Goal: Communication & Community: Answer question/provide support

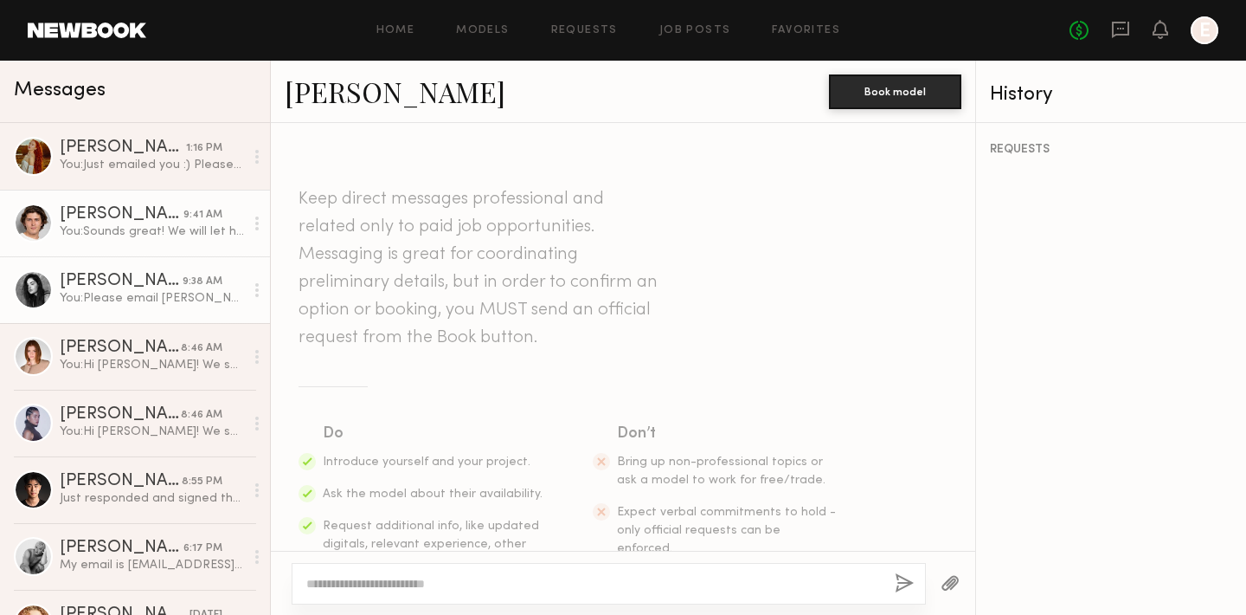
scroll to position [1143, 0]
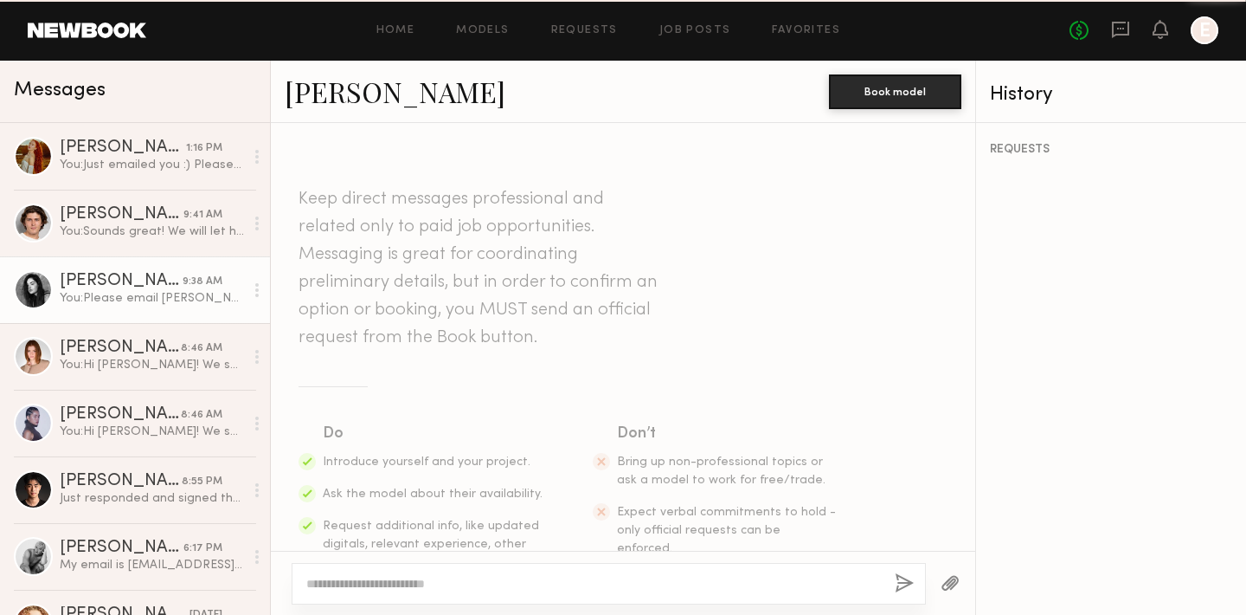
scroll to position [1143, 0]
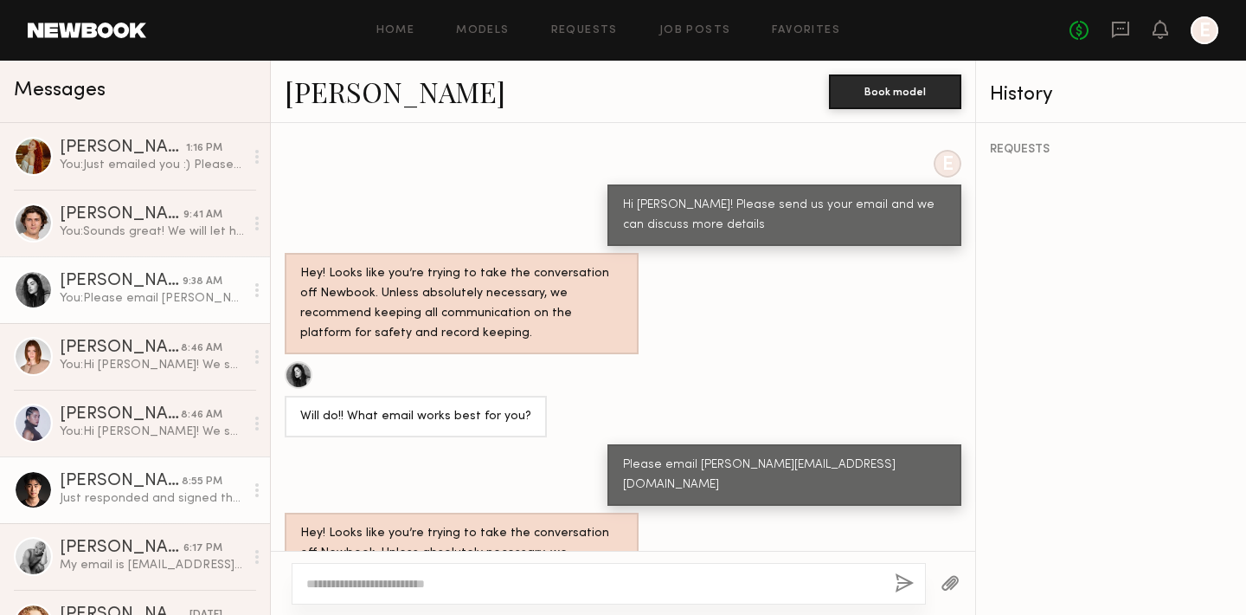
click at [104, 504] on div "Just responded and signed the NDA. Looking forward to working with you!" at bounding box center [152, 498] width 184 height 16
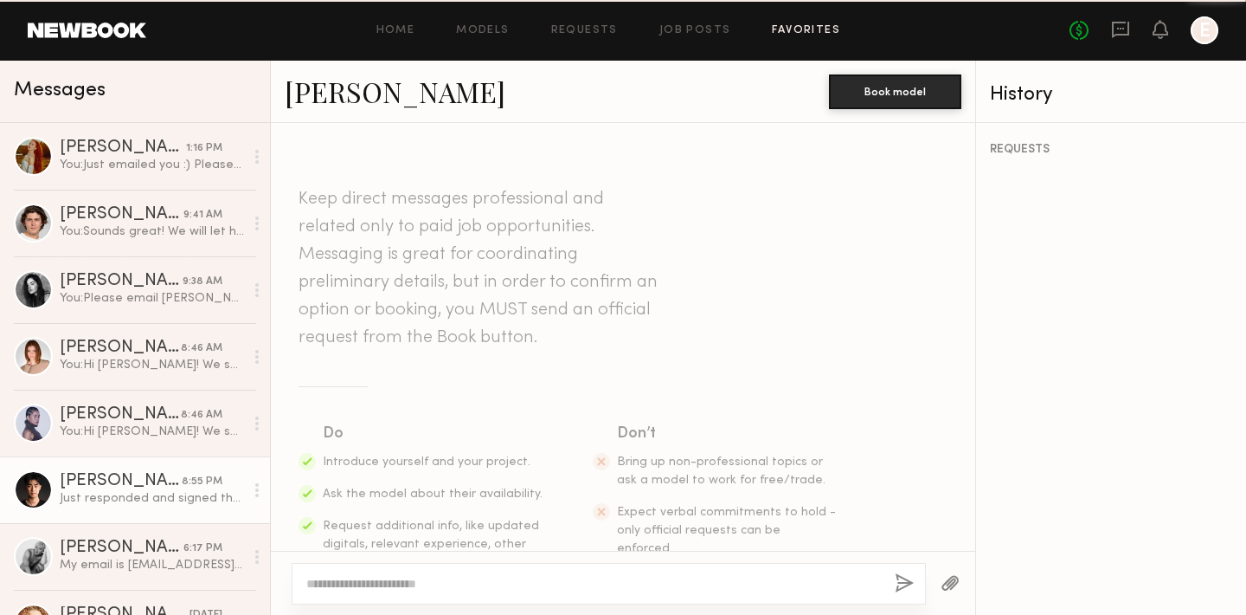
scroll to position [1301, 0]
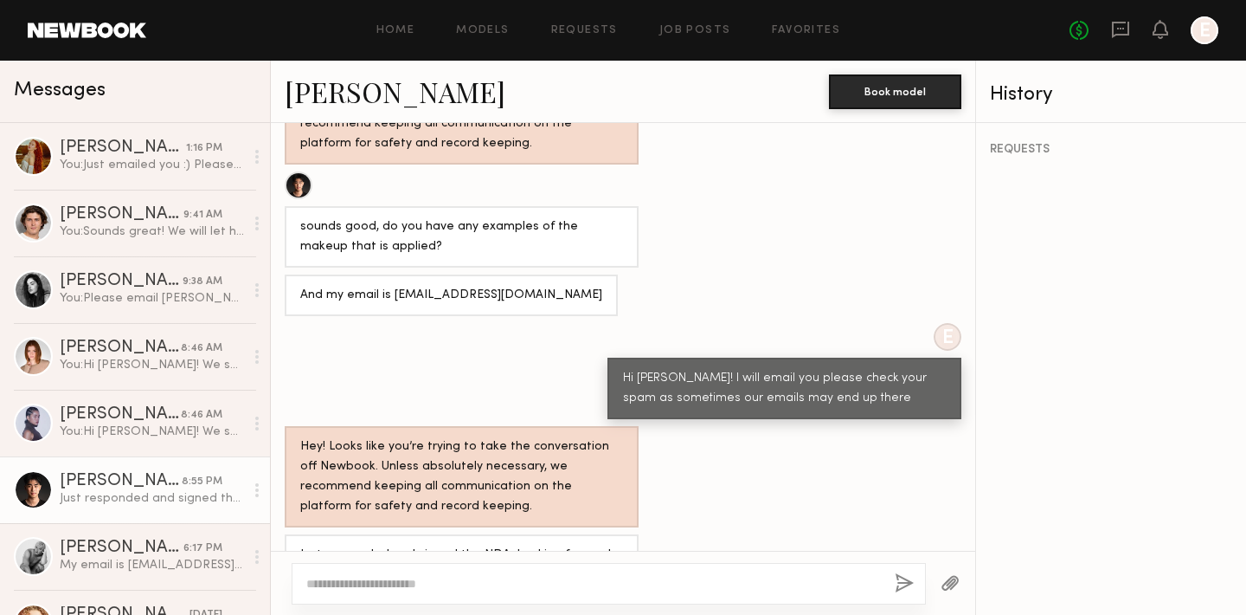
click at [351, 100] on link "Kevin C." at bounding box center [395, 91] width 221 height 37
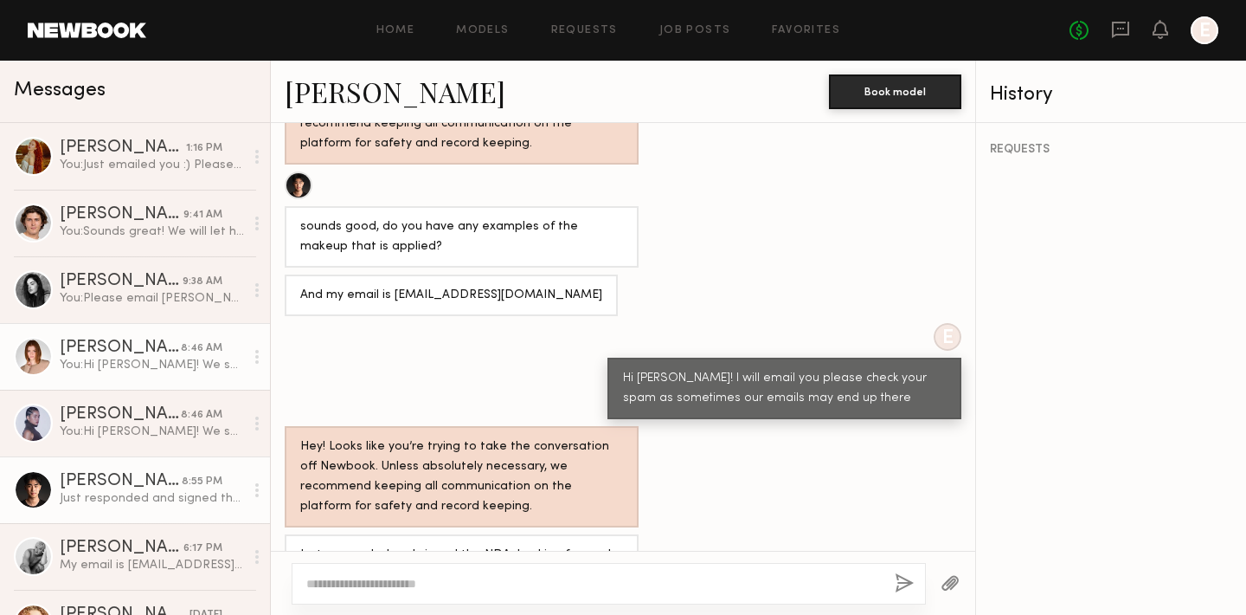
click at [100, 335] on link "Camryn B. 8:46 AM You: Hi Camryn! We sent you over an email and would like to g…" at bounding box center [135, 356] width 270 height 67
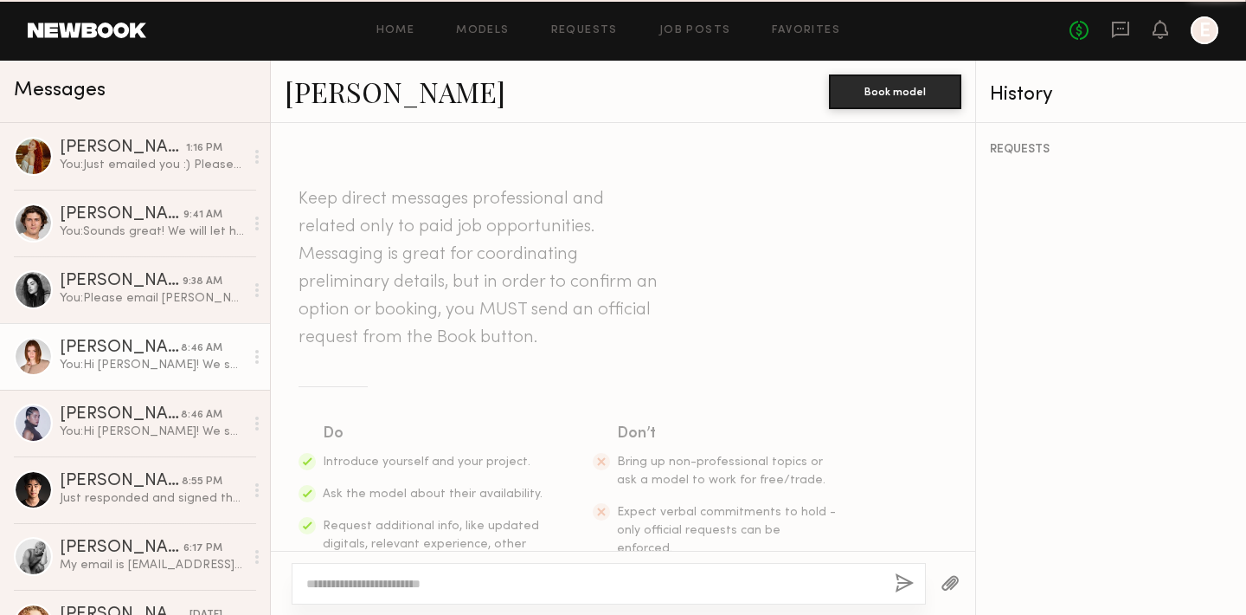
scroll to position [1500, 0]
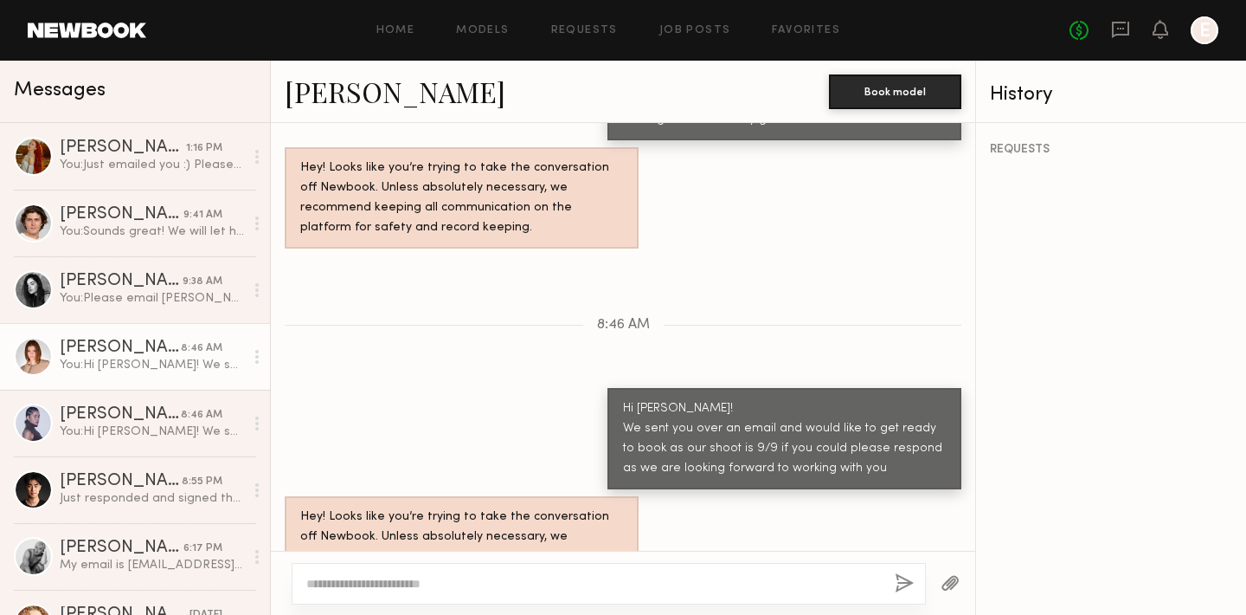
click at [361, 105] on link "[PERSON_NAME]" at bounding box center [395, 91] width 221 height 37
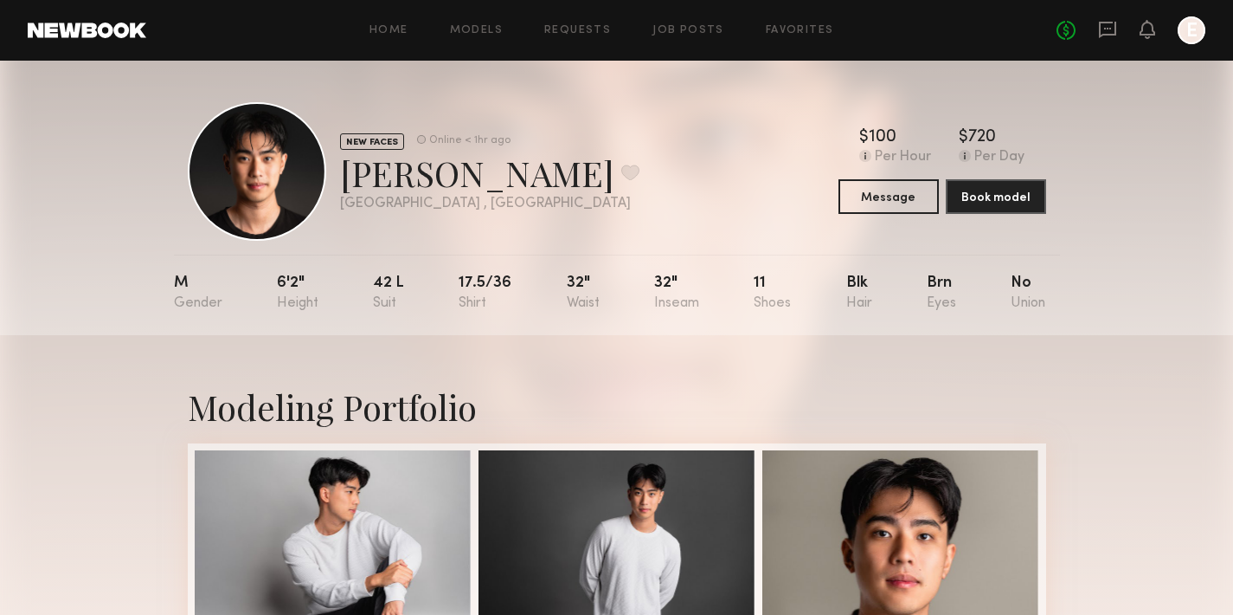
scroll to position [234, 0]
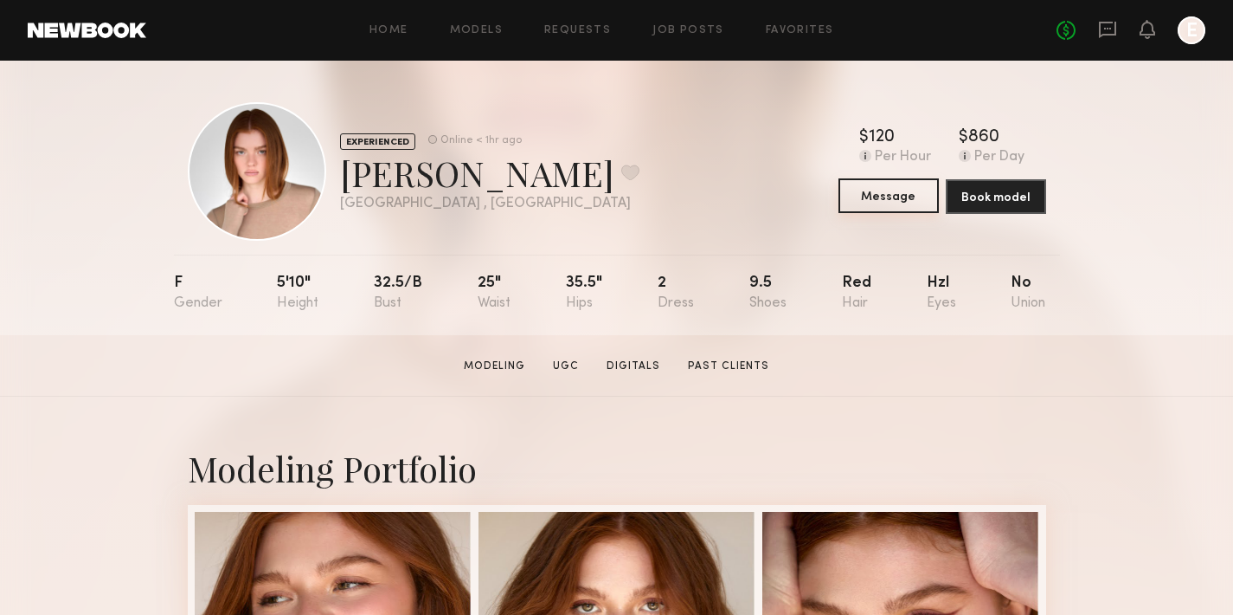
click at [880, 191] on button "Message" at bounding box center [889, 195] width 100 height 35
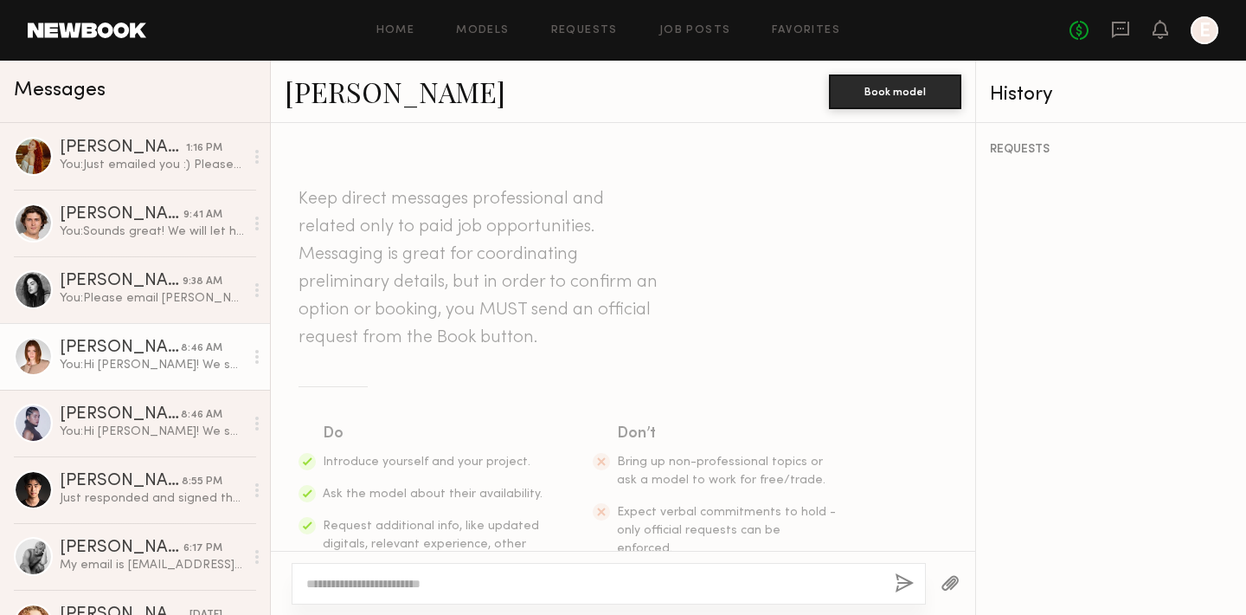
scroll to position [1500, 0]
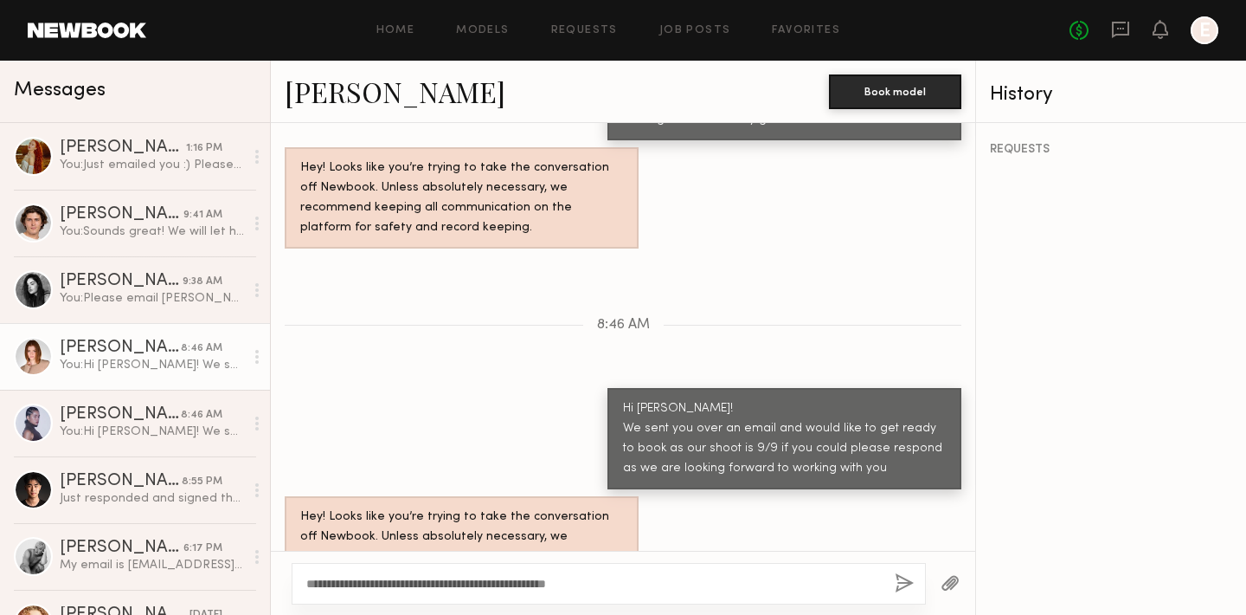
type textarea "**********"
click at [897, 576] on button "button" at bounding box center [904, 584] width 19 height 22
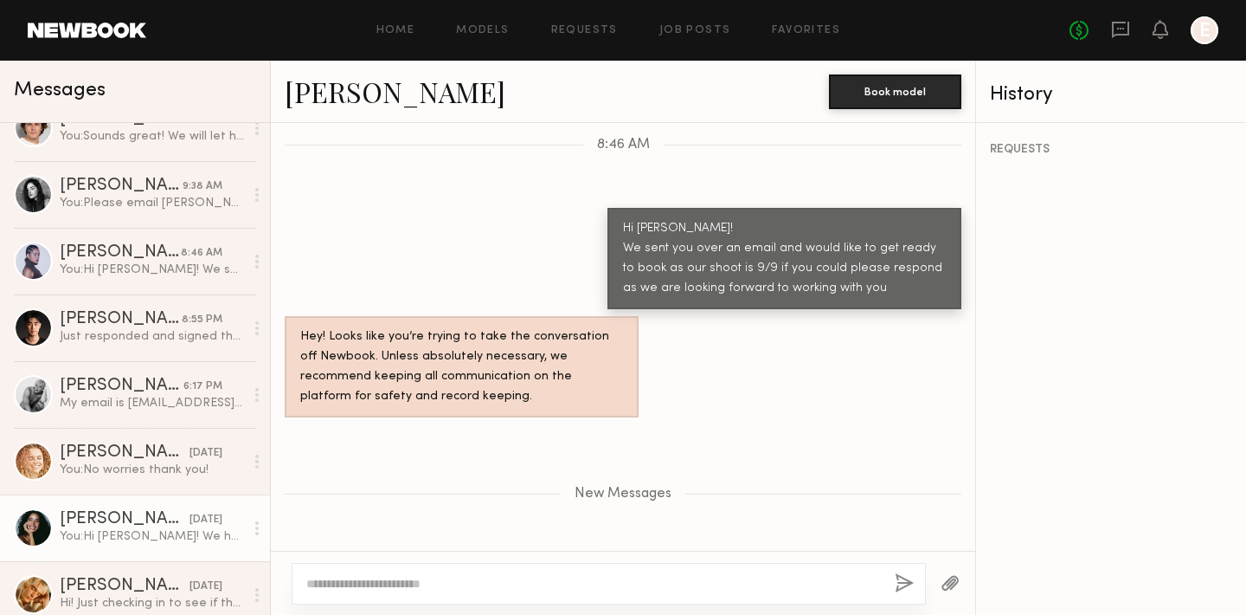
scroll to position [201, 0]
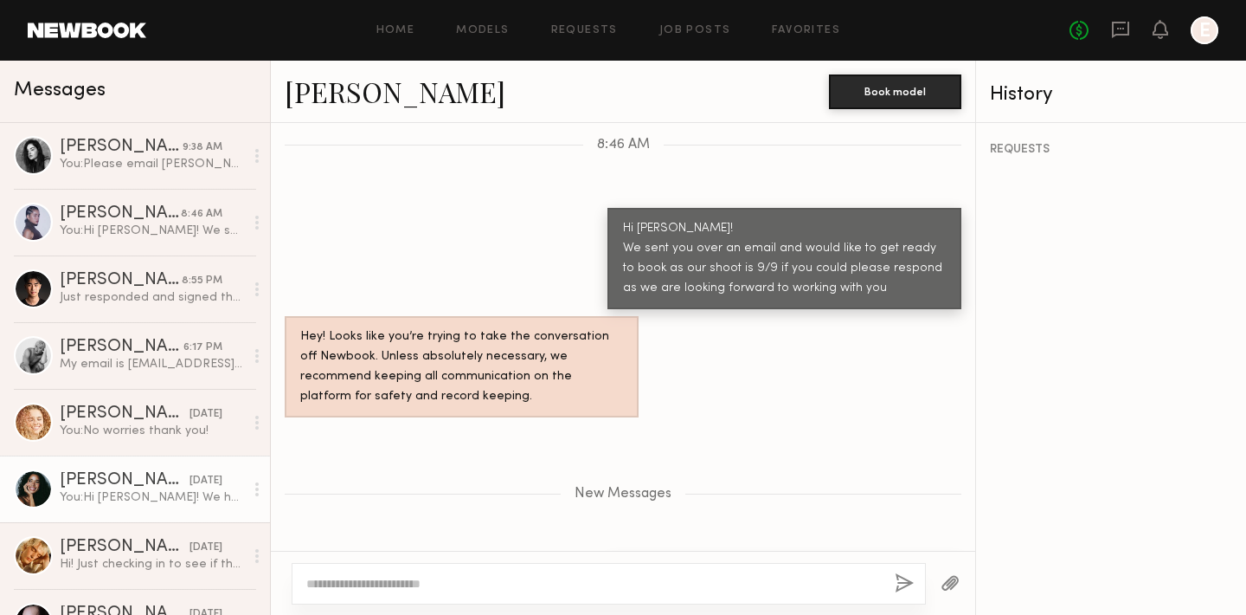
click at [119, 482] on div "[PERSON_NAME]" at bounding box center [125, 480] width 130 height 17
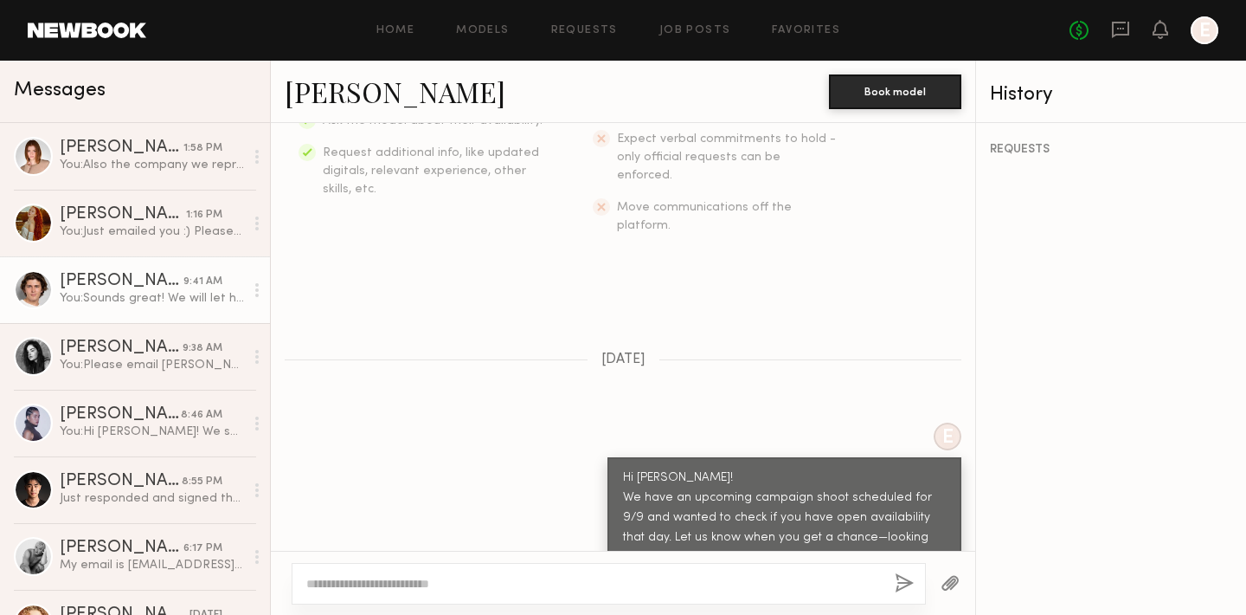
click at [167, 269] on link "Tristan H. 9:41 AM You: Sounds great! We will let her know :)" at bounding box center [135, 289] width 270 height 67
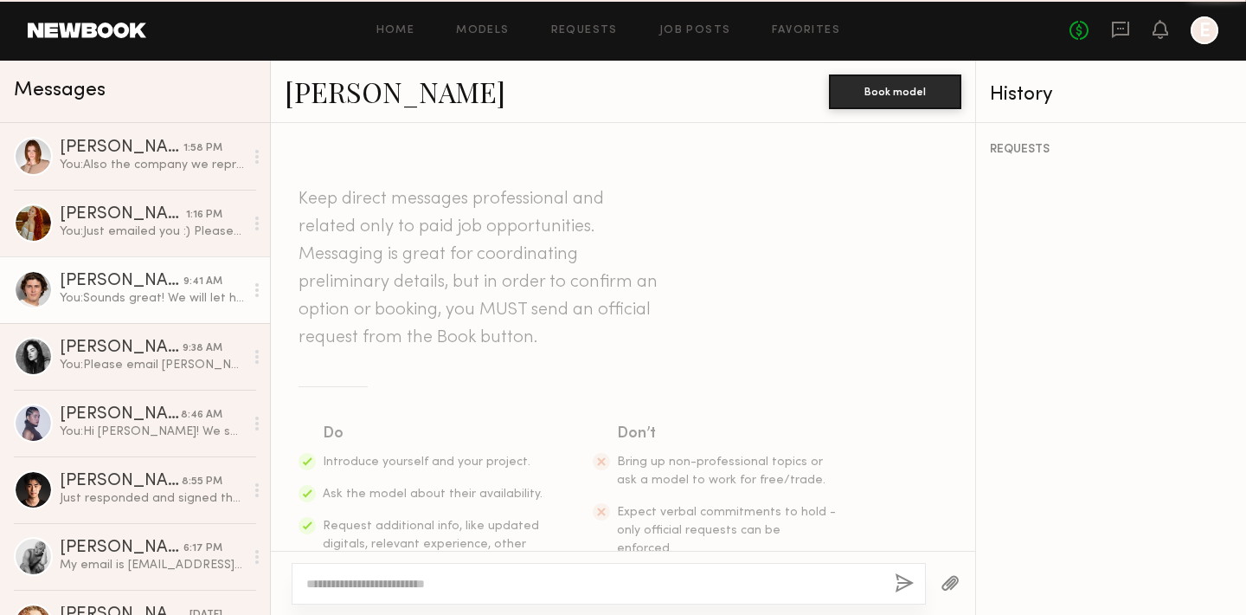
scroll to position [1028, 0]
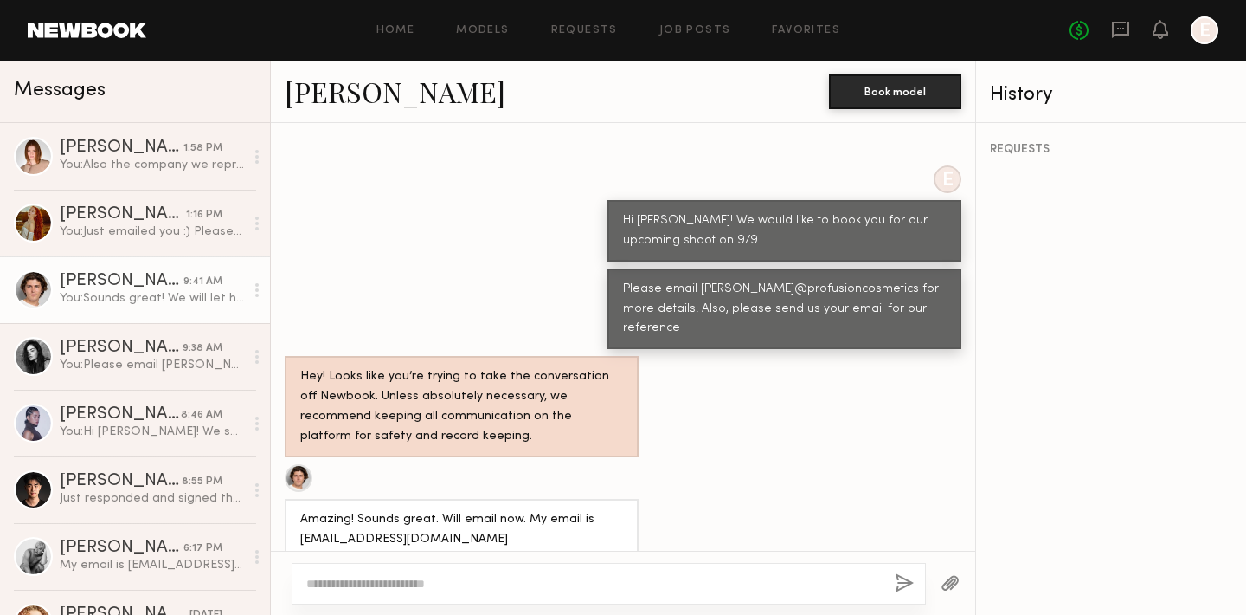
click at [344, 88] on link "[PERSON_NAME]" at bounding box center [395, 91] width 221 height 37
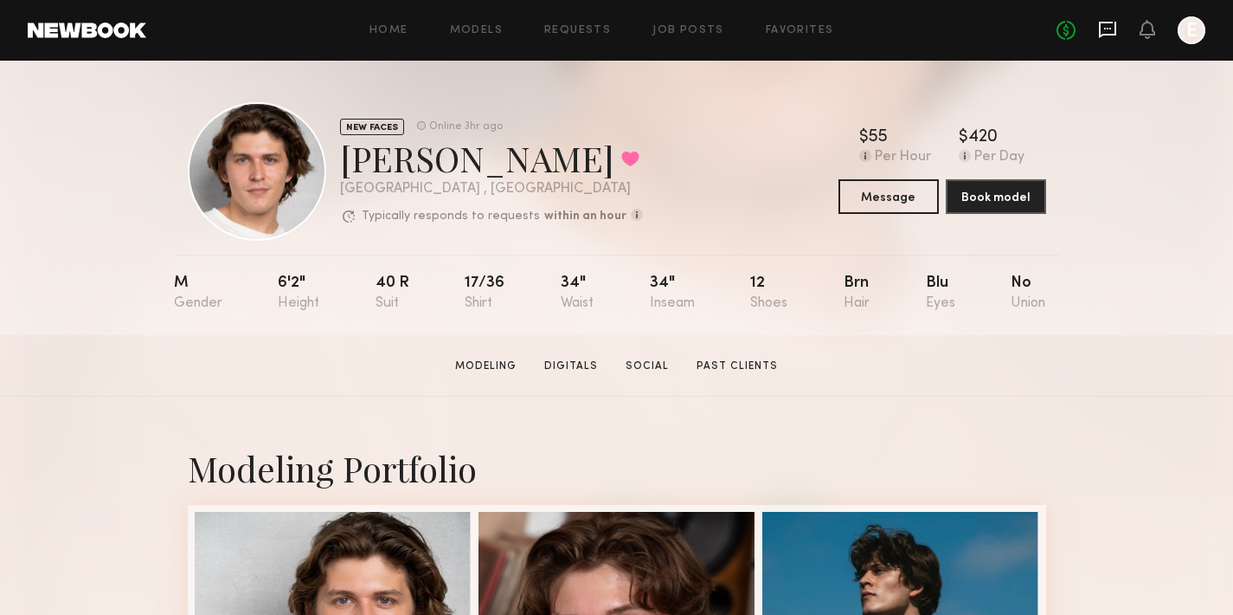
click at [1106, 21] on icon at bounding box center [1107, 29] width 19 height 19
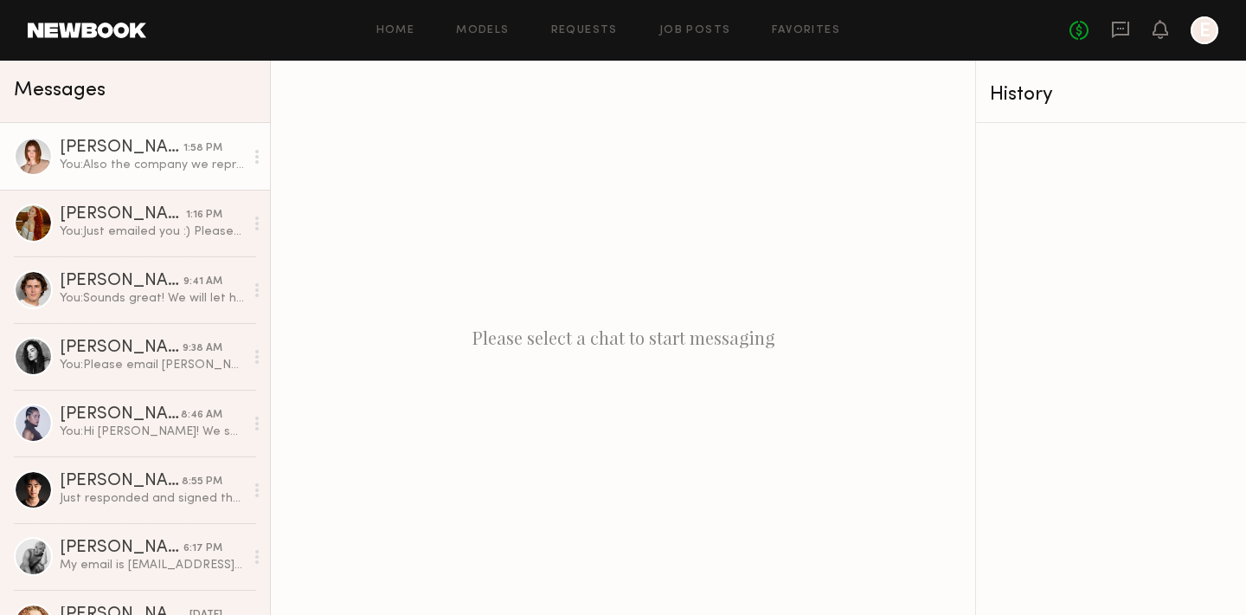
click at [152, 157] on div "You: Also the company we represent is Profusion Cosmetics :)" at bounding box center [152, 165] width 184 height 16
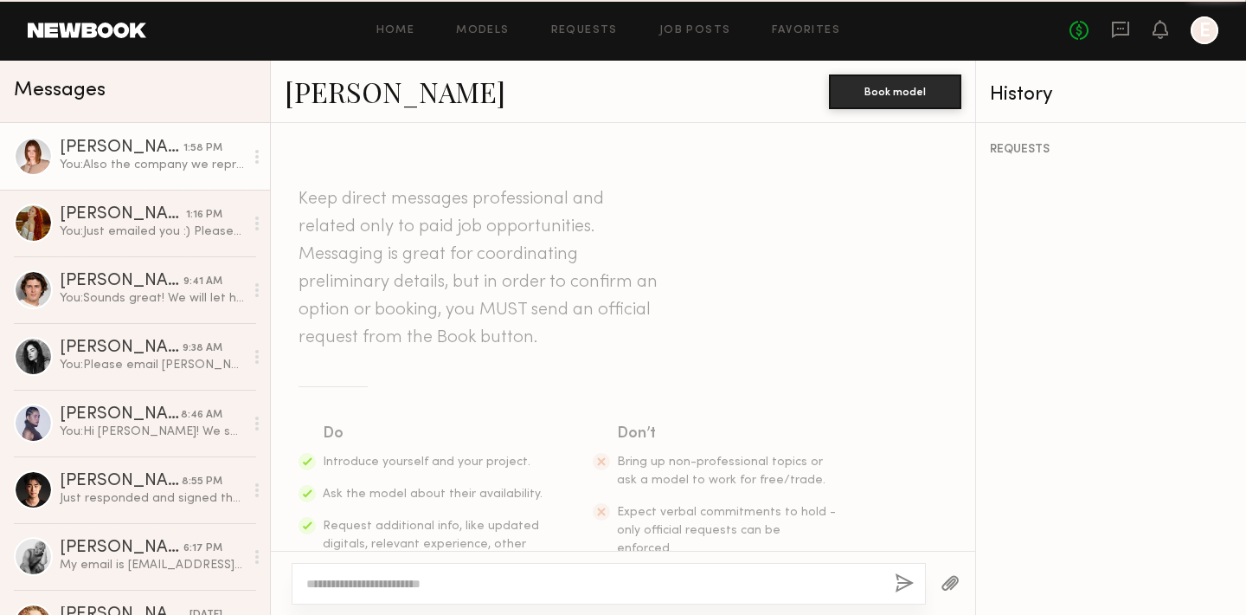
scroll to position [1548, 0]
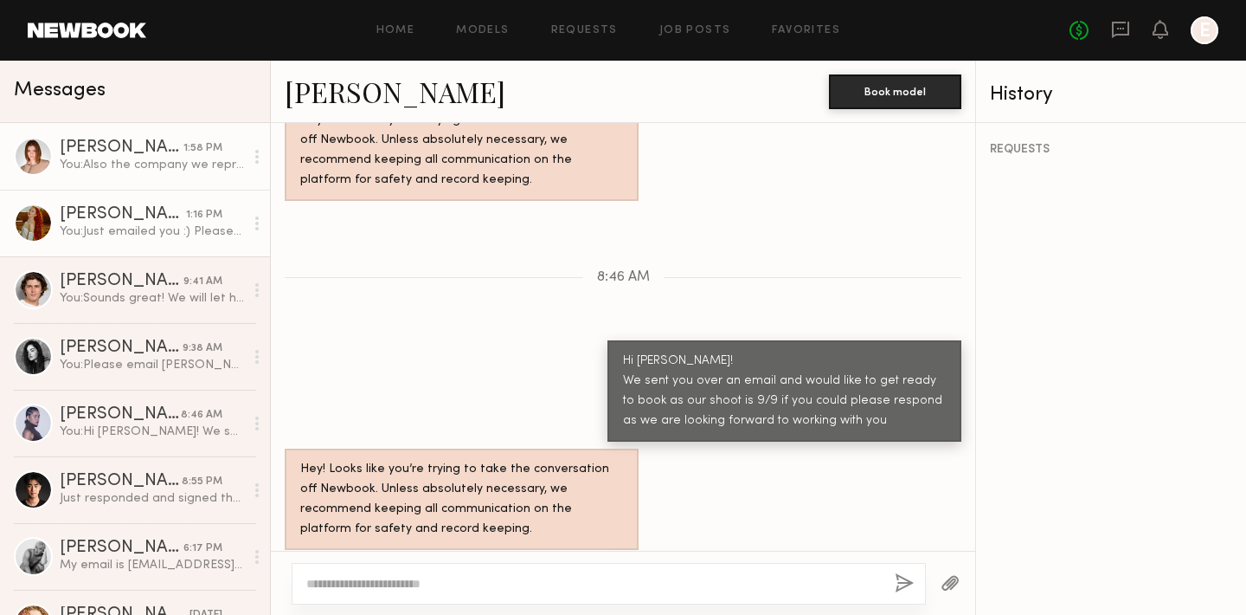
click at [116, 235] on div "You: Just emailed you :) Please check your spam aswell" at bounding box center [152, 231] width 184 height 16
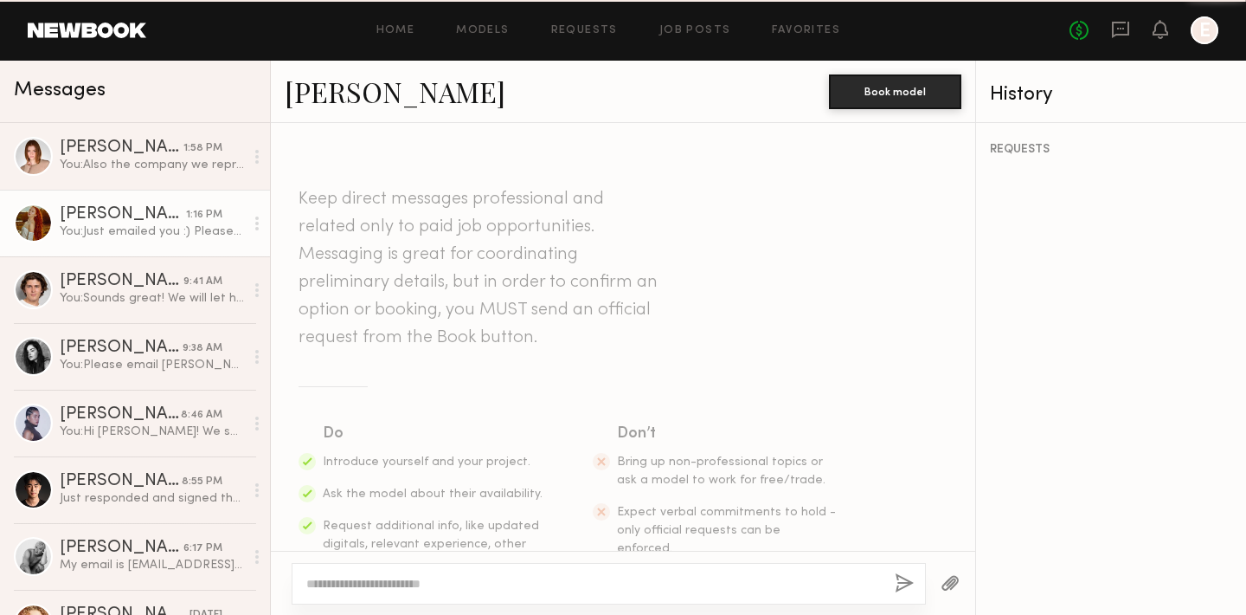
scroll to position [924, 0]
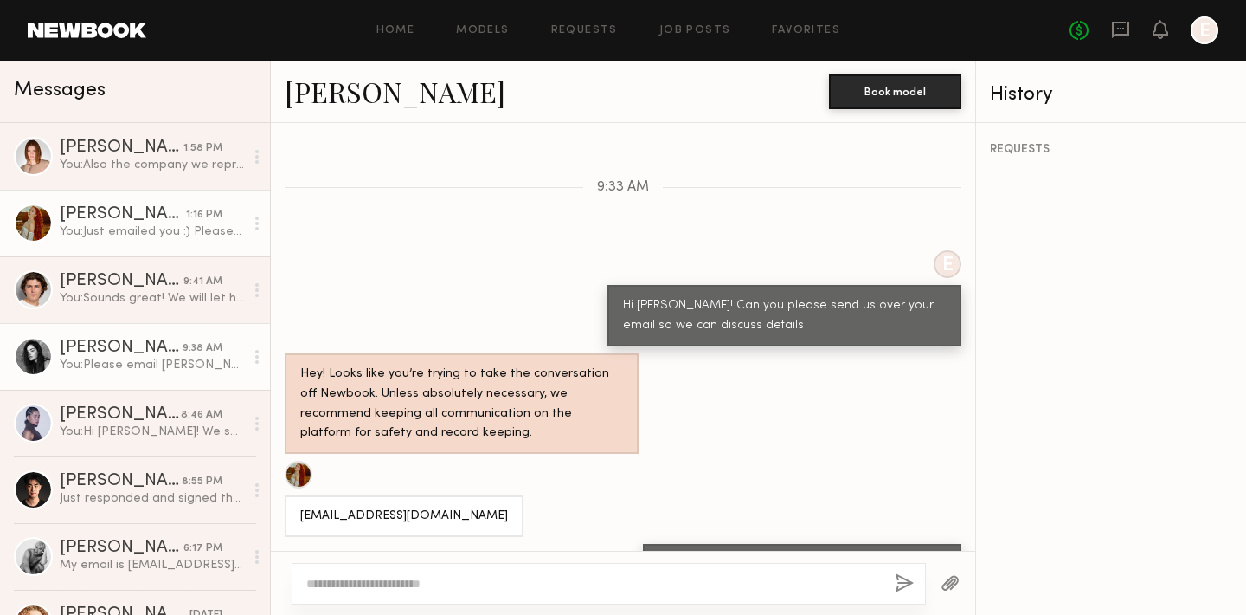
click at [107, 365] on div "You: Please email chantel@profusioncosmetics.com" at bounding box center [152, 365] width 184 height 16
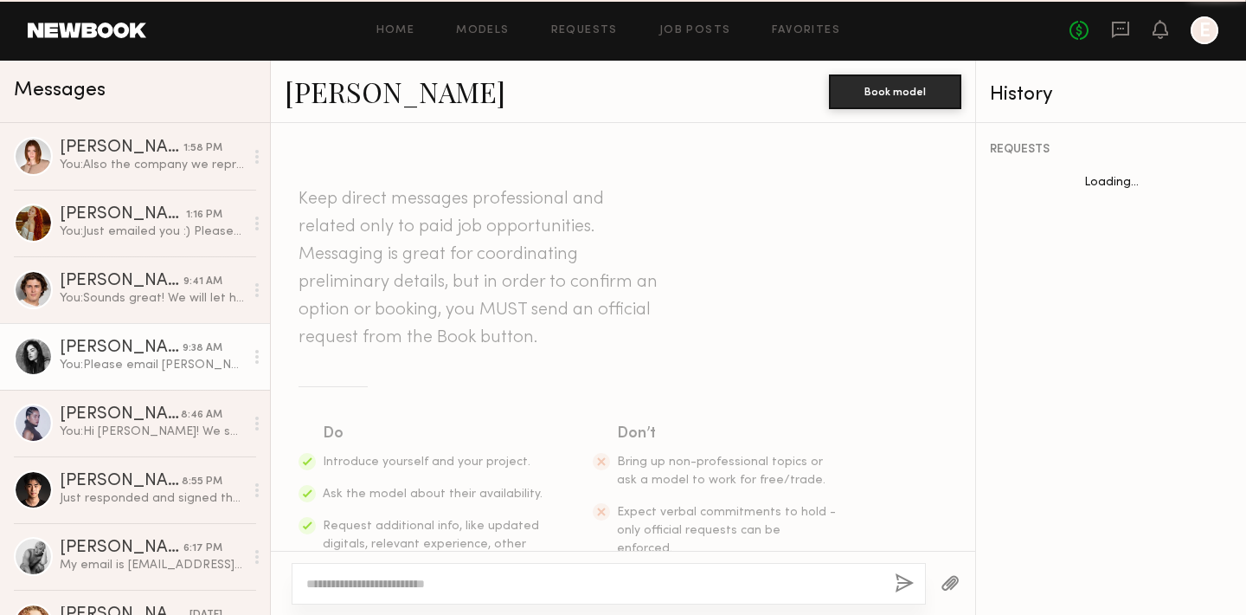
scroll to position [1143, 0]
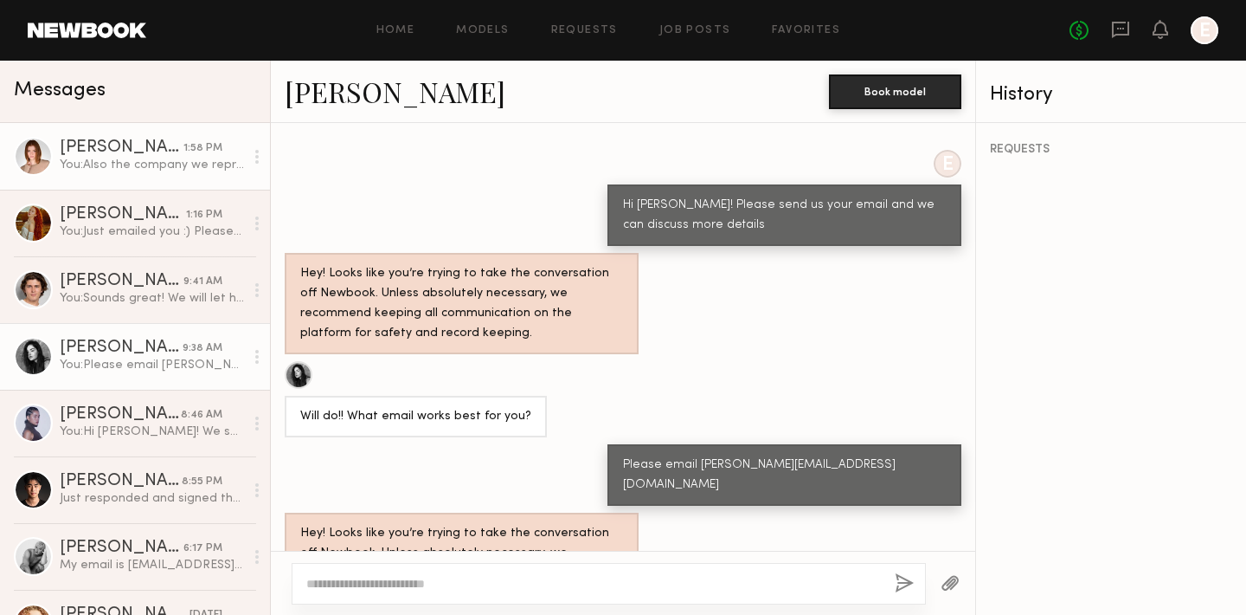
click at [93, 153] on div "[PERSON_NAME]" at bounding box center [122, 147] width 124 height 17
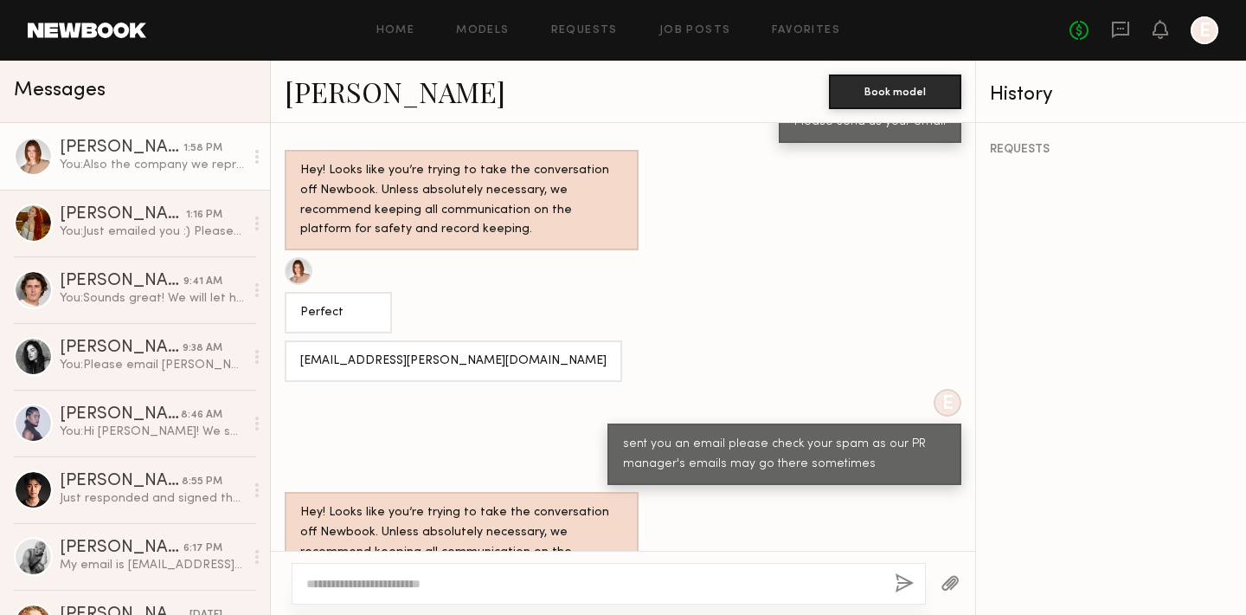
scroll to position [589, 0]
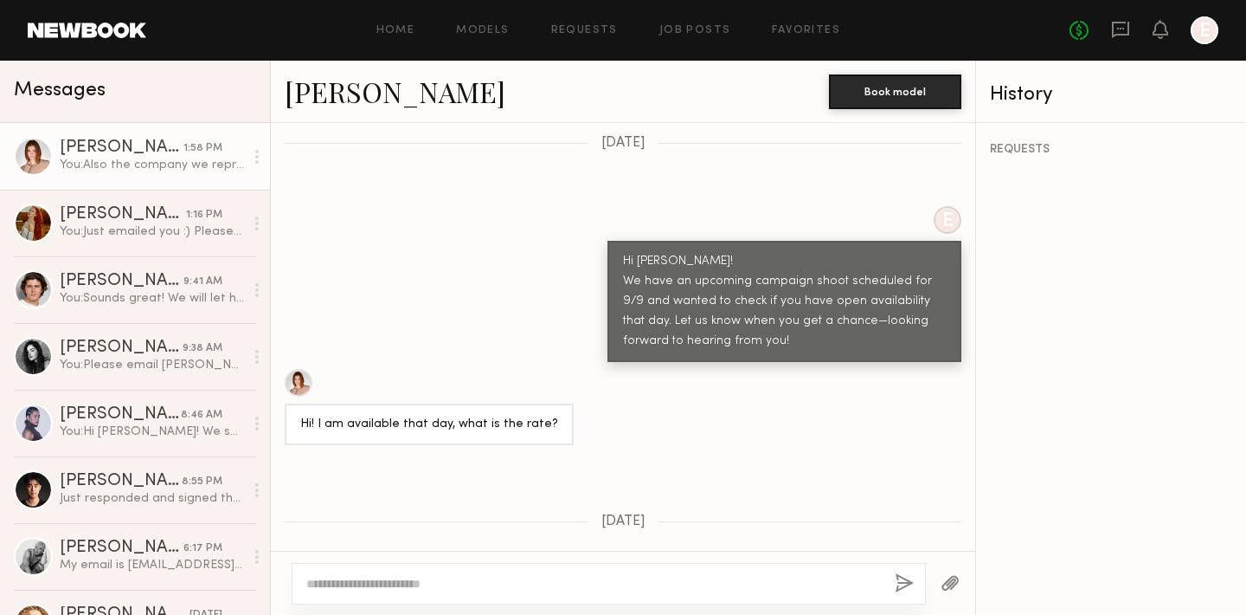
click at [368, 100] on link "[PERSON_NAME]" at bounding box center [395, 91] width 221 height 37
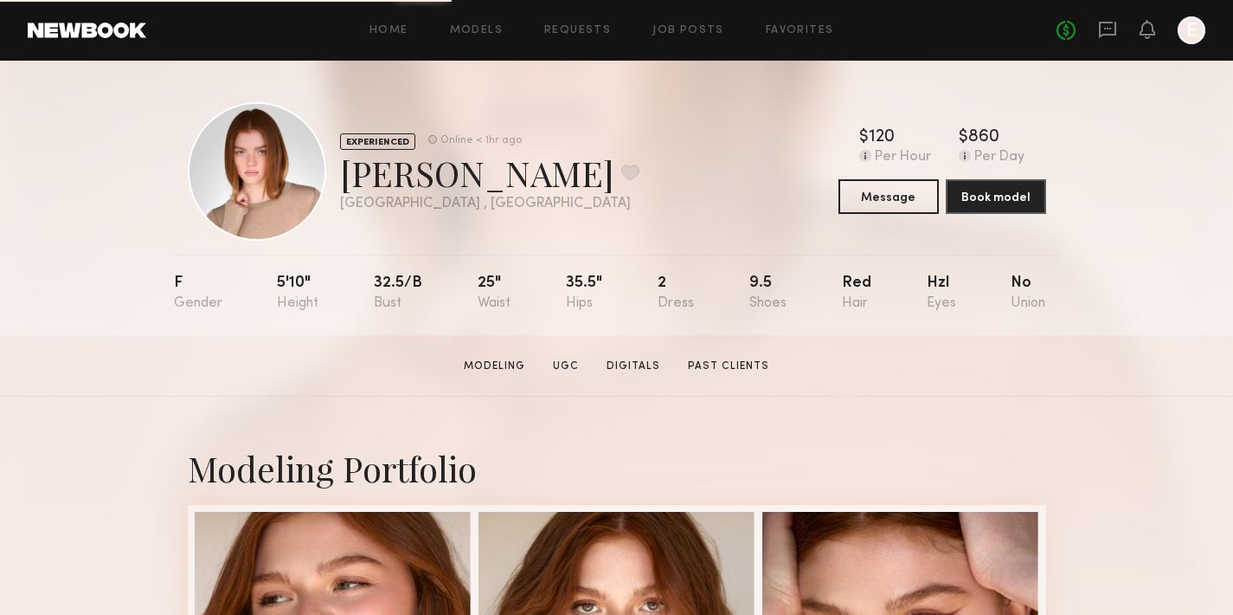
click at [1117, 29] on div "No fees up to $5,000 E" at bounding box center [1131, 30] width 149 height 28
click at [1108, 32] on icon at bounding box center [1107, 29] width 19 height 19
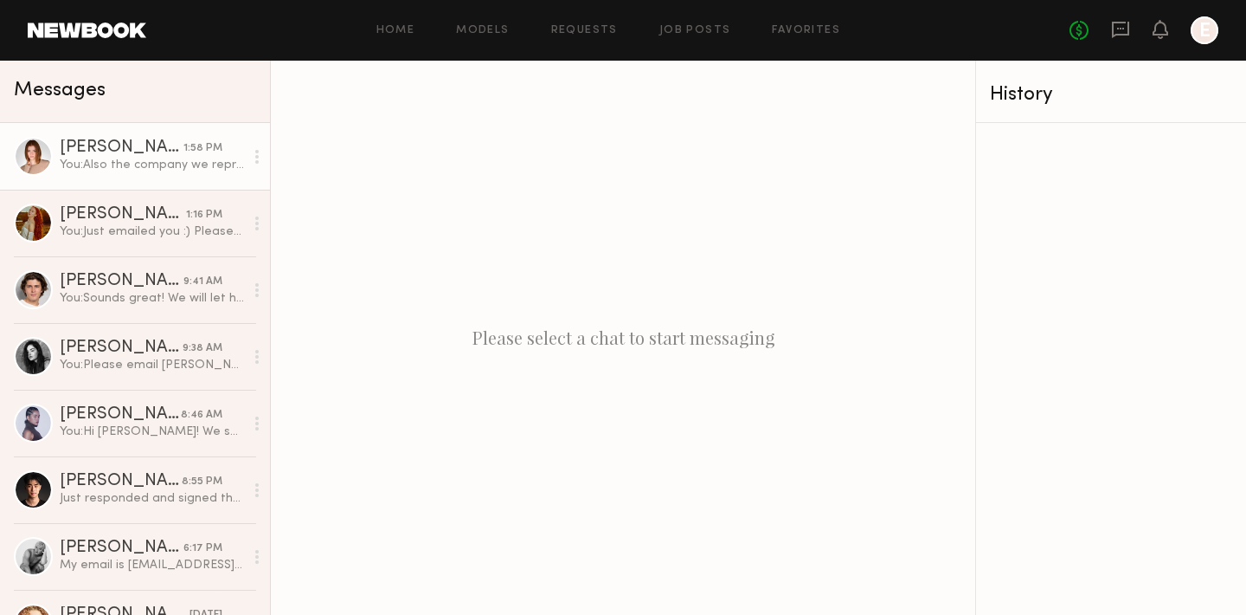
click at [138, 173] on link "[PERSON_NAME] 1:58 PM You: Also the company we represent is Profusion Cosmetics…" at bounding box center [135, 156] width 270 height 67
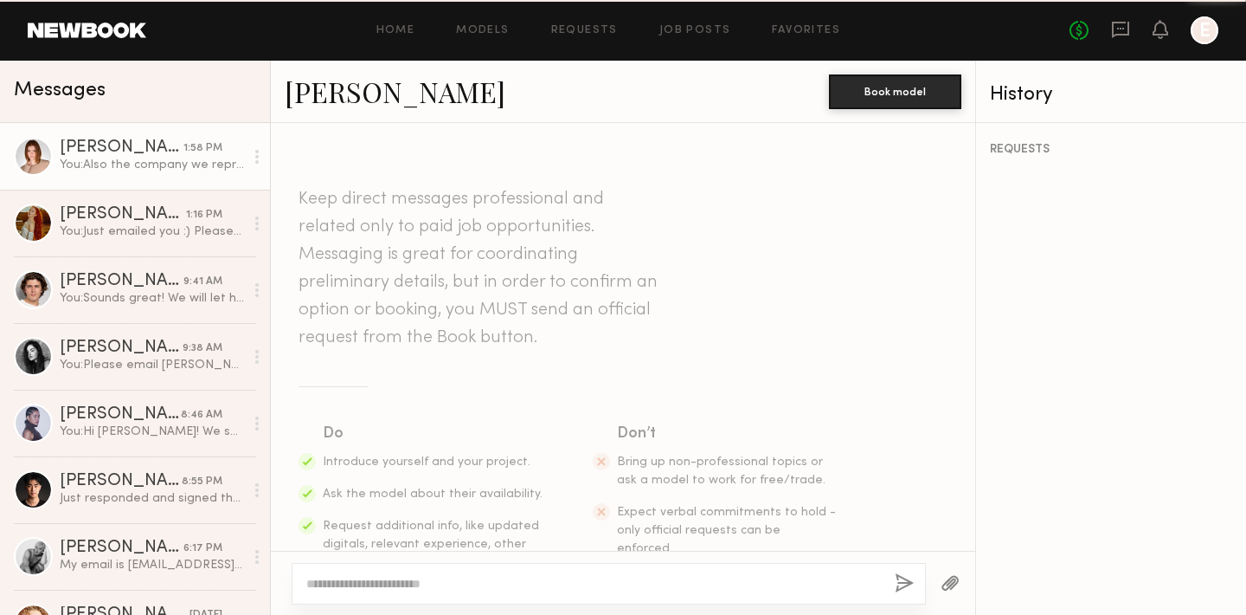
scroll to position [1548, 0]
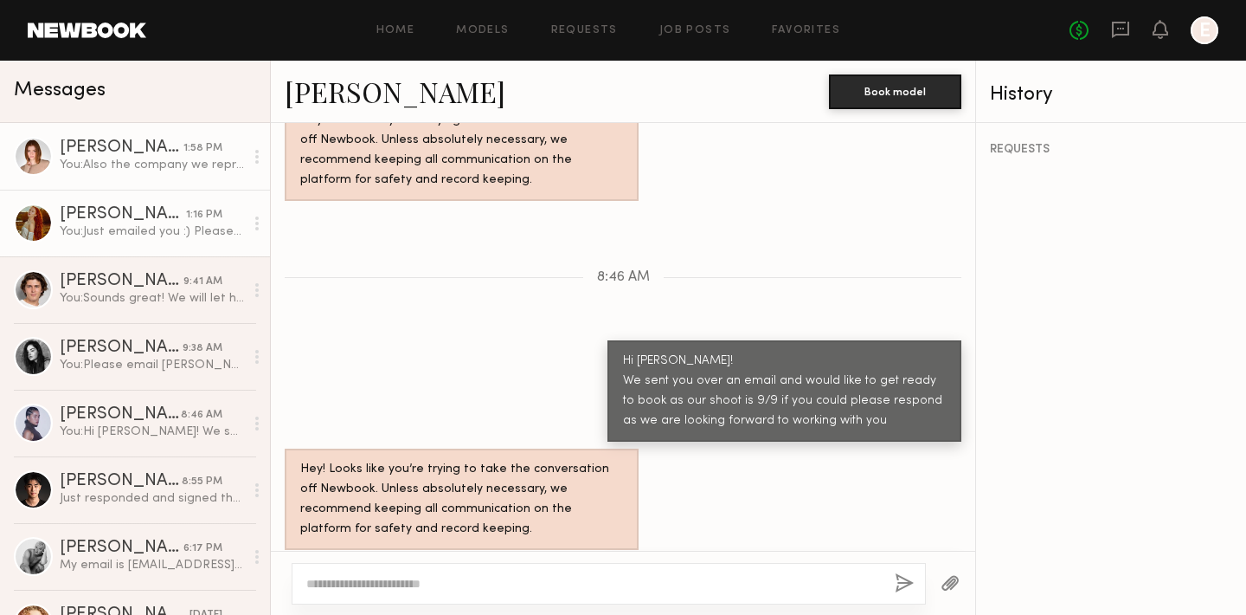
click at [41, 229] on div at bounding box center [33, 222] width 39 height 39
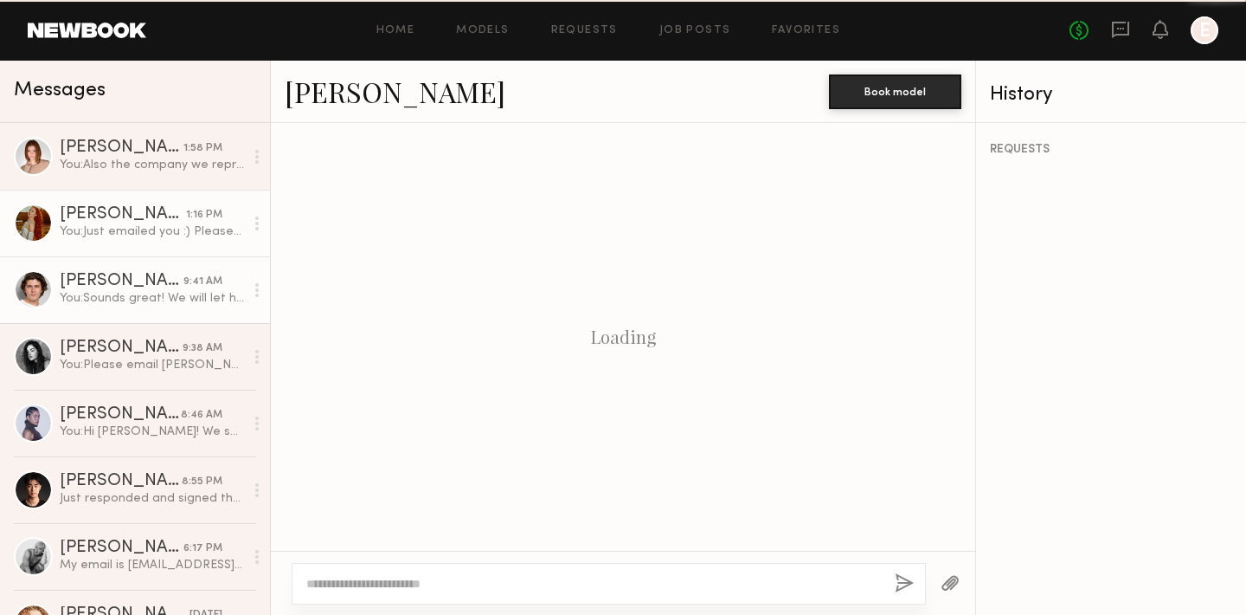
scroll to position [924, 0]
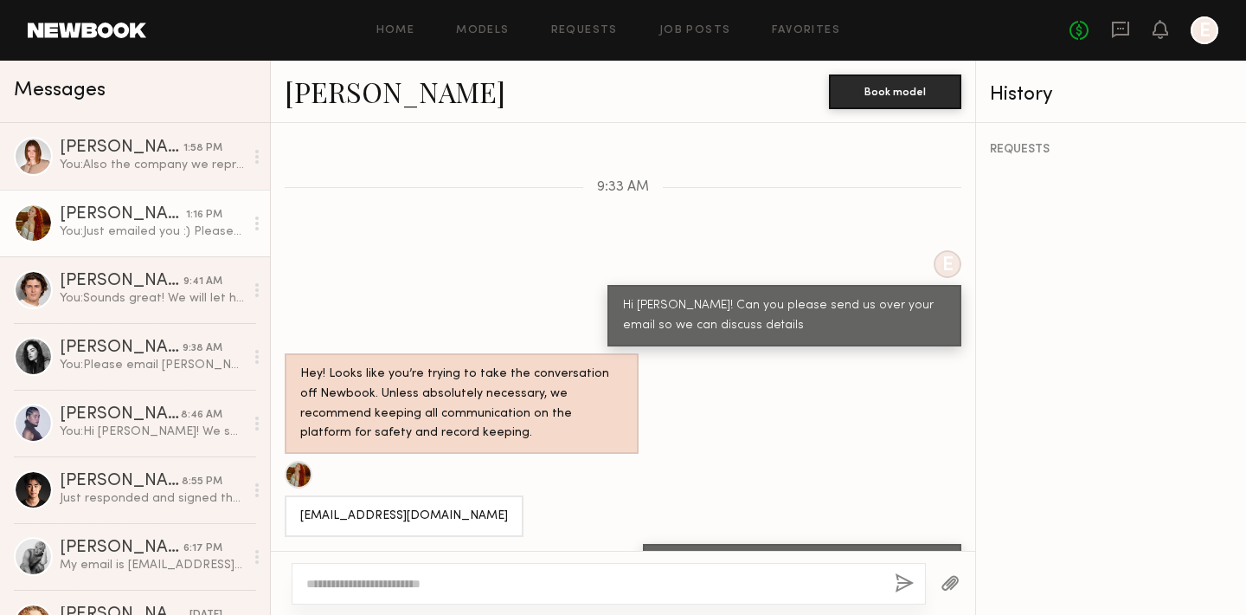
click at [299, 460] on div at bounding box center [299, 474] width 28 height 28
click at [344, 93] on link "[PERSON_NAME]" at bounding box center [395, 91] width 221 height 37
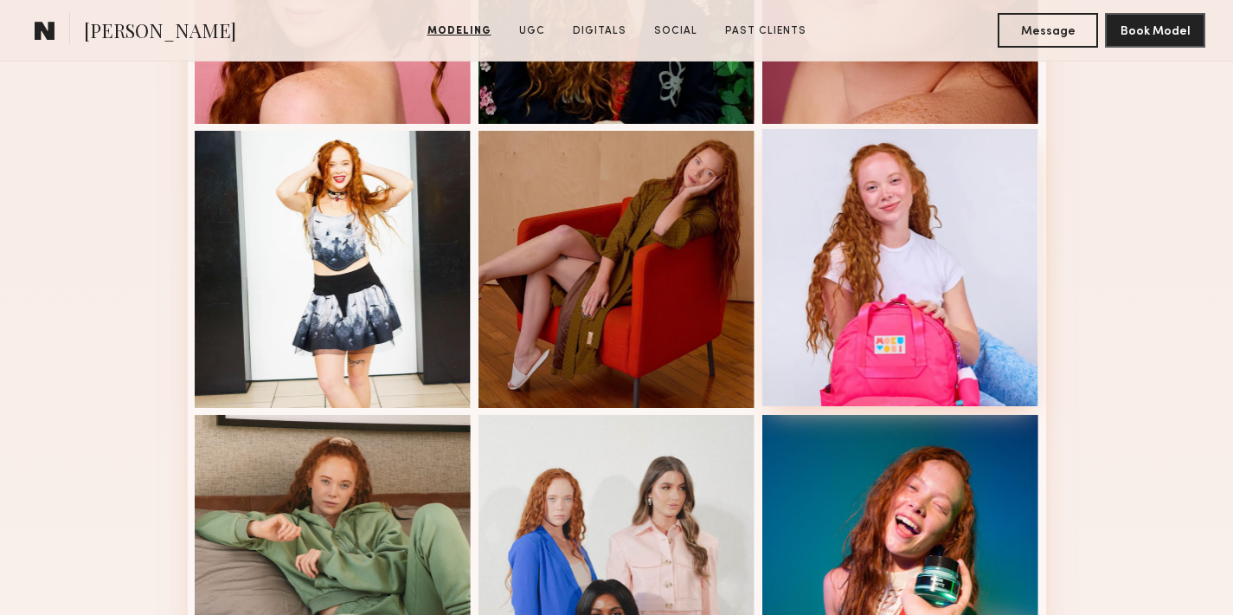
scroll to position [1234, 0]
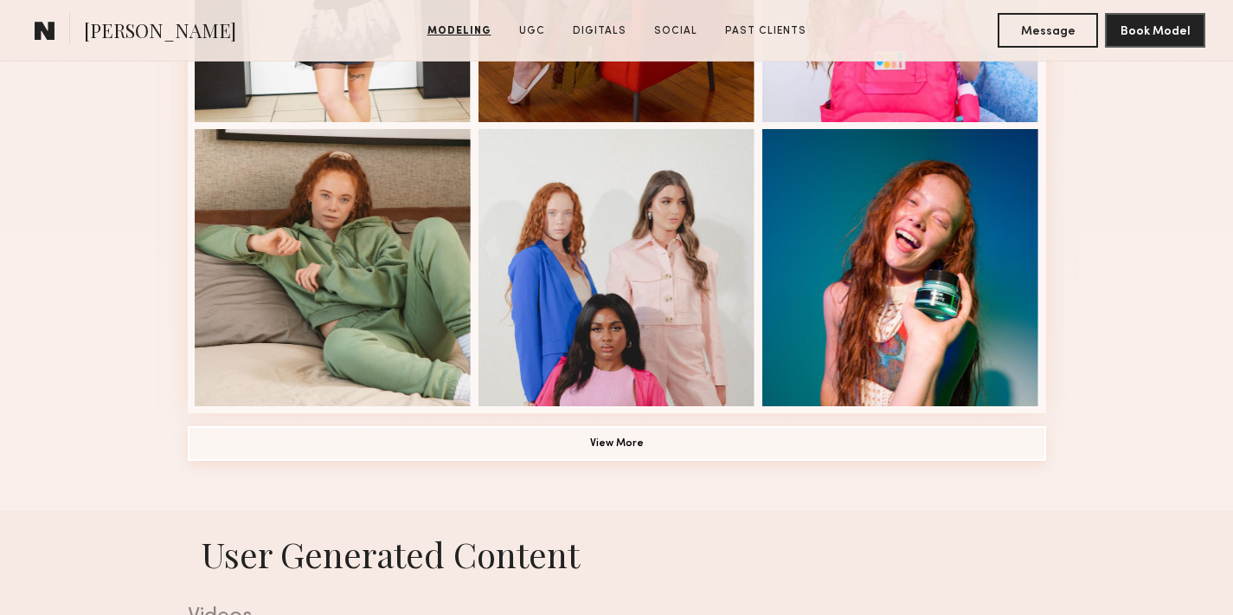
click at [610, 428] on button "View More" at bounding box center [617, 443] width 859 height 35
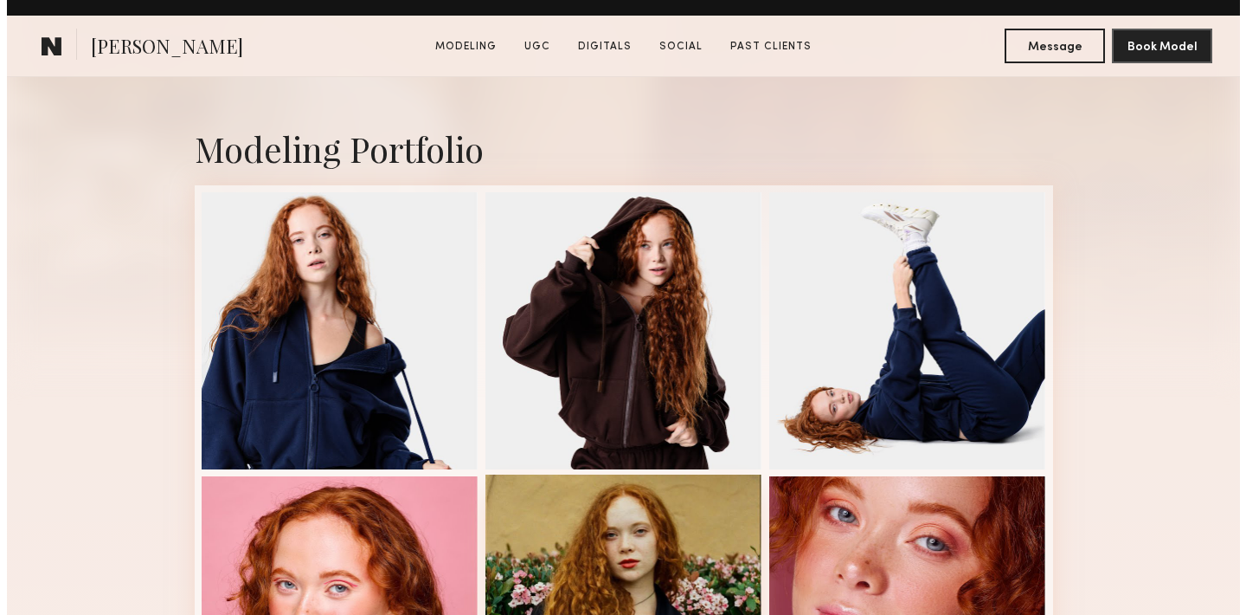
scroll to position [512, 0]
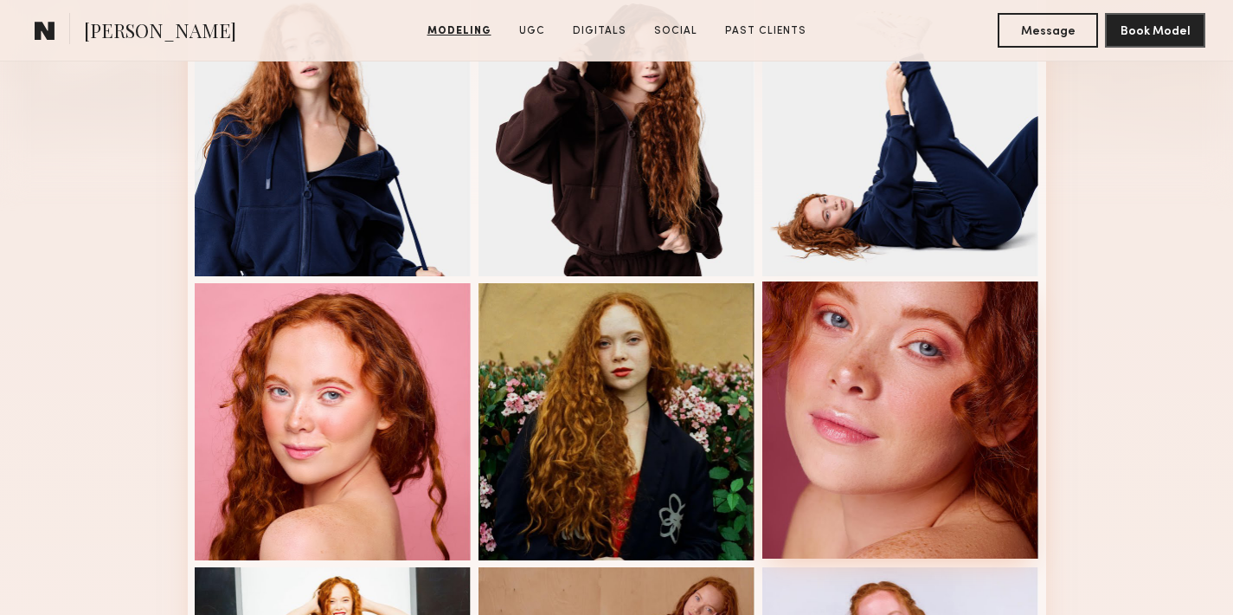
click at [882, 463] on div at bounding box center [901, 419] width 277 height 277
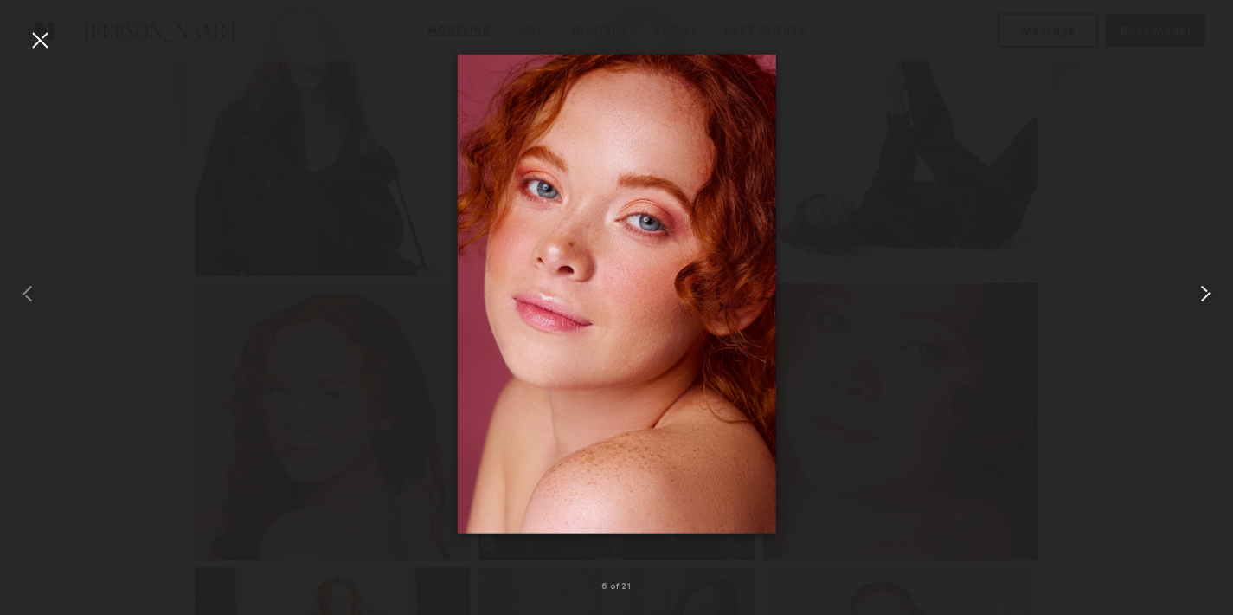
click at [1198, 287] on common-icon at bounding box center [1206, 294] width 28 height 28
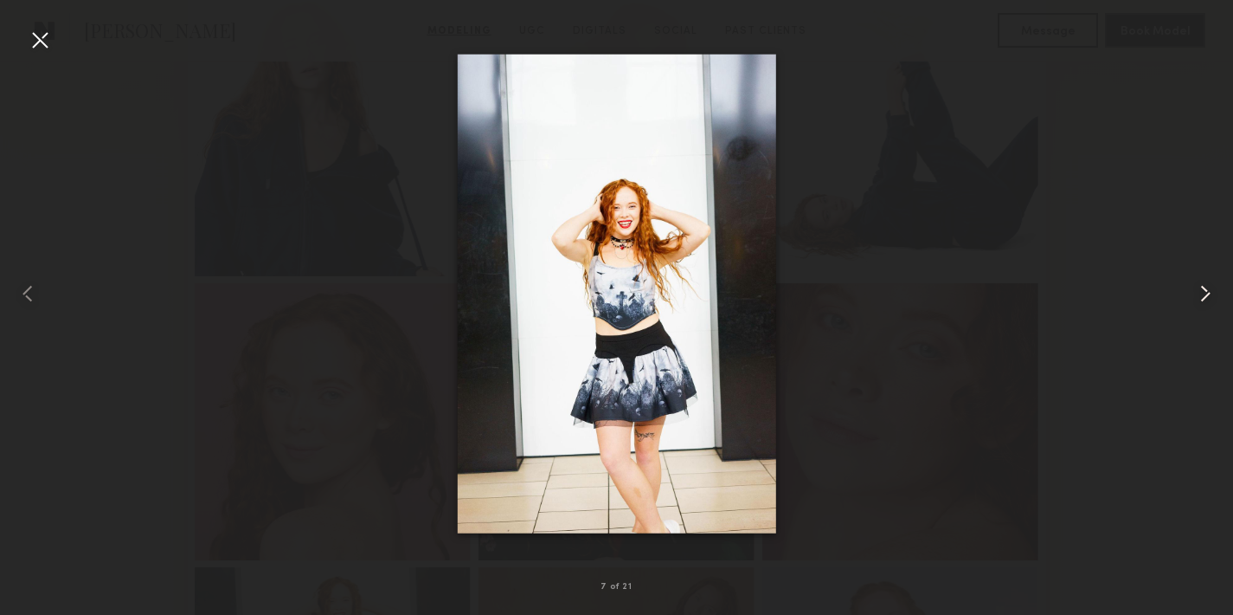
click at [1198, 287] on common-icon at bounding box center [1206, 294] width 28 height 28
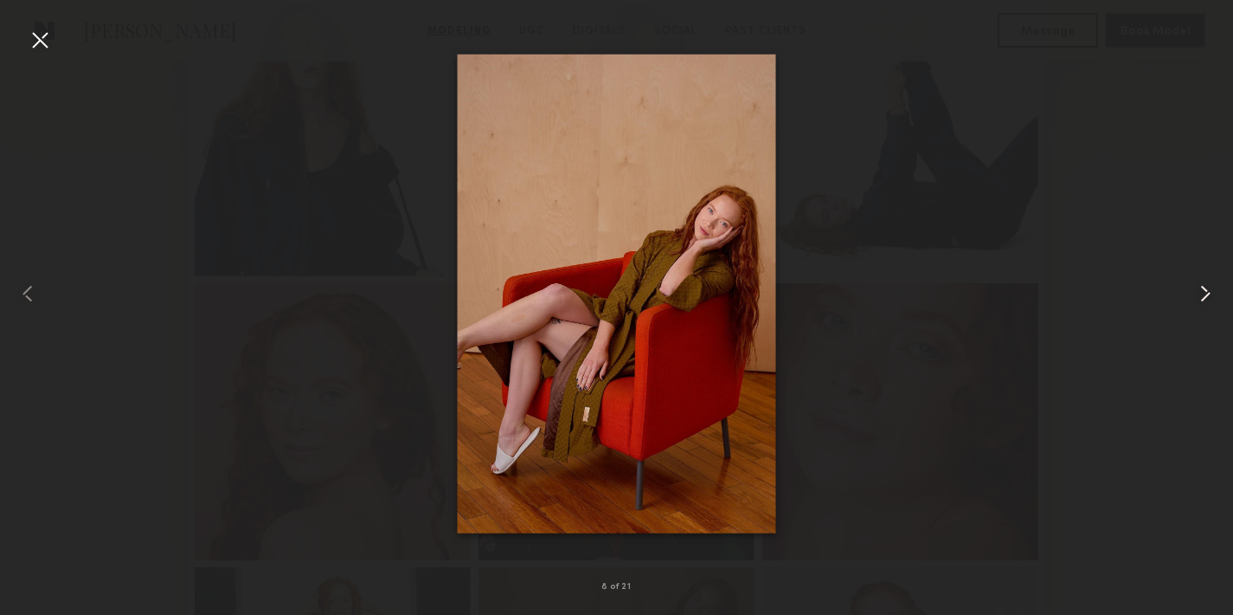
click at [1198, 287] on common-icon at bounding box center [1206, 294] width 28 height 28
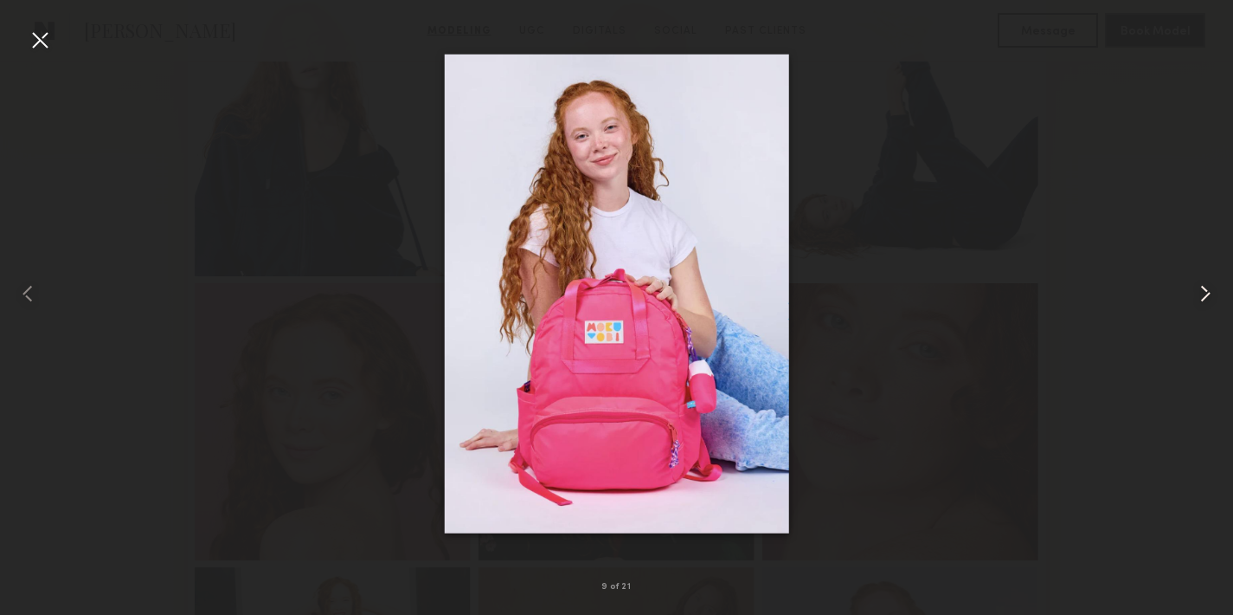
click at [1198, 287] on common-icon at bounding box center [1206, 294] width 28 height 28
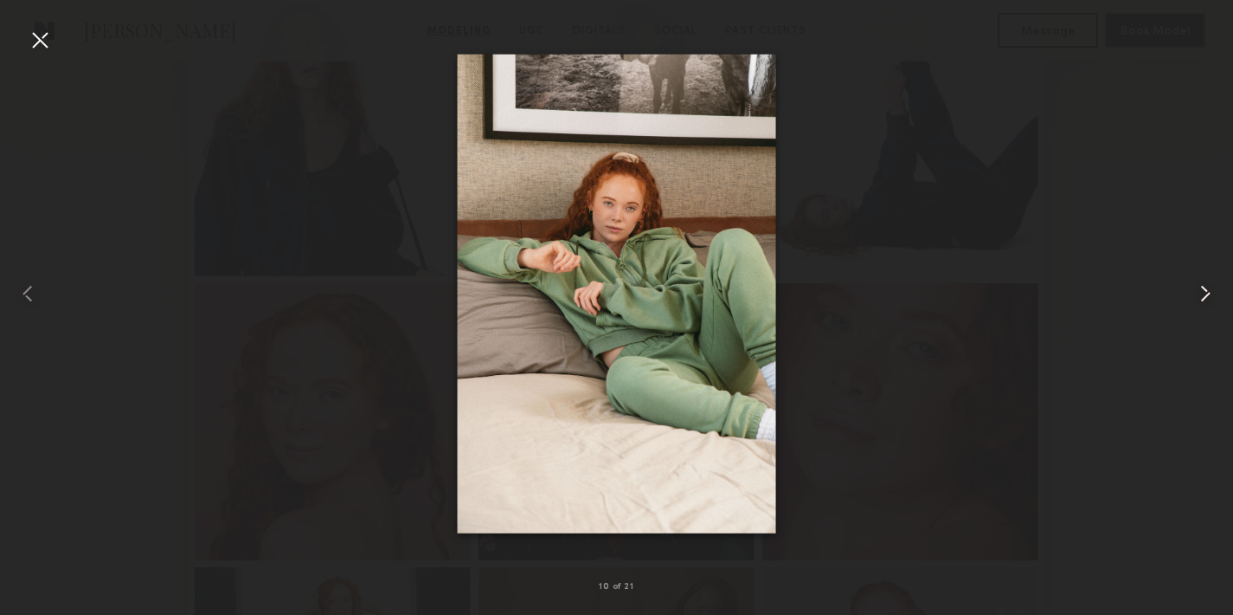
click at [1208, 300] on common-icon at bounding box center [1206, 294] width 28 height 28
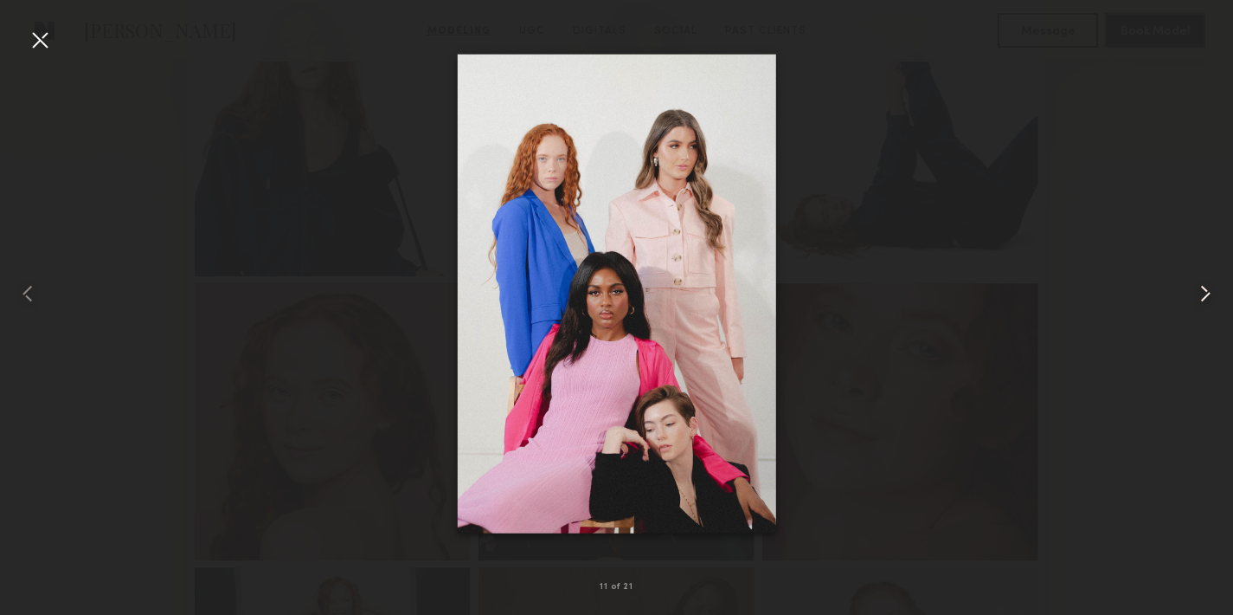
click at [1204, 301] on common-icon at bounding box center [1206, 294] width 28 height 28
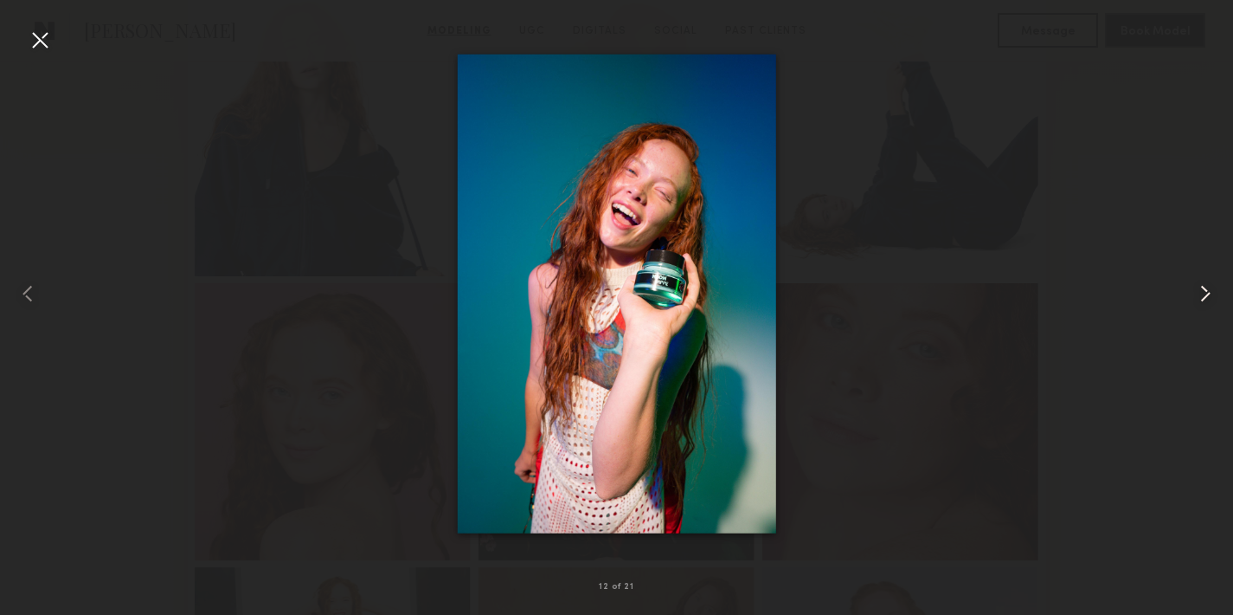
click at [1205, 282] on common-icon at bounding box center [1206, 294] width 28 height 28
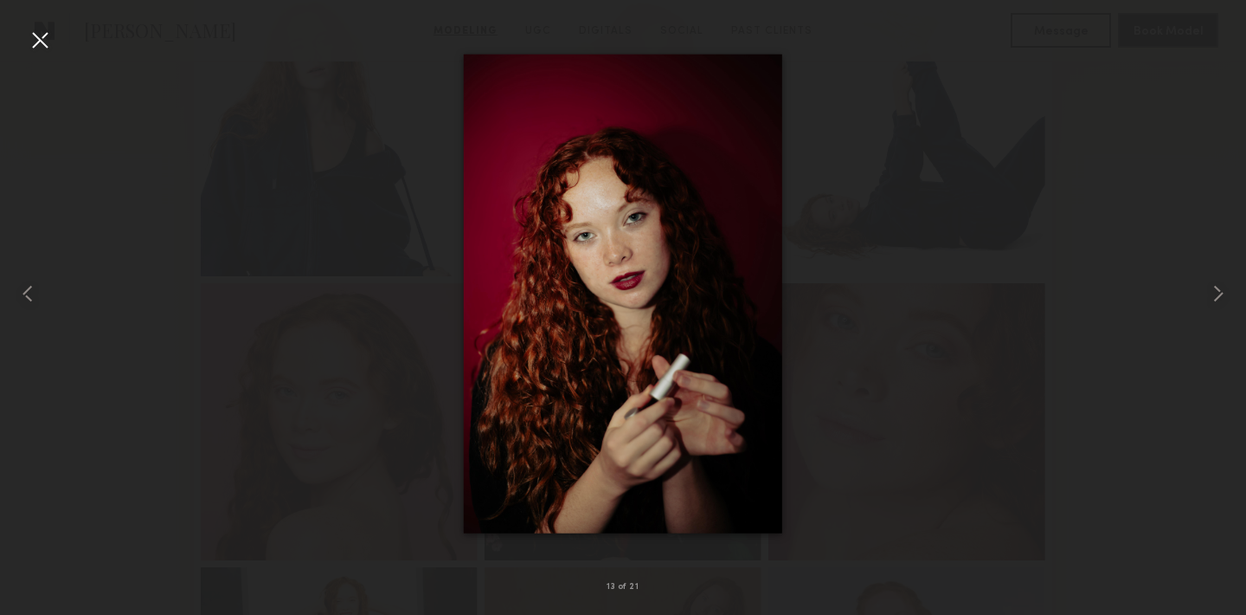
click at [55, 39] on div at bounding box center [623, 293] width 1246 height 531
click at [43, 38] on div at bounding box center [40, 40] width 28 height 28
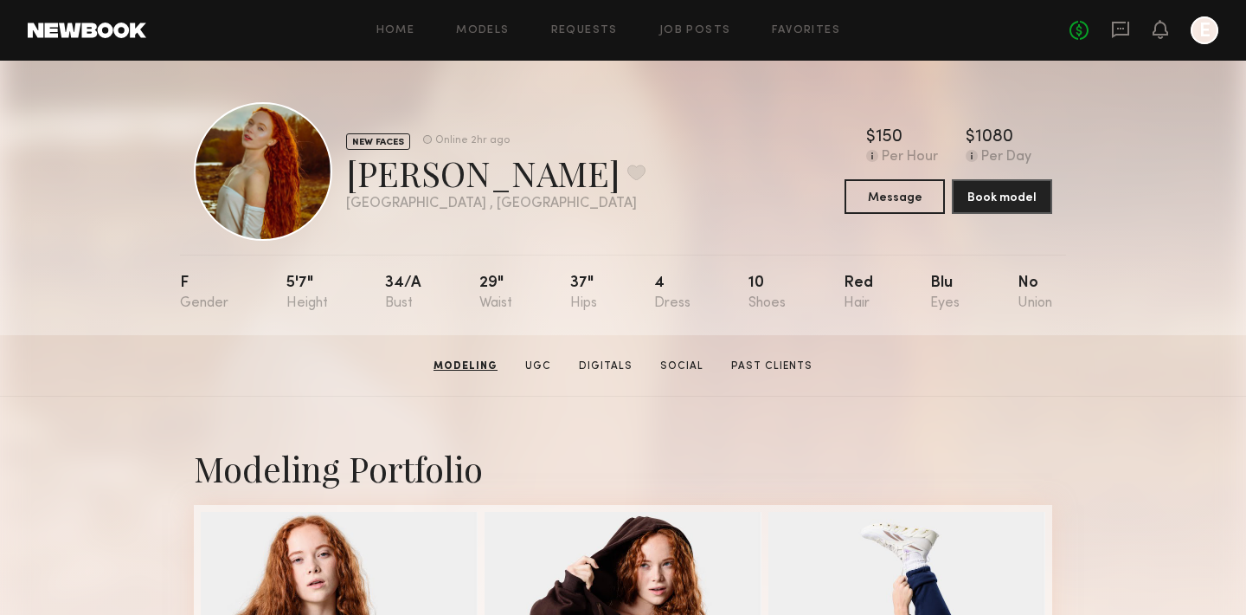
scroll to position [0, 0]
click at [1115, 32] on icon at bounding box center [1120, 29] width 19 height 19
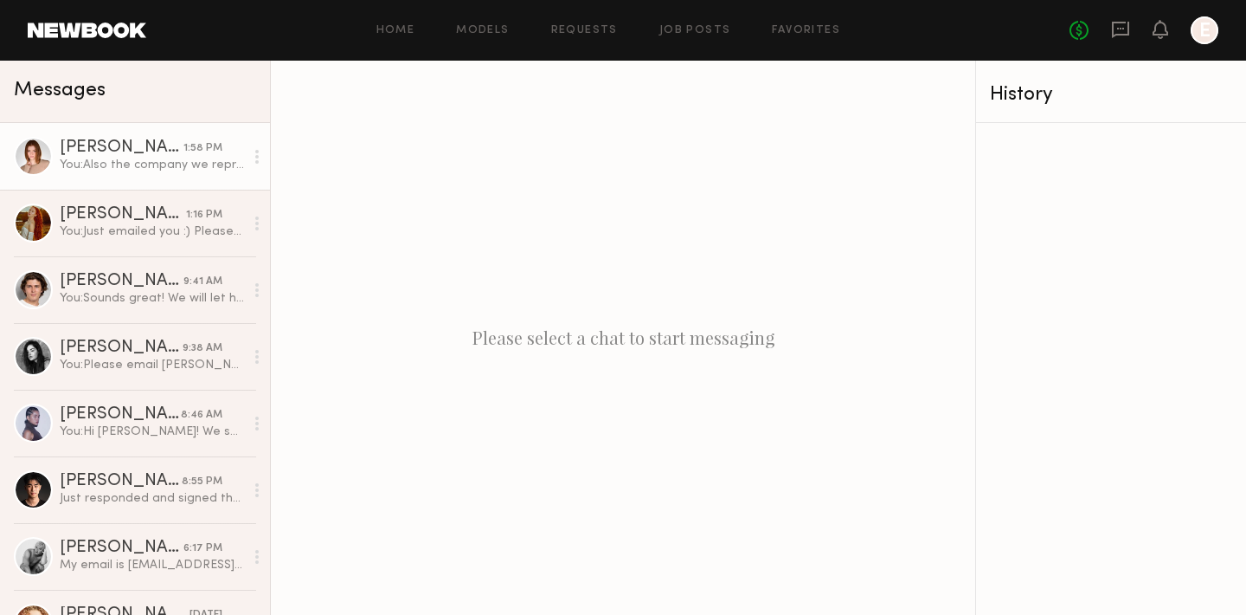
click at [101, 151] on div "[PERSON_NAME]" at bounding box center [122, 147] width 124 height 17
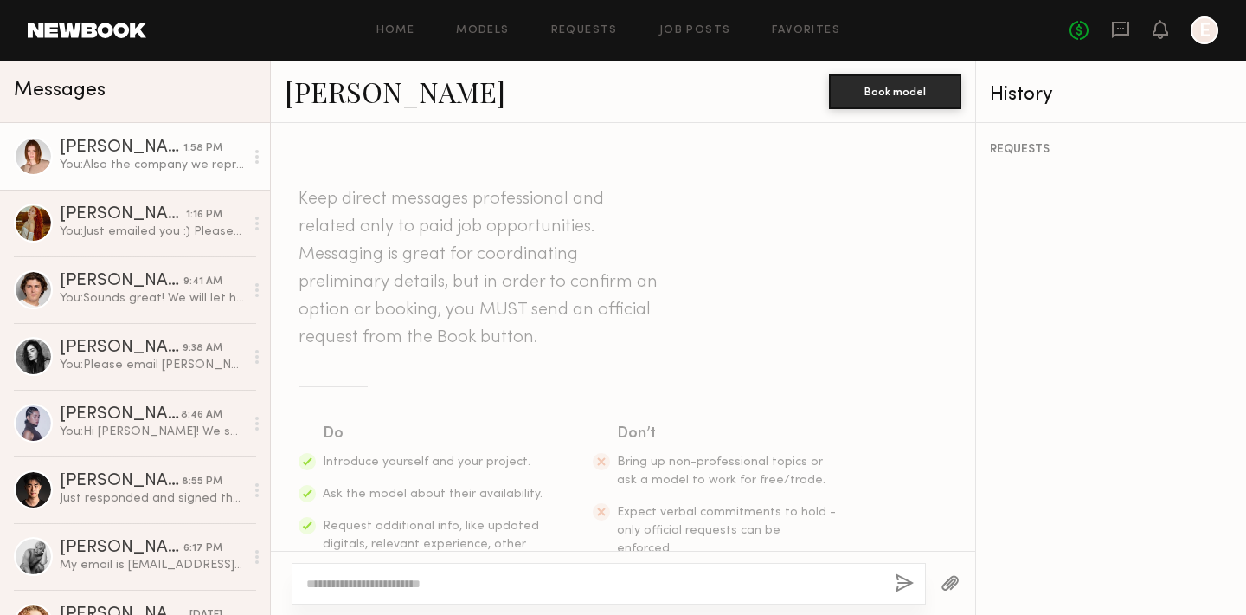
scroll to position [1548, 0]
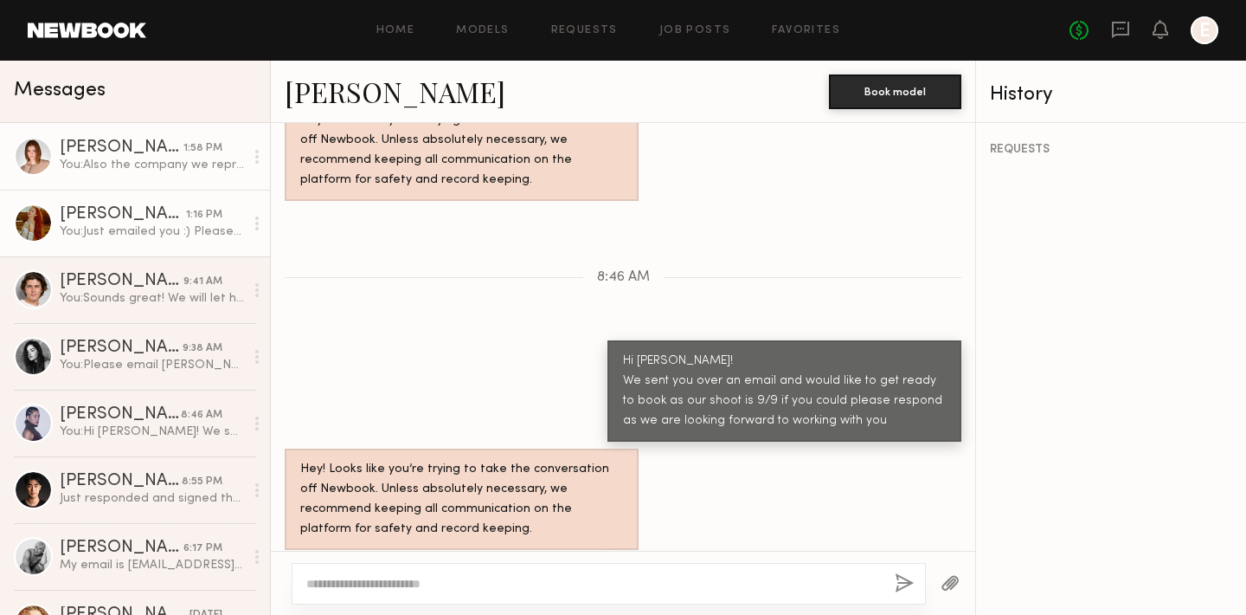
click at [90, 218] on div "Maggie J." at bounding box center [123, 214] width 126 height 17
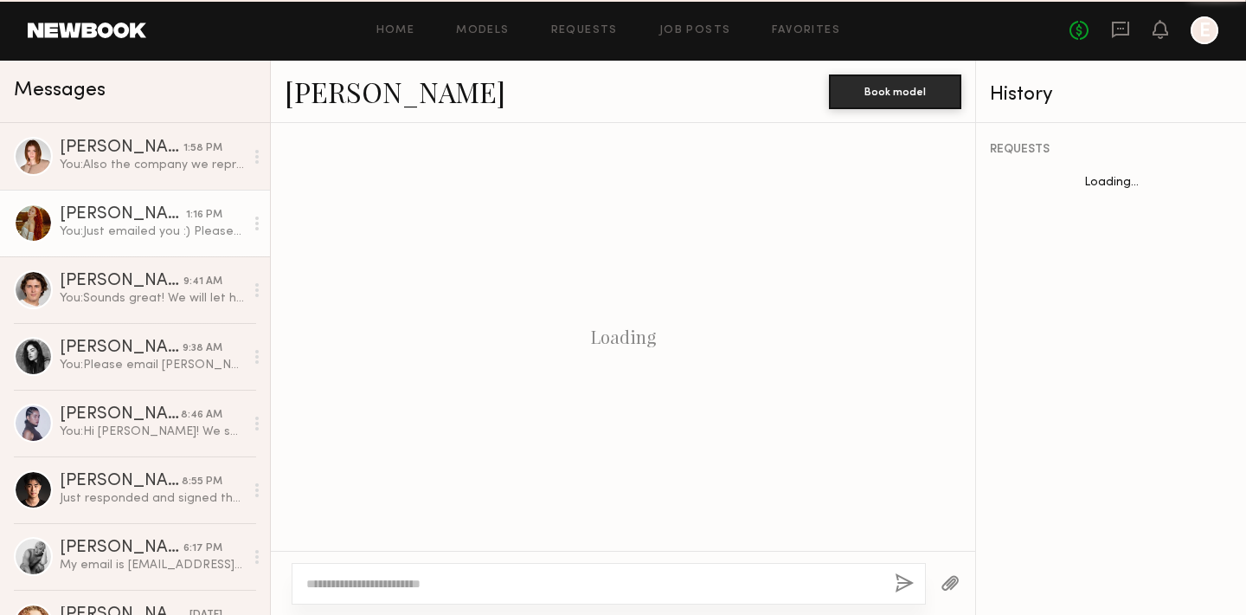
scroll to position [924, 0]
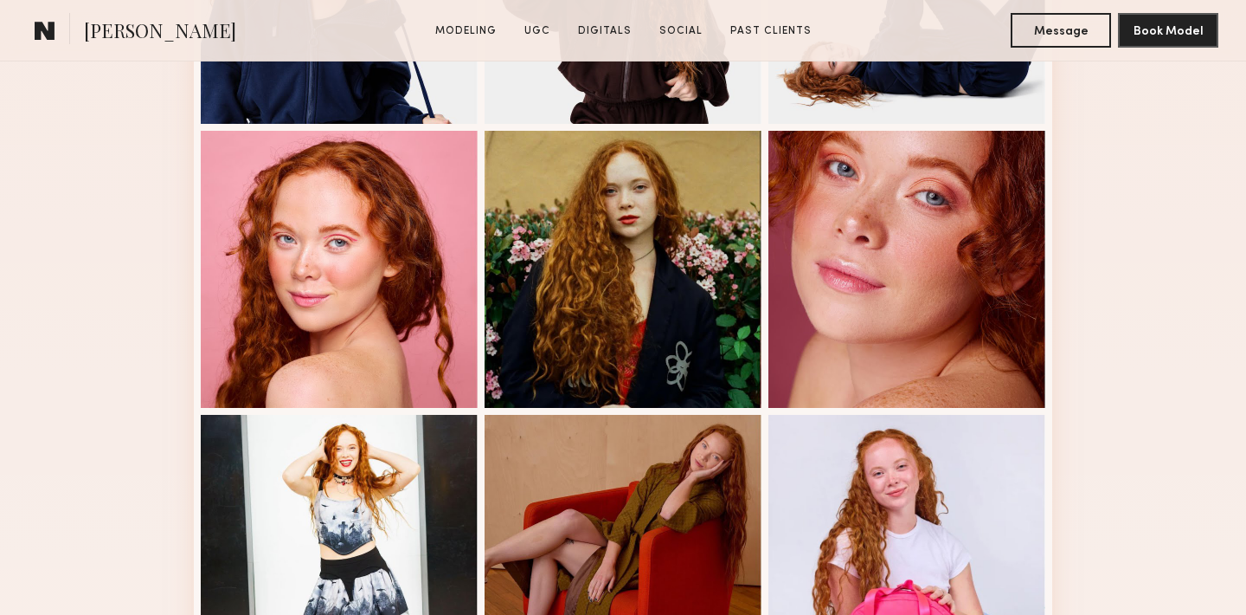
scroll to position [666, 0]
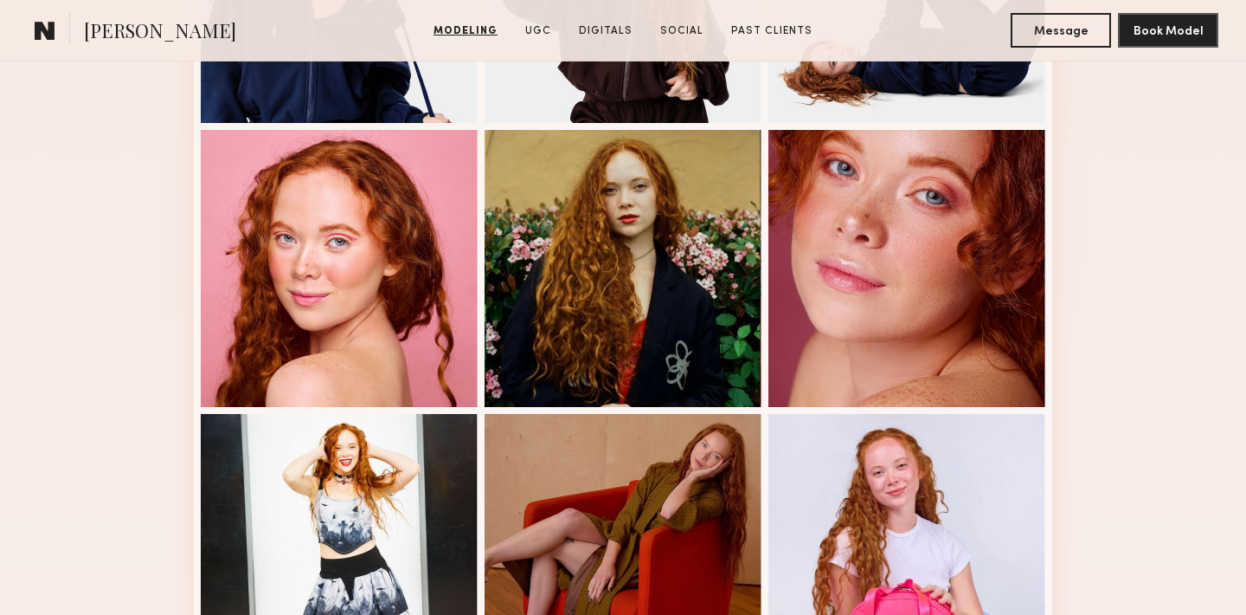
click at [1129, 389] on div "Modeling Portfolio View More" at bounding box center [623, 405] width 1246 height 1348
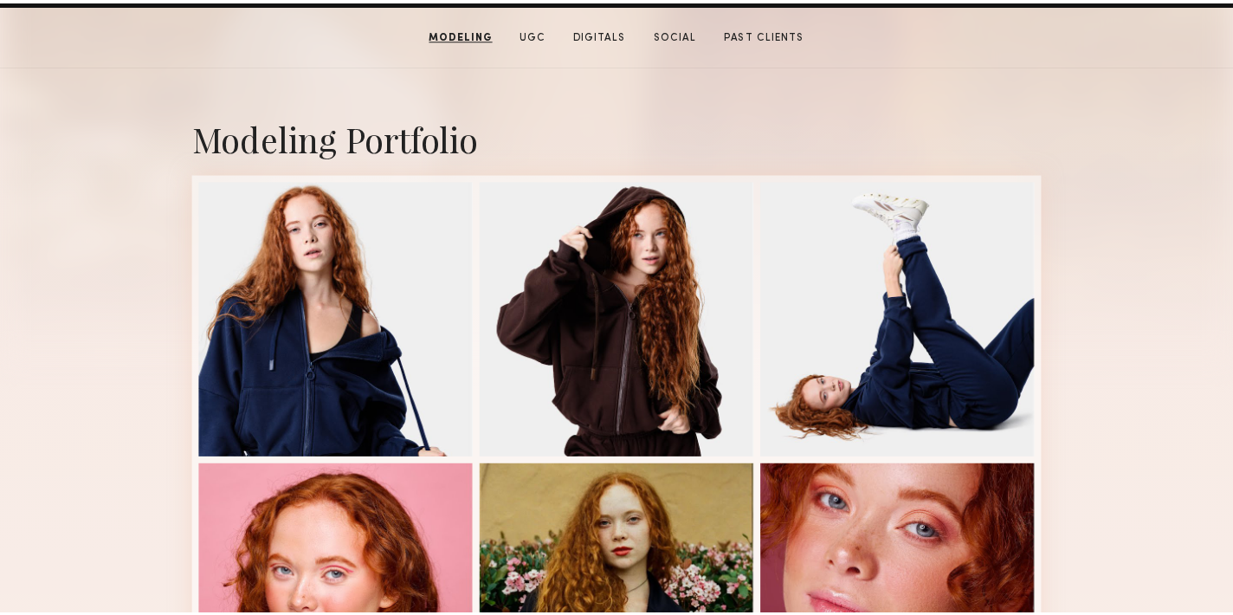
scroll to position [229, 0]
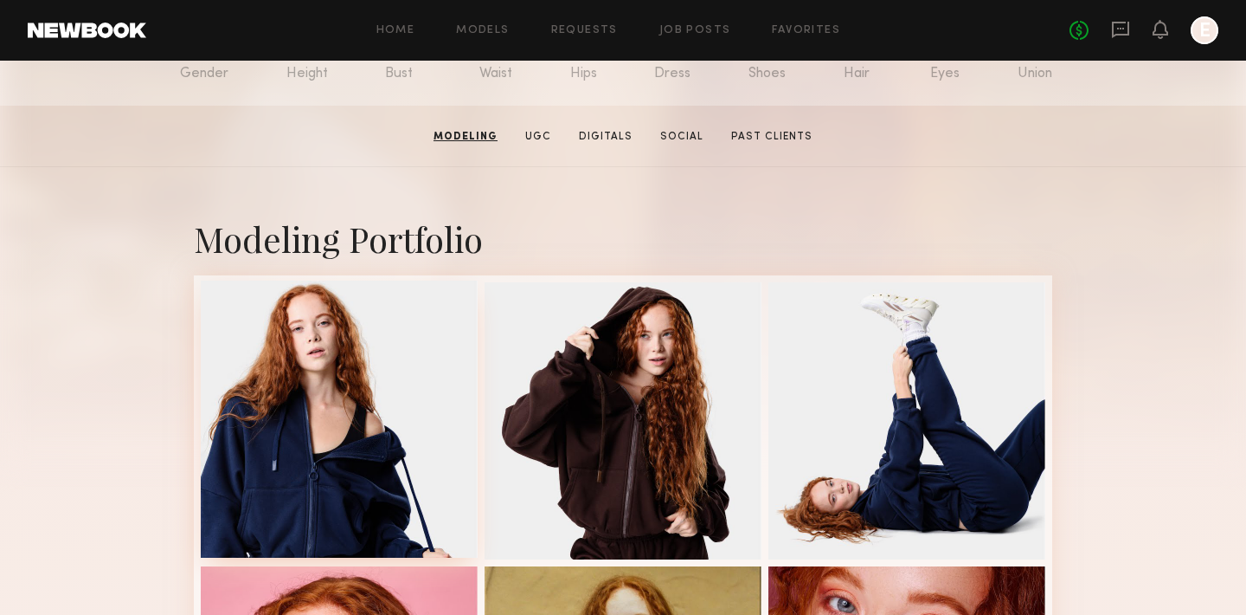
click at [325, 381] on div at bounding box center [339, 418] width 277 height 277
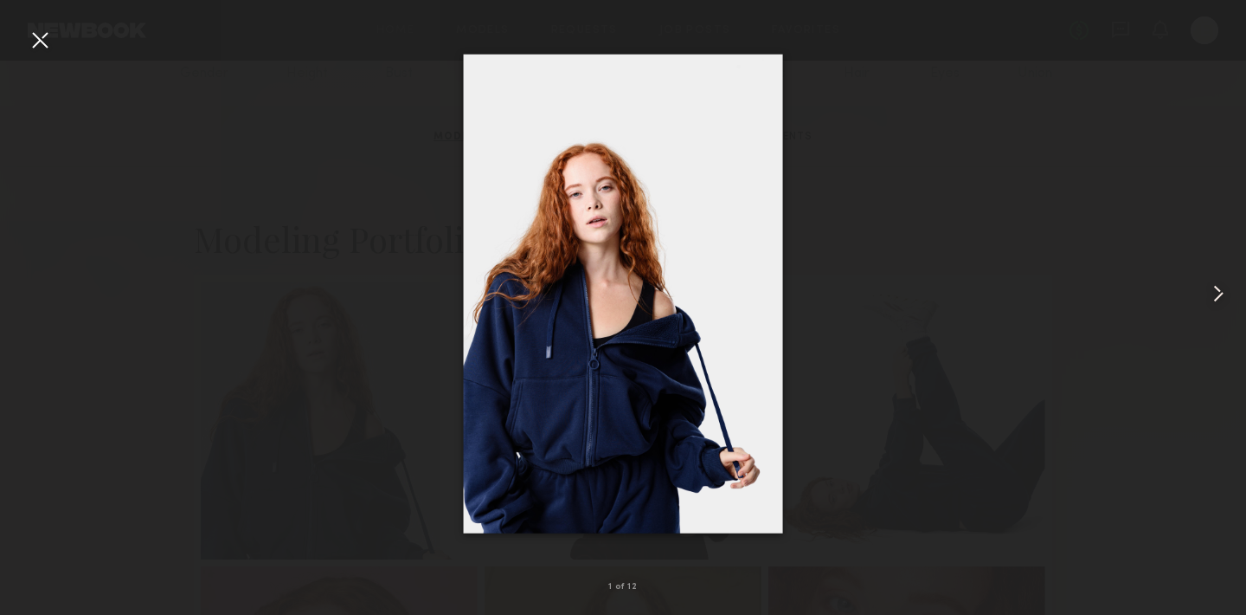
click at [1214, 295] on common-icon at bounding box center [1219, 294] width 28 height 28
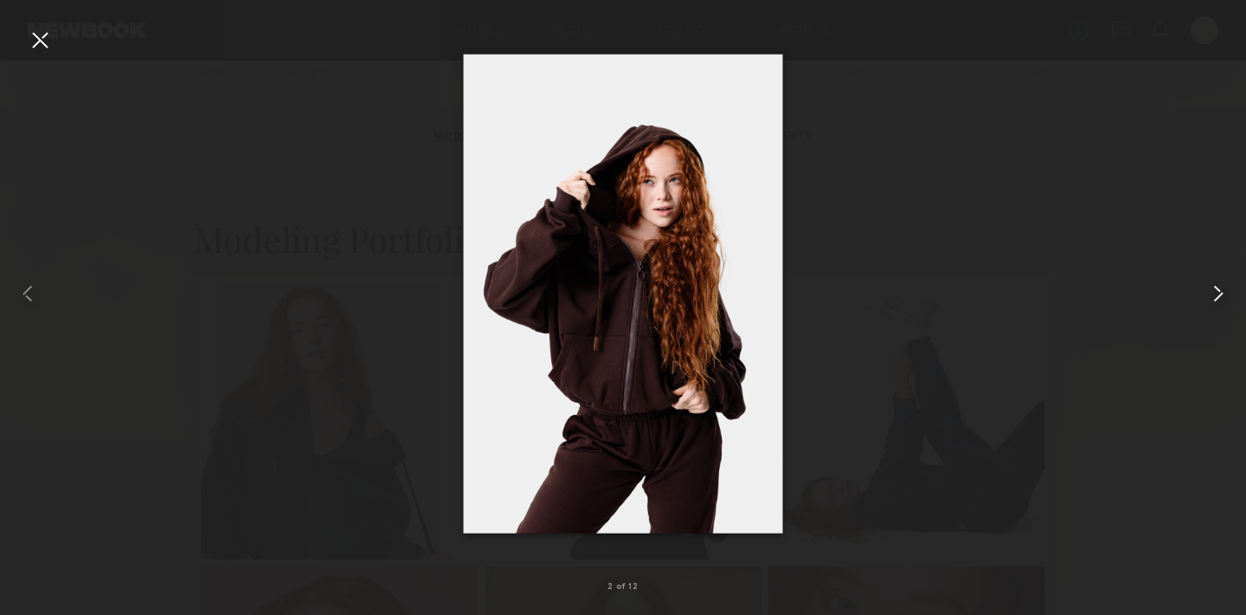
click at [1214, 295] on common-icon at bounding box center [1219, 294] width 28 height 28
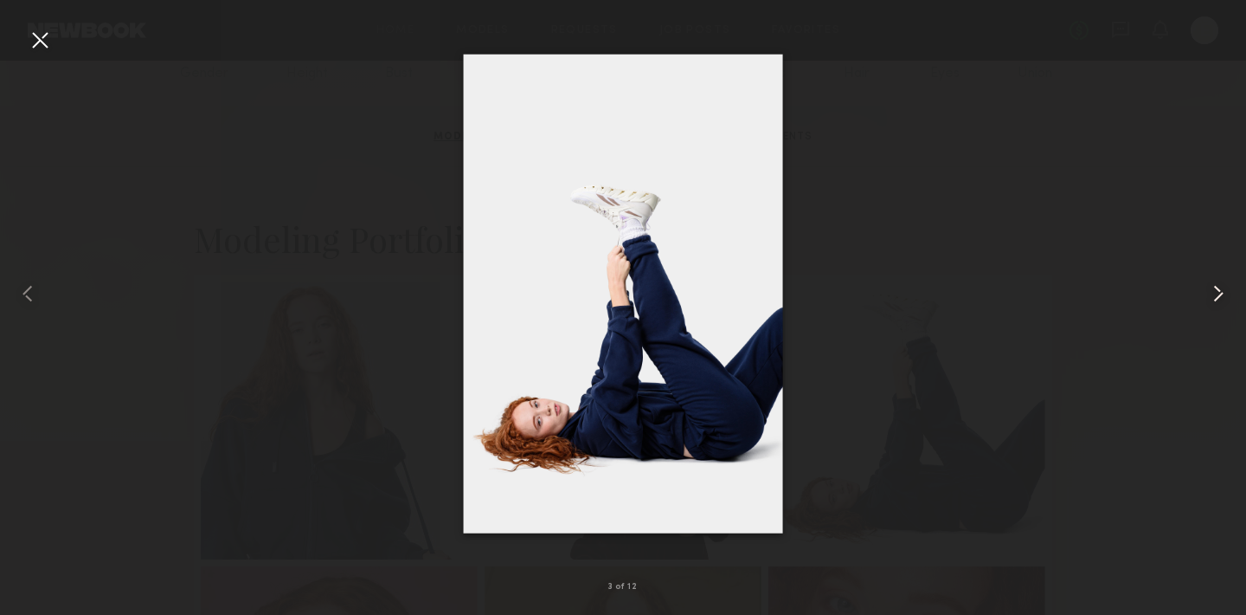
click at [1214, 295] on common-icon at bounding box center [1219, 294] width 28 height 28
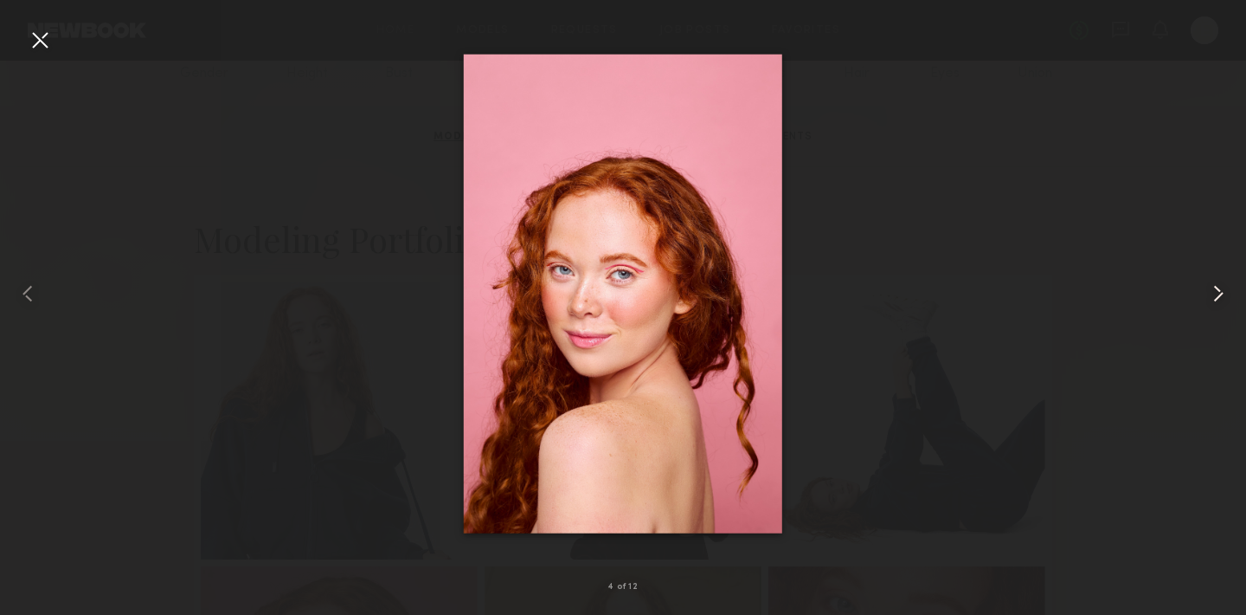
click at [1214, 295] on common-icon at bounding box center [1219, 294] width 28 height 28
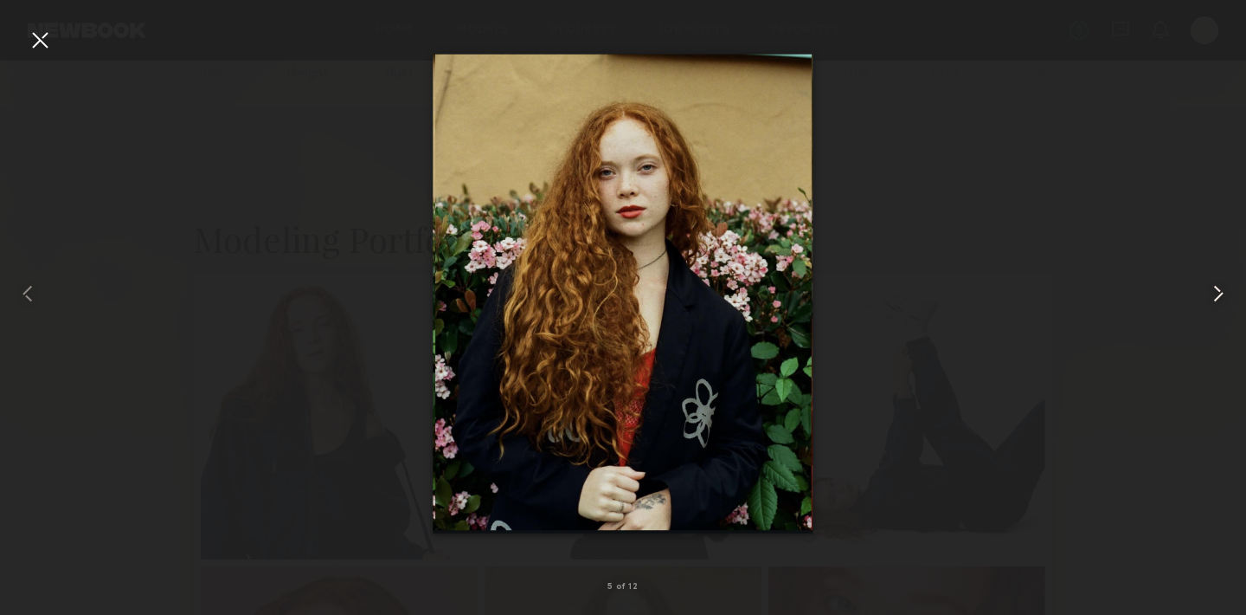
click at [1214, 295] on common-icon at bounding box center [1219, 294] width 28 height 28
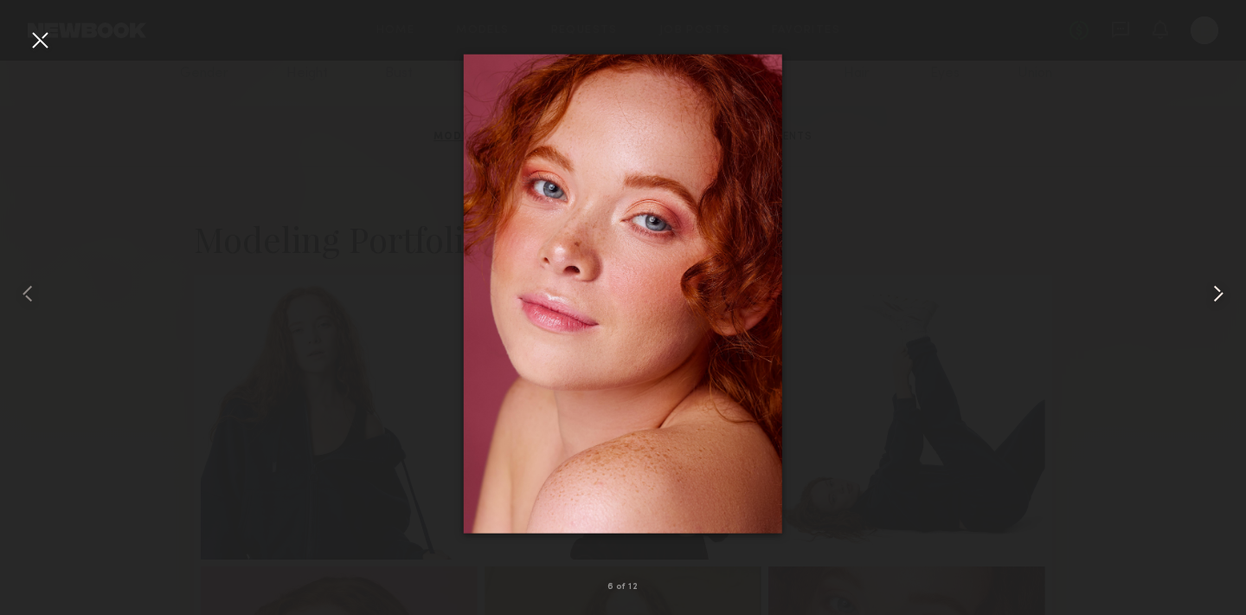
click at [1219, 296] on common-icon at bounding box center [1219, 294] width 28 height 28
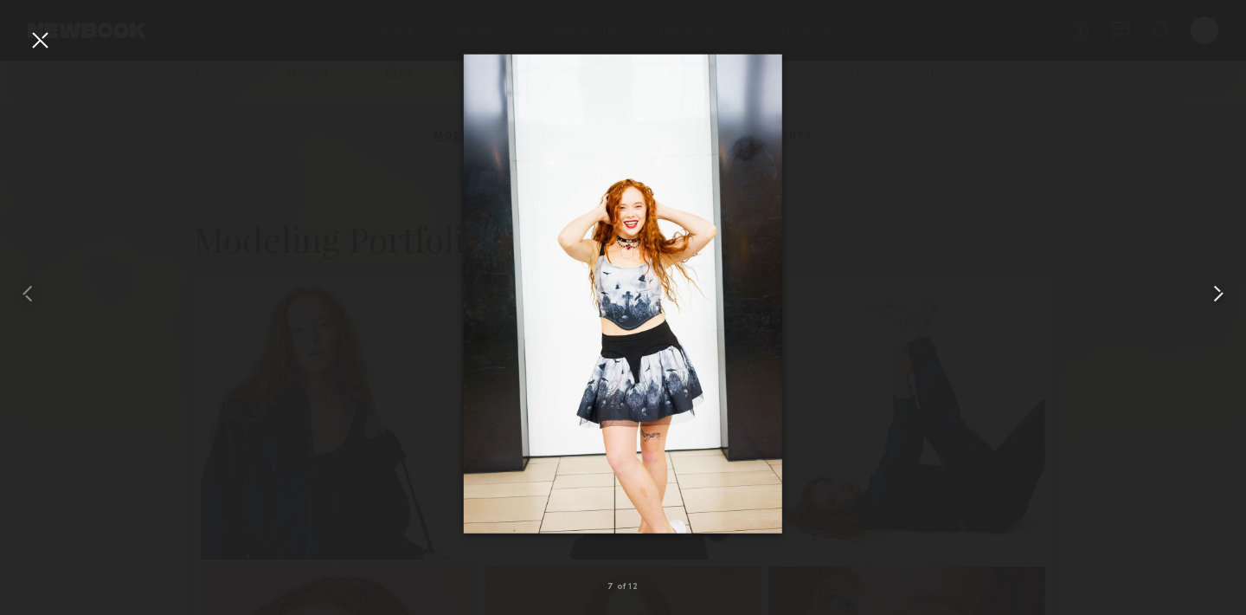
click at [1219, 297] on common-icon at bounding box center [1219, 294] width 28 height 28
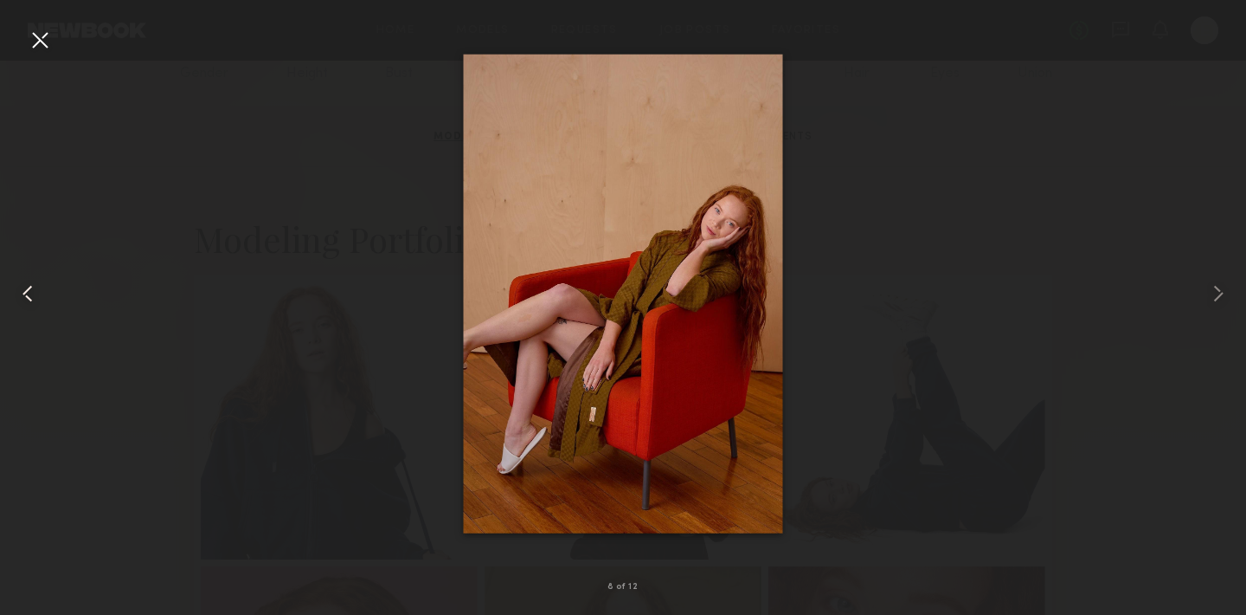
click at [33, 294] on common-icon at bounding box center [28, 294] width 28 height 28
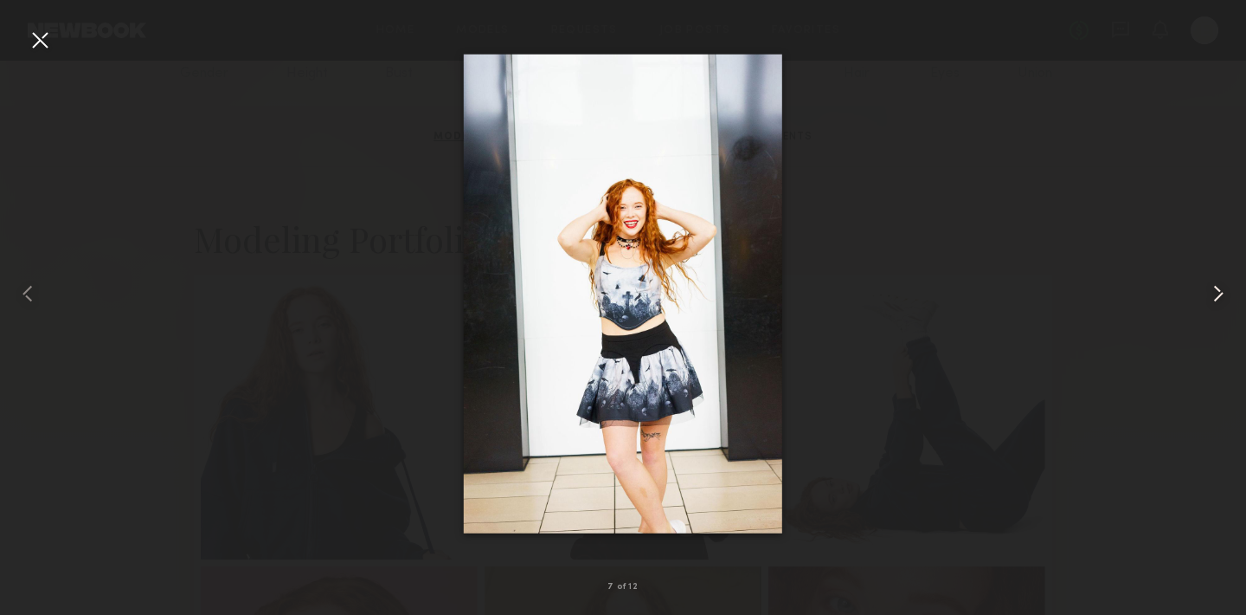
click at [1222, 299] on common-icon at bounding box center [1219, 294] width 28 height 28
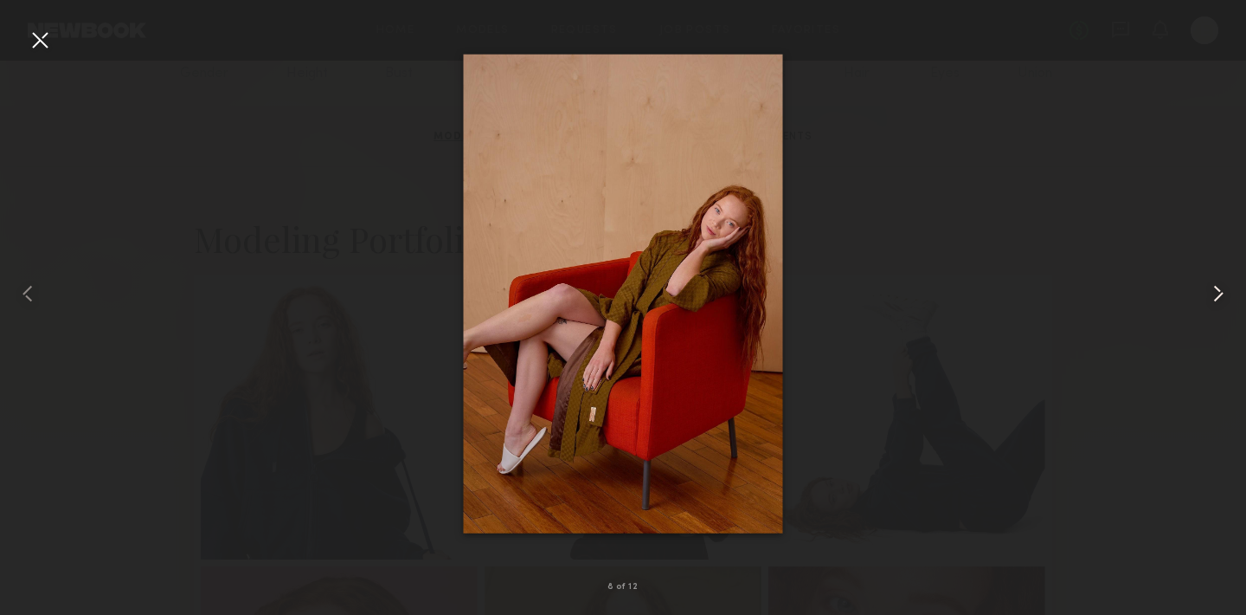
click at [1222, 299] on common-icon at bounding box center [1219, 294] width 28 height 28
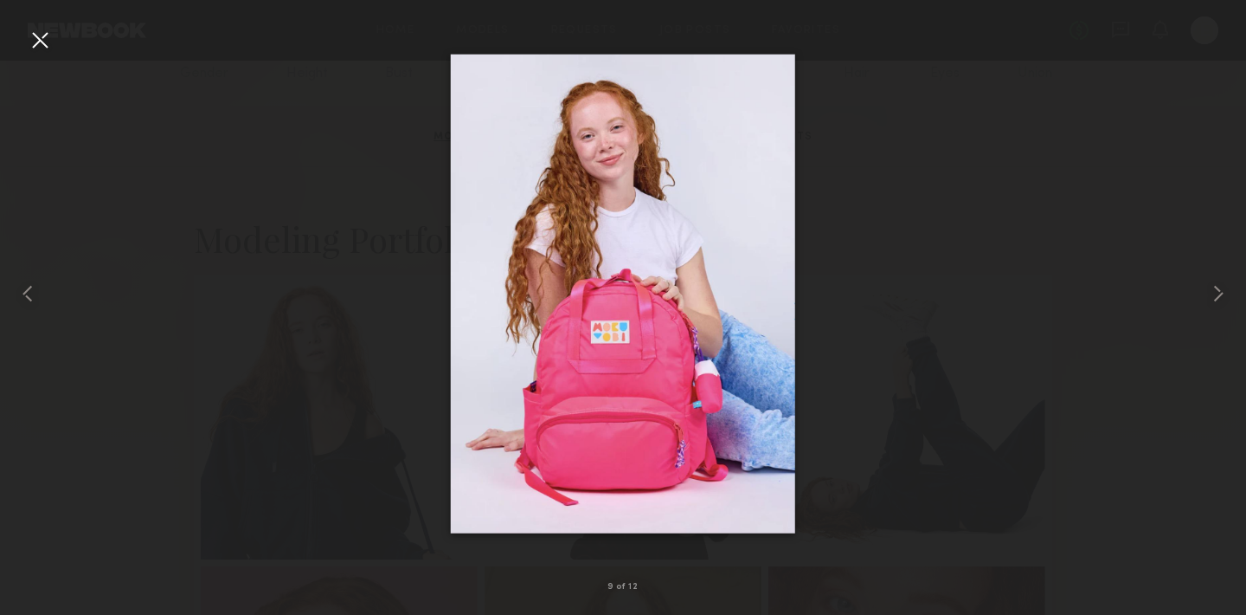
click at [37, 48] on div at bounding box center [40, 40] width 28 height 28
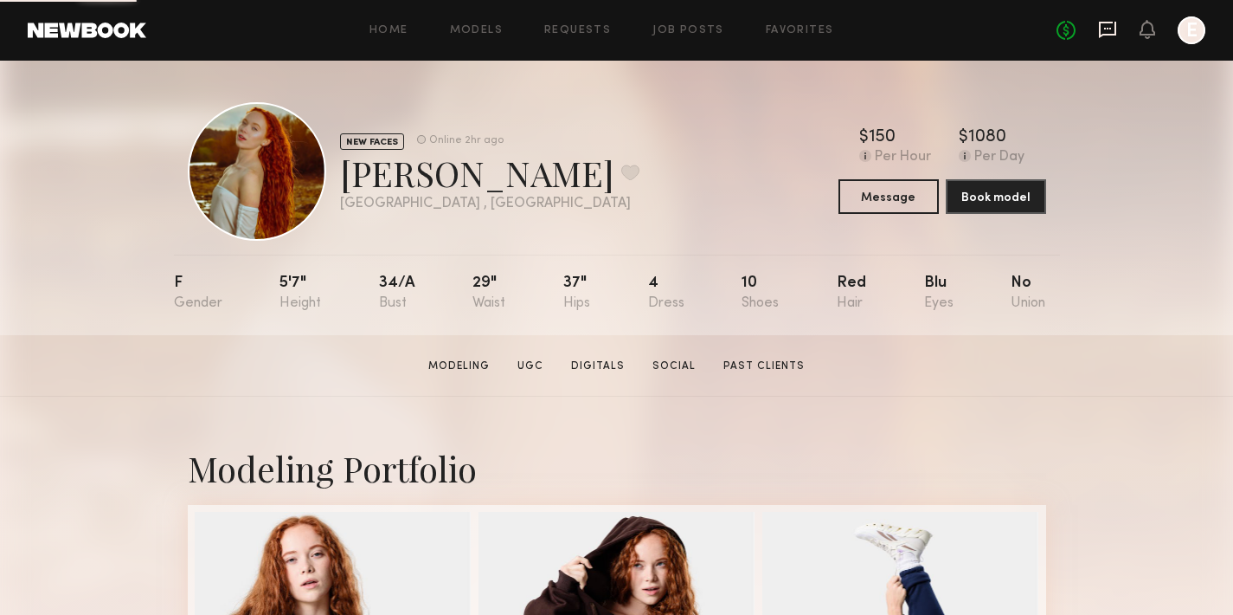
click at [1113, 25] on icon at bounding box center [1107, 29] width 19 height 19
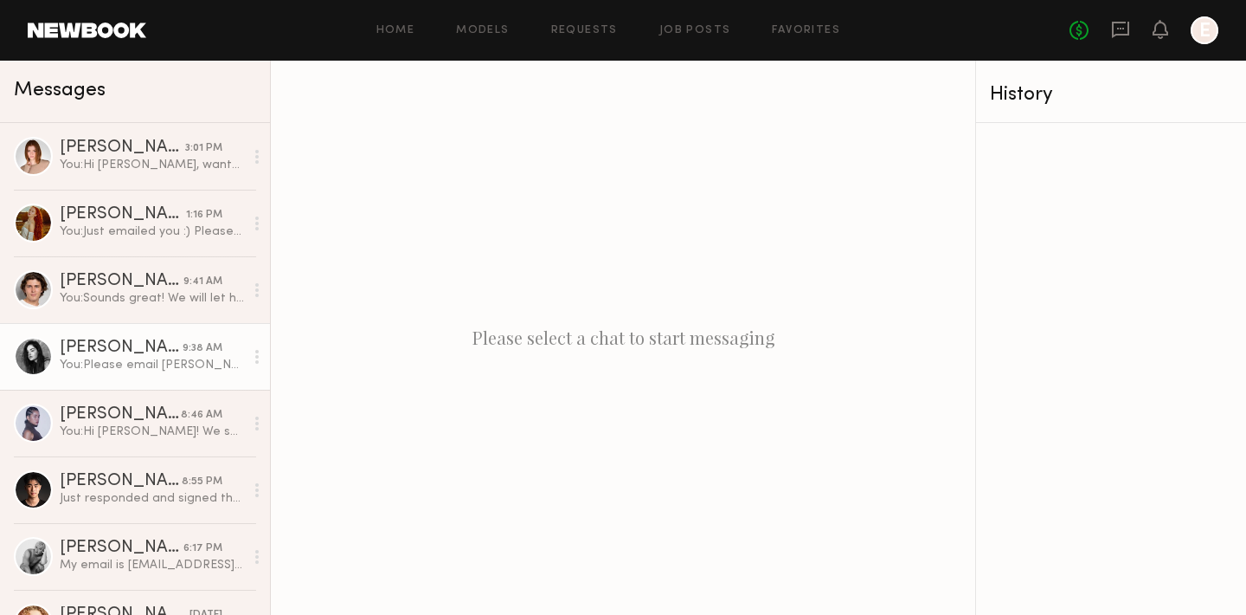
click at [84, 374] on link "[PERSON_NAME] 9:38 AM You: Please email [PERSON_NAME][EMAIL_ADDRESS][DOMAIN_NAM…" at bounding box center [135, 356] width 270 height 67
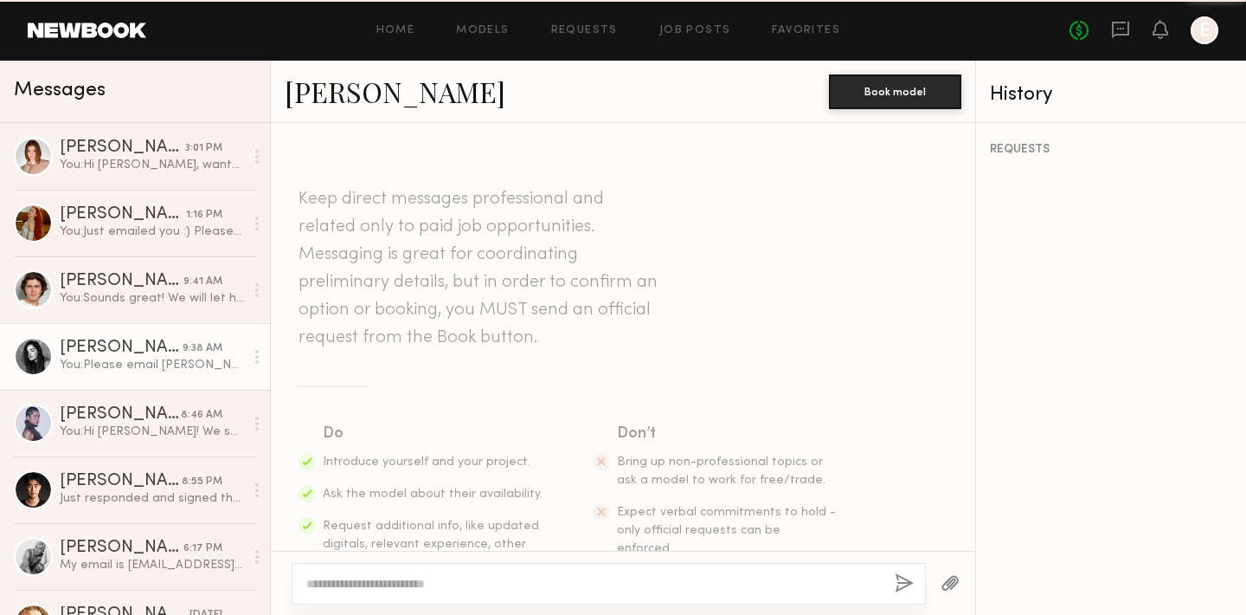
scroll to position [1143, 0]
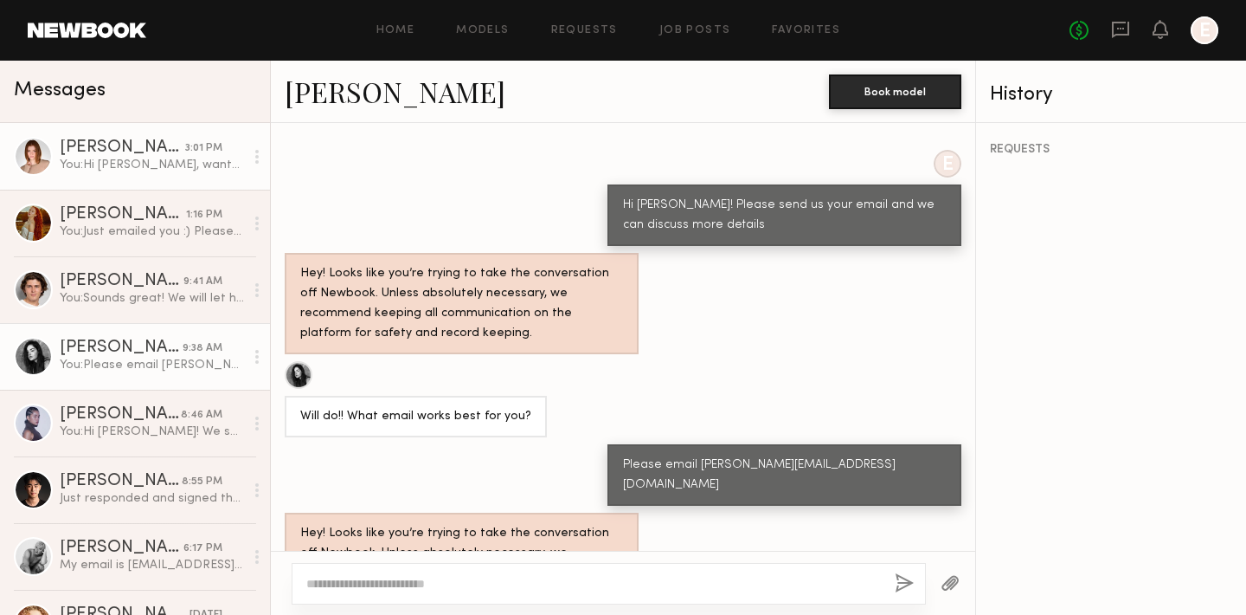
click at [100, 164] on div "You: Hi [PERSON_NAME], wanted to follow up to see if you've been able to check …" at bounding box center [152, 165] width 184 height 16
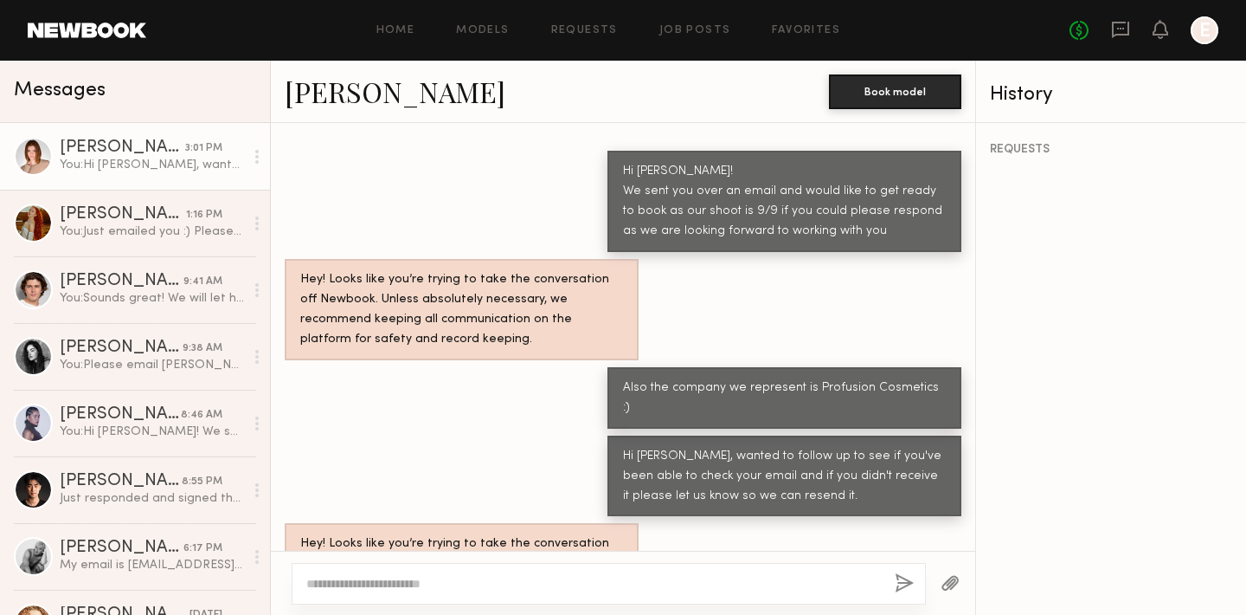
scroll to position [1738, 0]
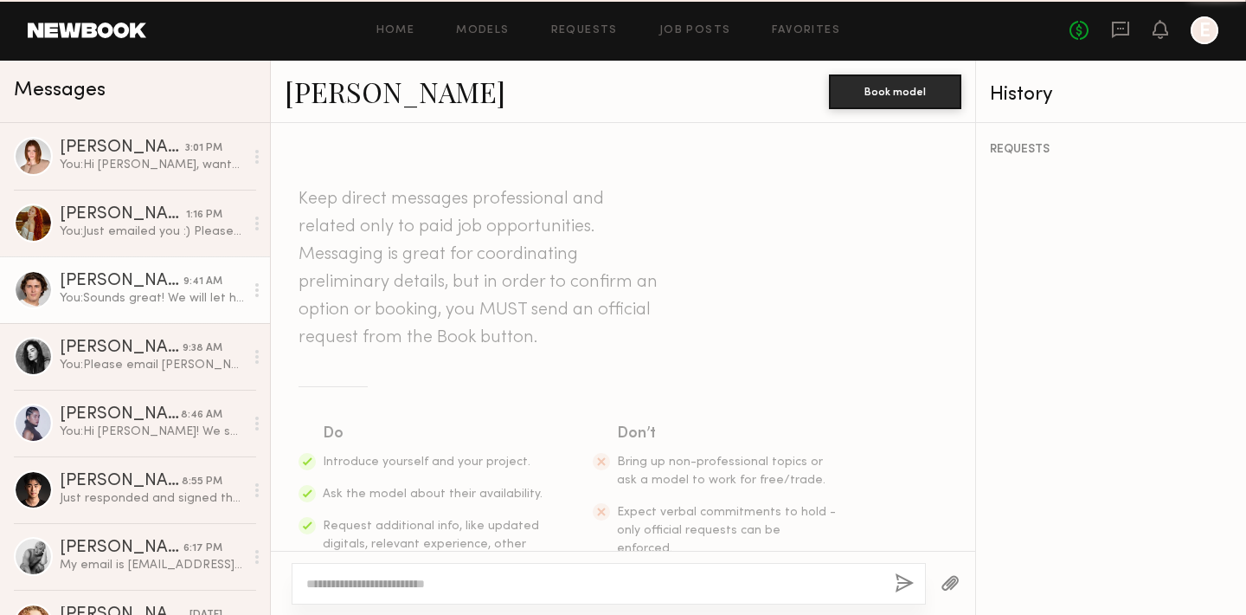
scroll to position [1028, 0]
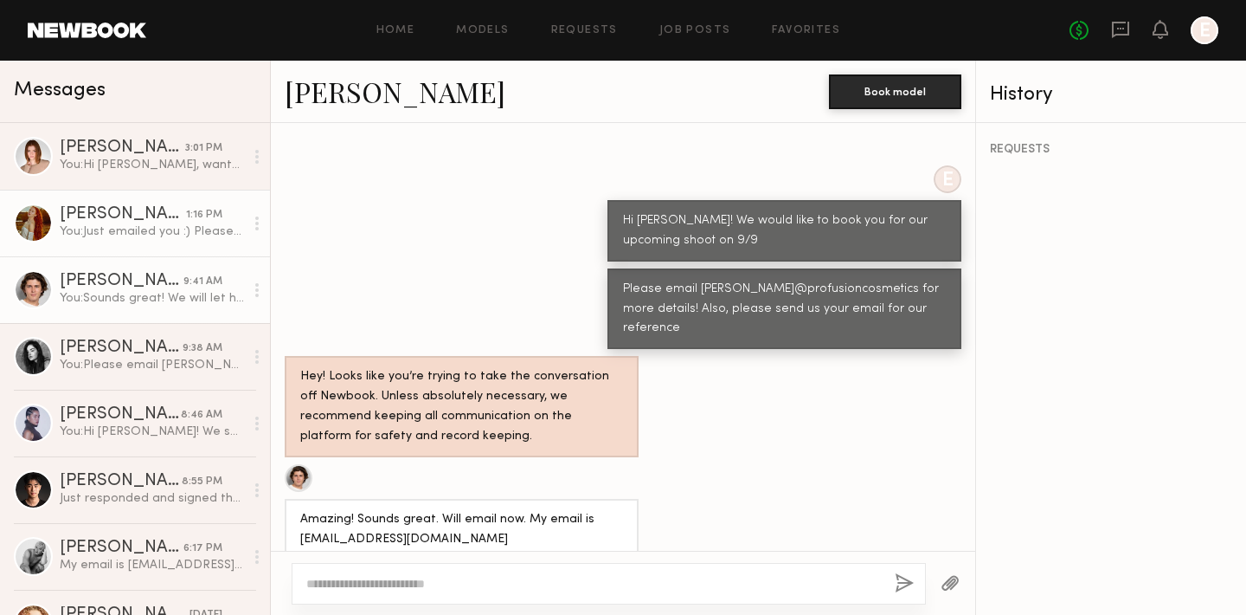
click at [120, 235] on div "You: Just emailed you :) Please check your spam aswell" at bounding box center [152, 231] width 184 height 16
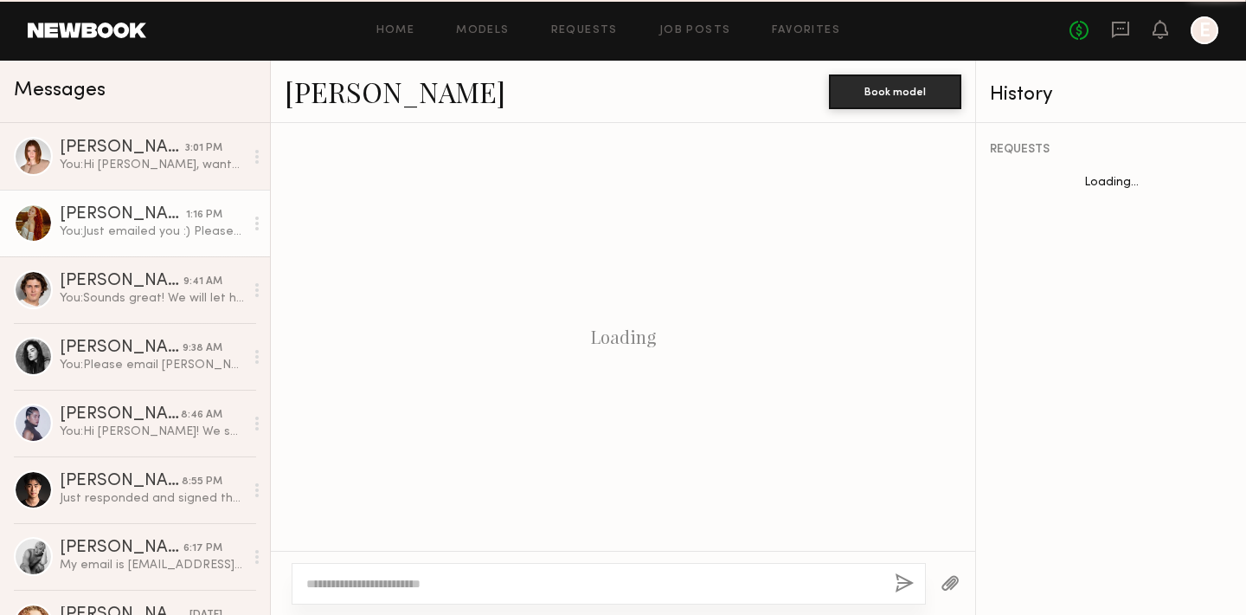
scroll to position [924, 0]
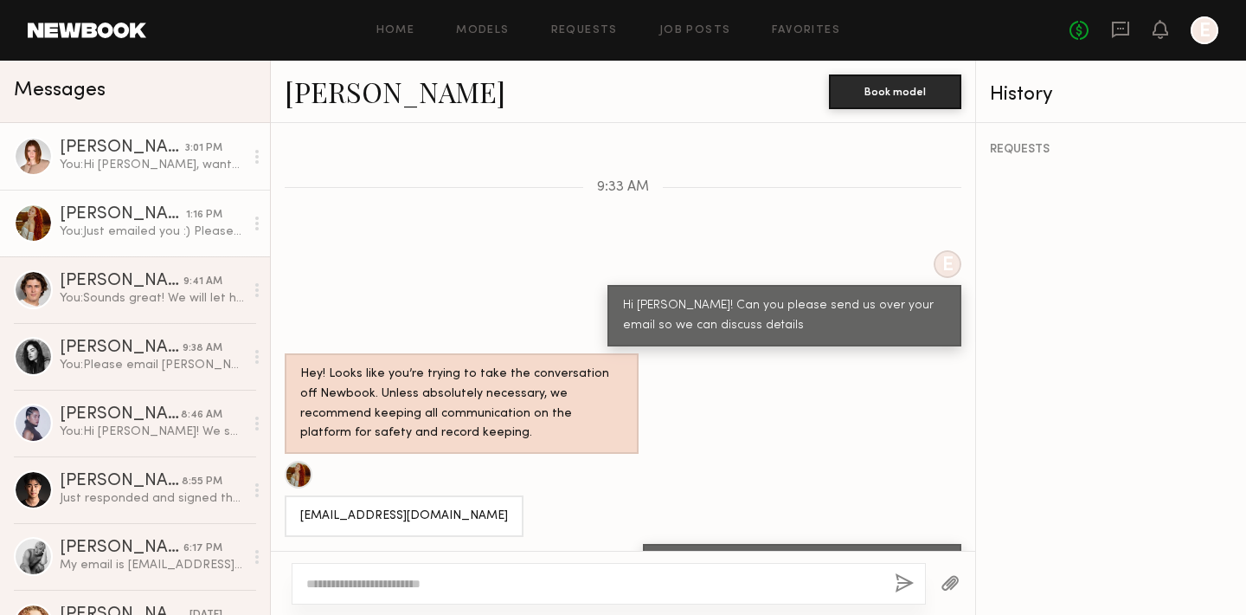
click at [122, 165] on div "You: Hi [PERSON_NAME], wanted to follow up to see if you've been able to check …" at bounding box center [152, 165] width 184 height 16
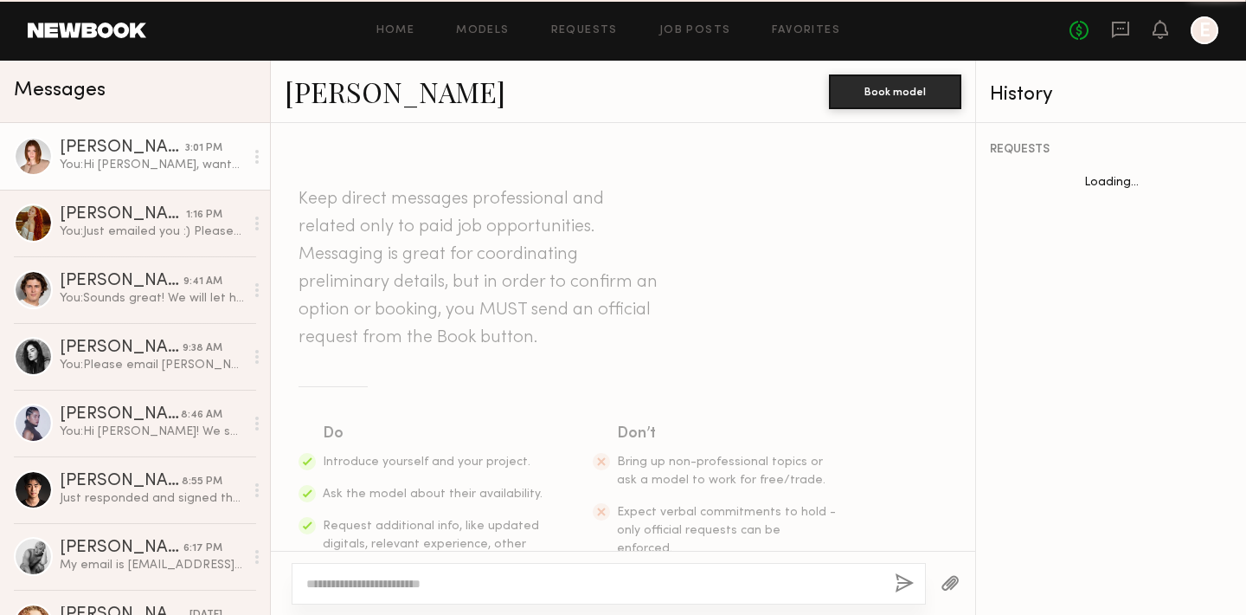
scroll to position [1738, 0]
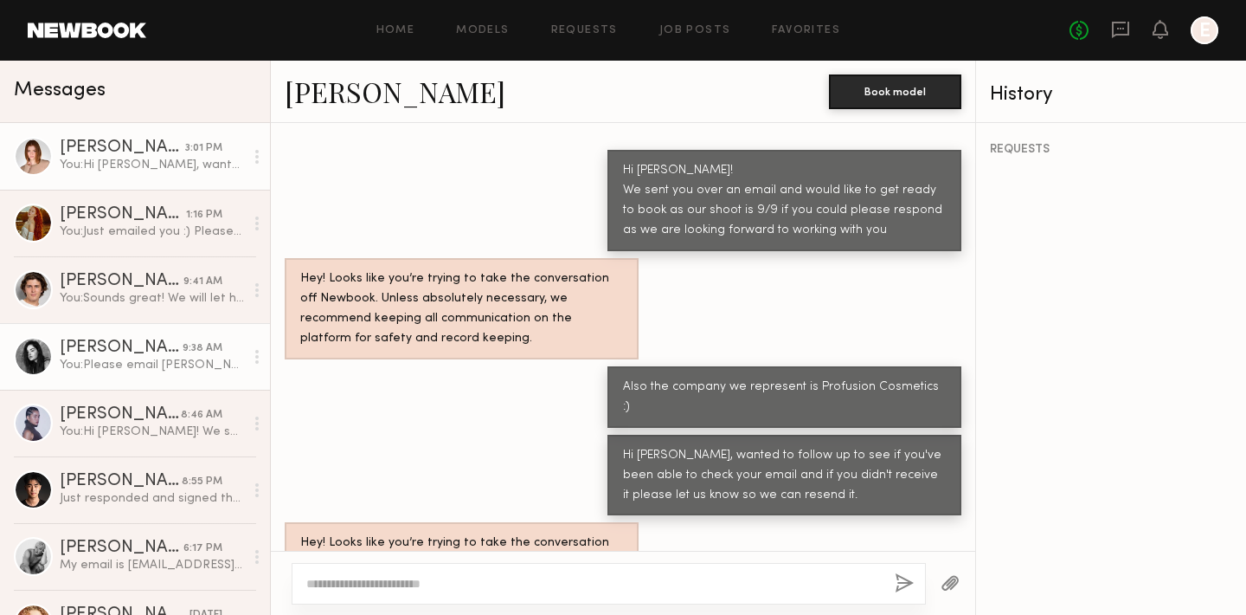
click at [127, 343] on div "[PERSON_NAME]" at bounding box center [121, 347] width 123 height 17
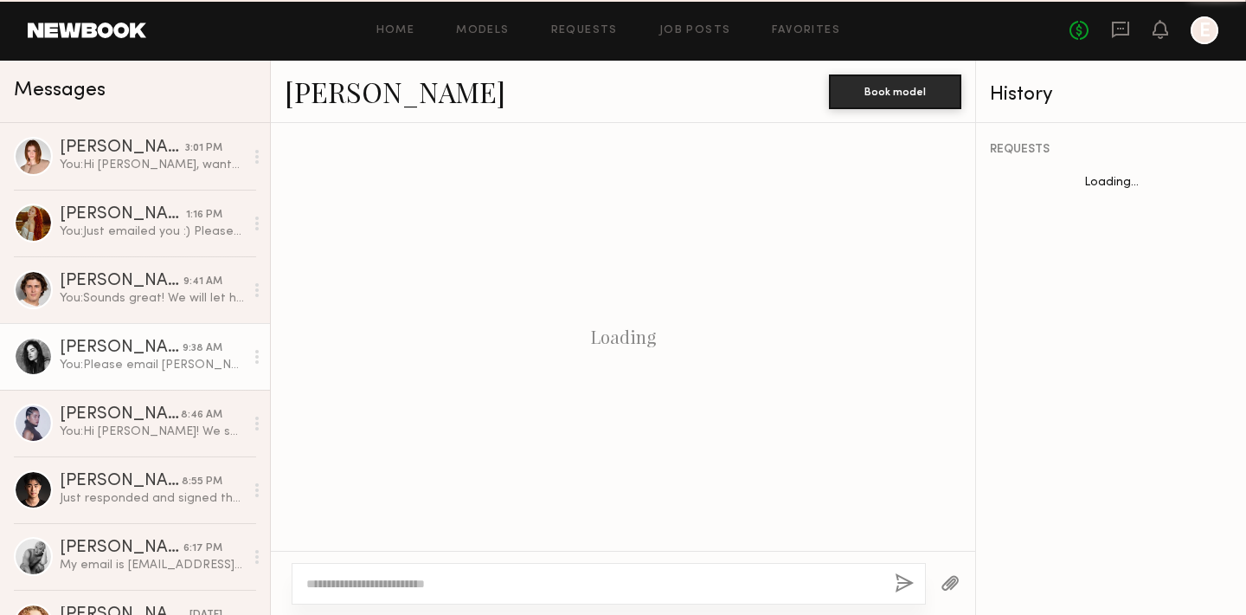
scroll to position [1143, 0]
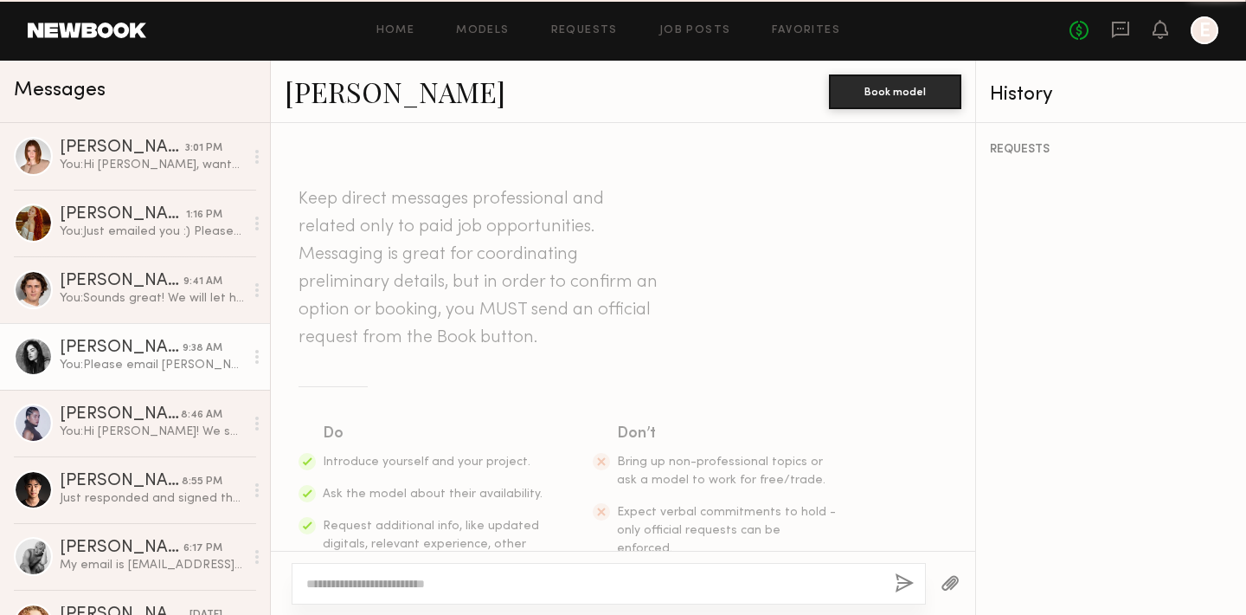
scroll to position [1143, 0]
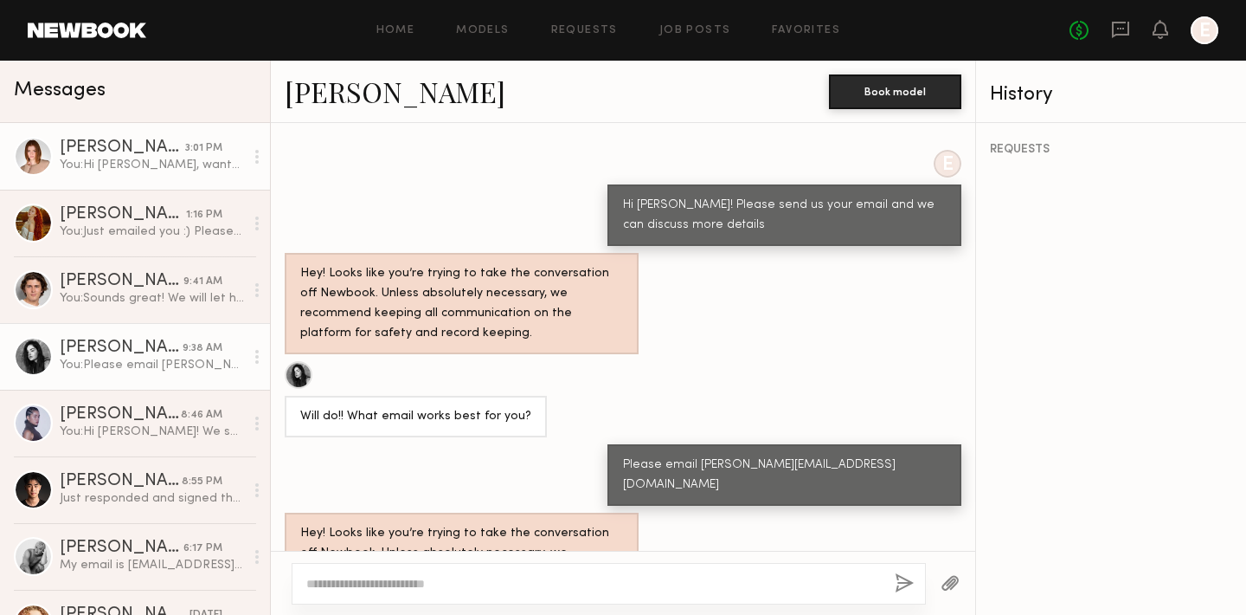
click at [89, 141] on div "[PERSON_NAME]" at bounding box center [123, 147] width 126 height 17
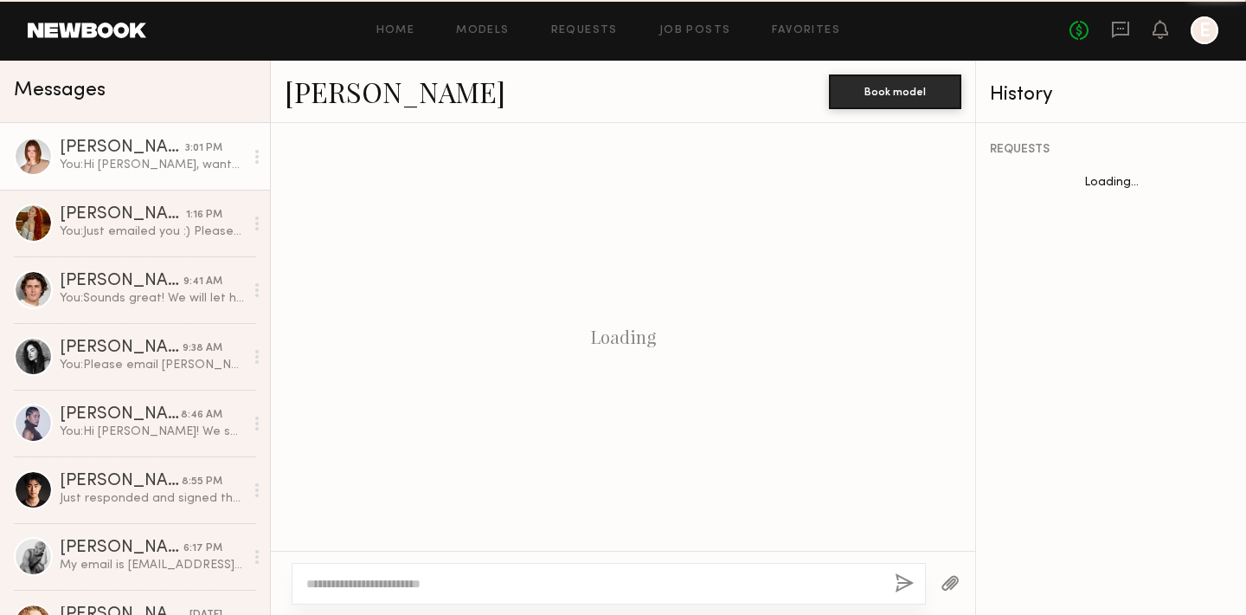
scroll to position [1738, 0]
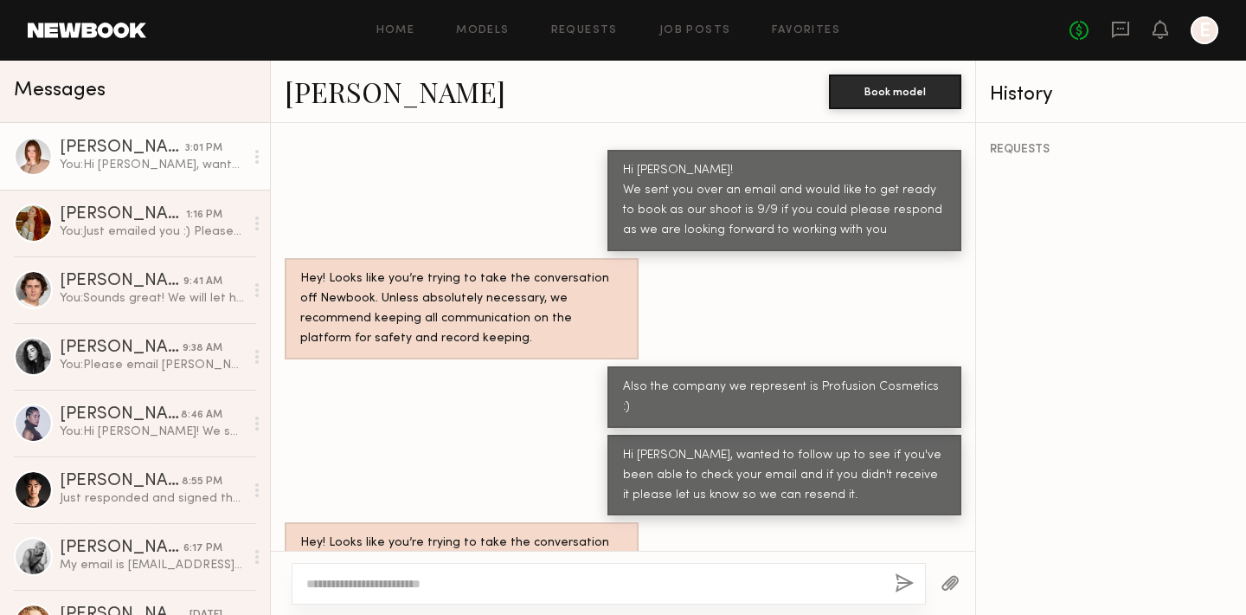
click at [332, 96] on link "[PERSON_NAME]" at bounding box center [395, 91] width 221 height 37
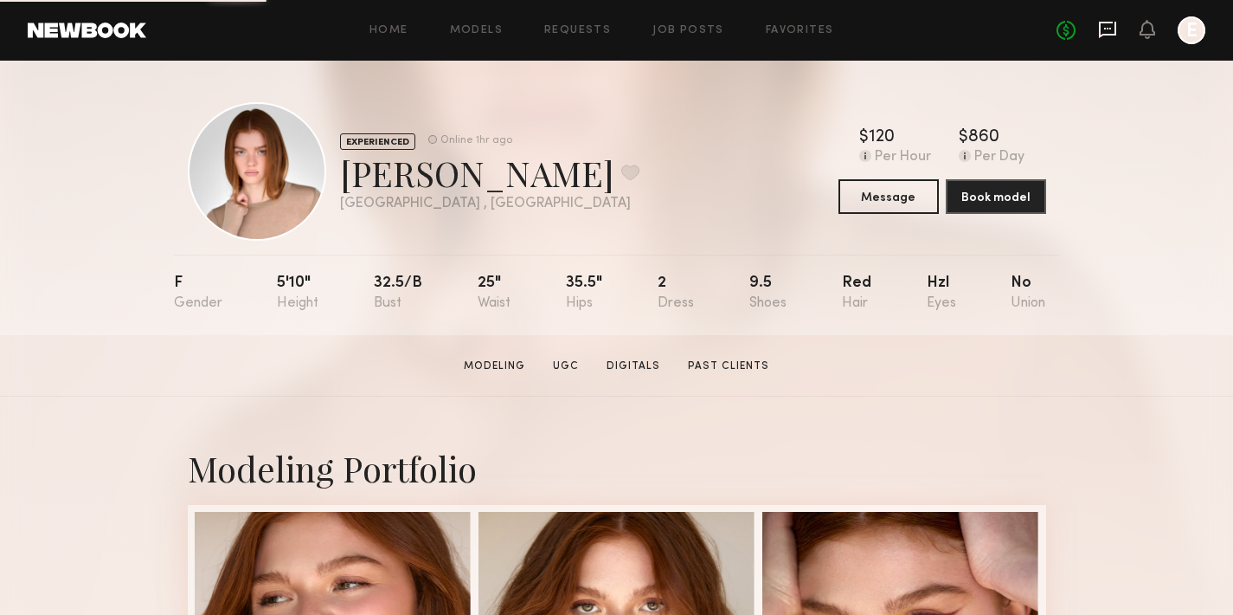
click at [1111, 31] on icon at bounding box center [1107, 29] width 19 height 19
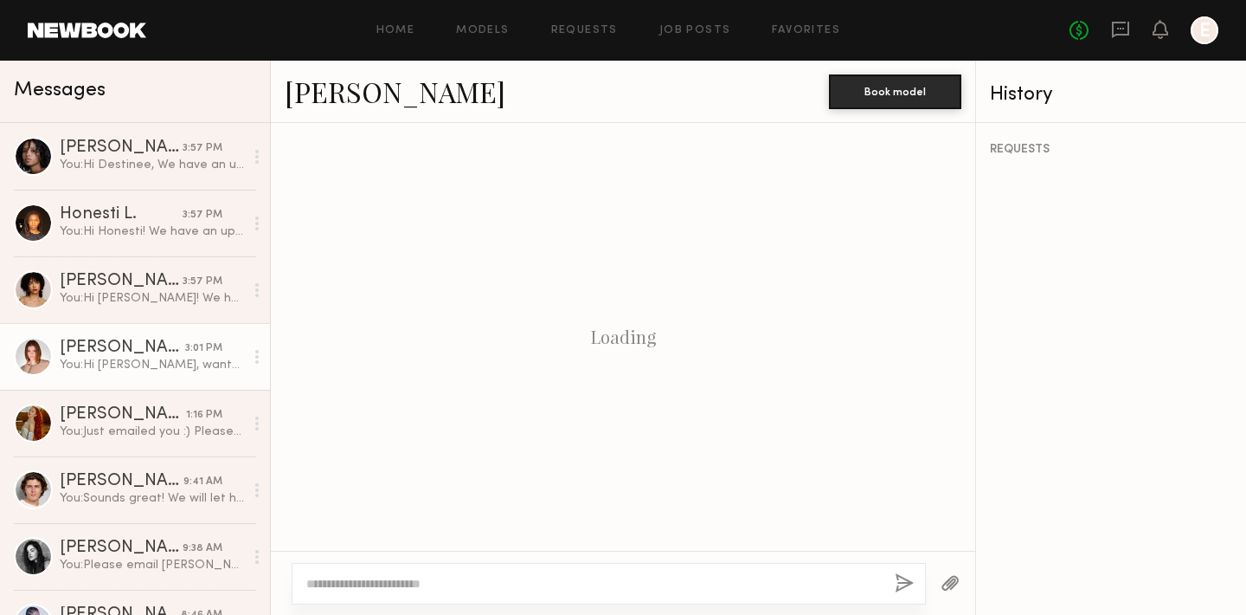
scroll to position [1738, 0]
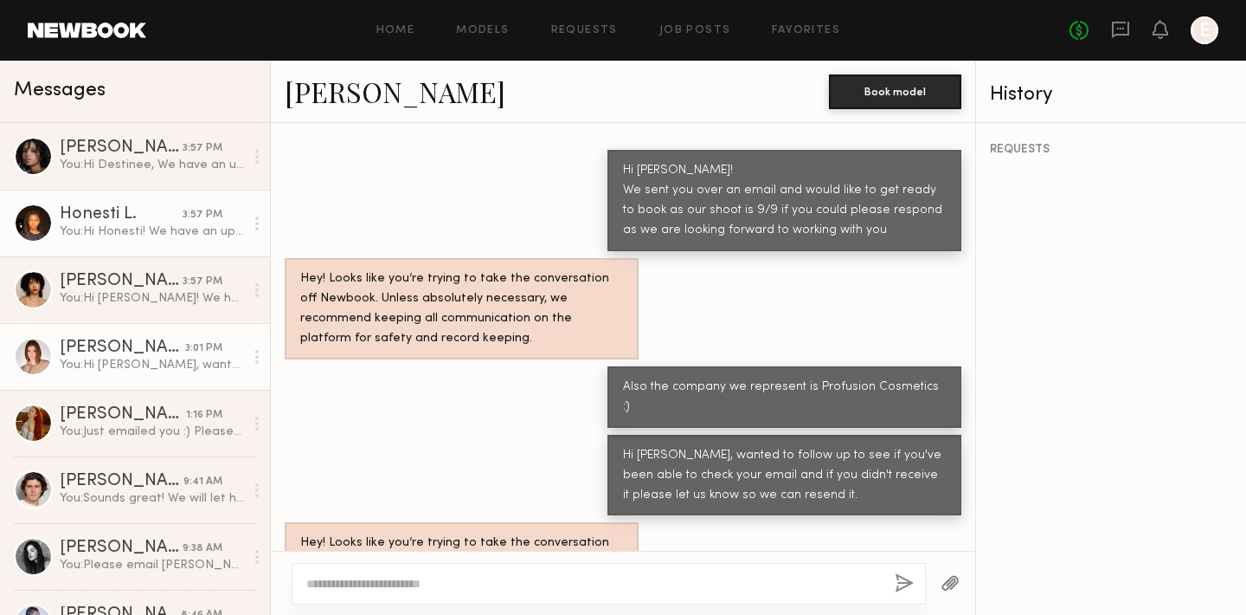
click at [149, 229] on div "You: Hi Honesti! We have an upcoming campaign shoot scheduled for 9/9 and wante…" at bounding box center [152, 231] width 184 height 16
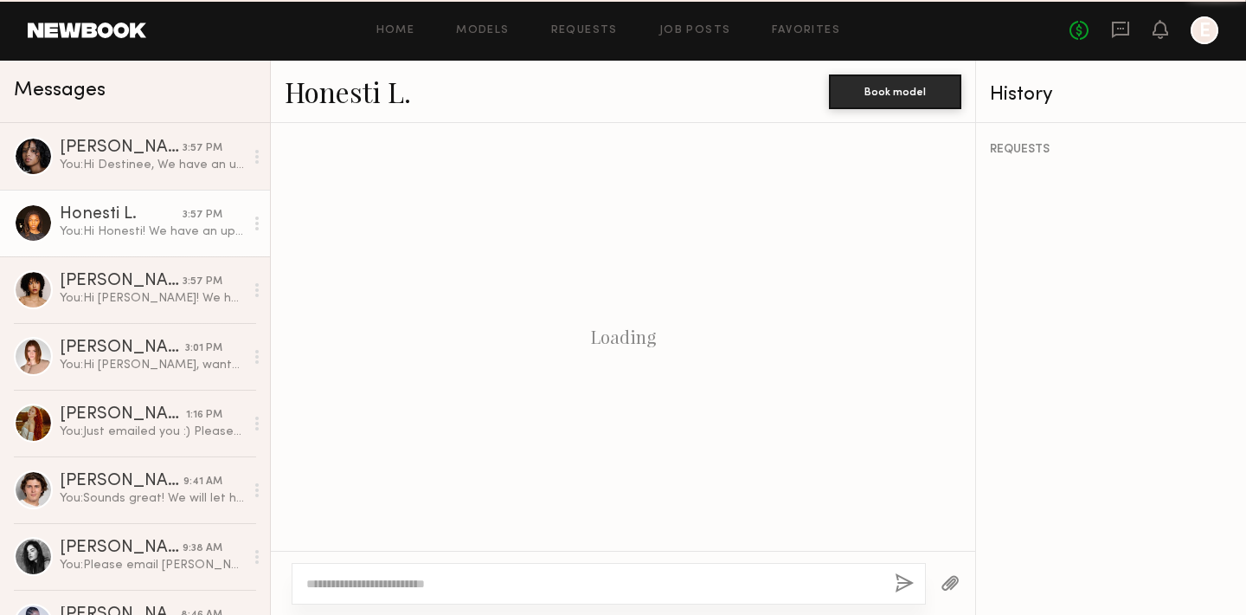
scroll to position [373, 0]
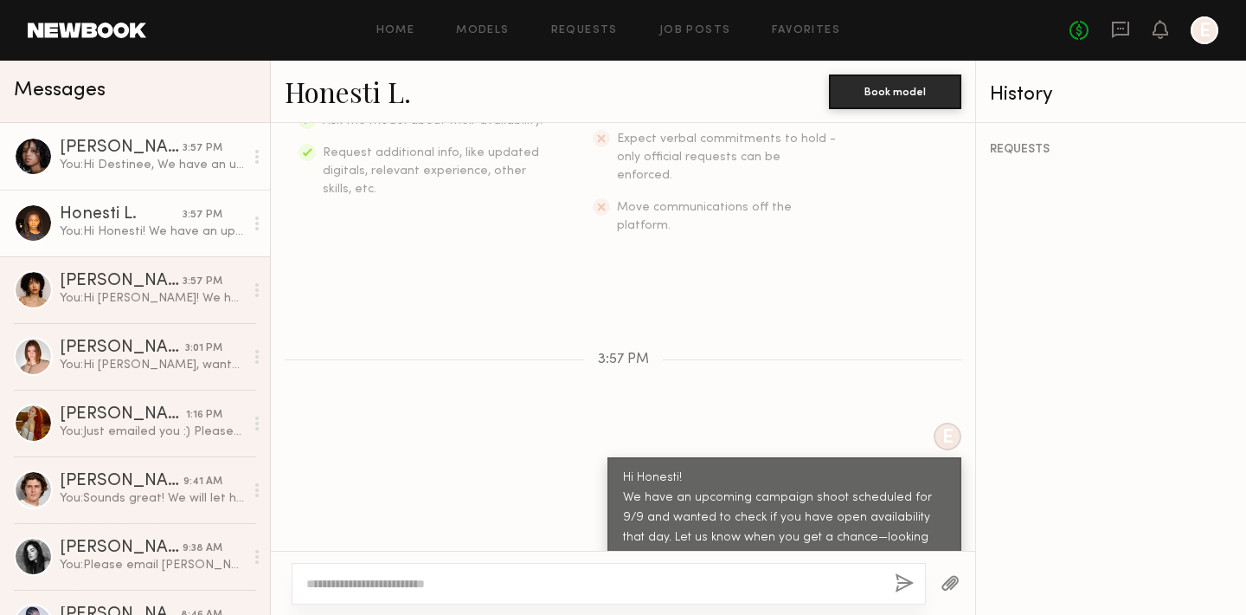
click at [40, 164] on div at bounding box center [33, 156] width 39 height 39
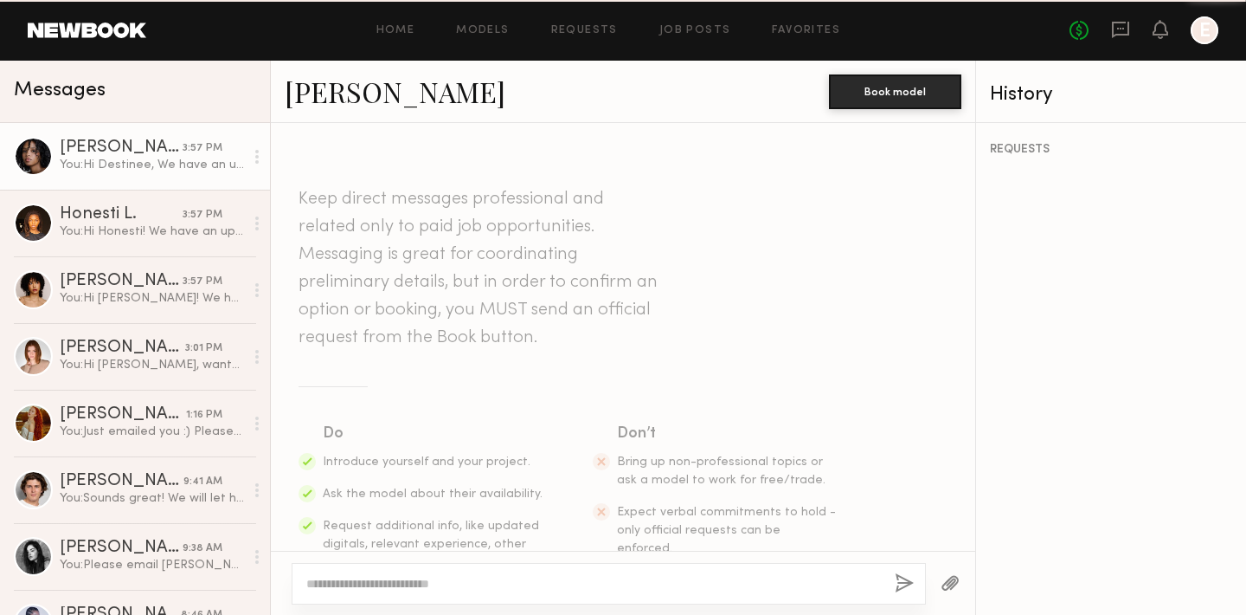
scroll to position [373, 0]
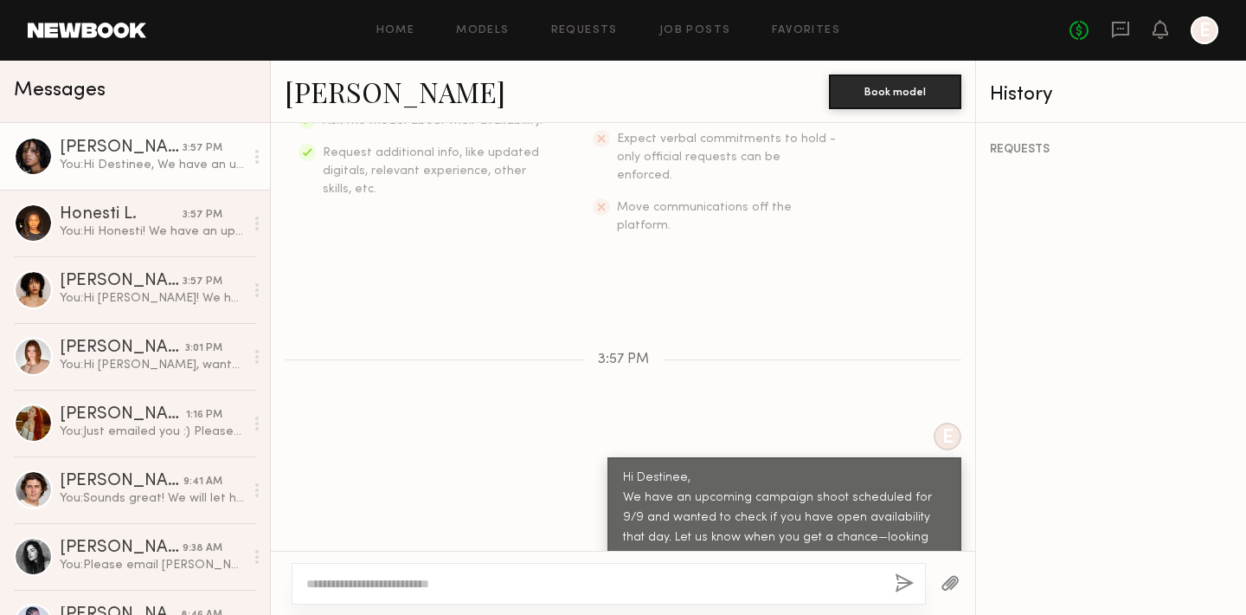
click at [369, 87] on link "Destinee S." at bounding box center [395, 91] width 221 height 37
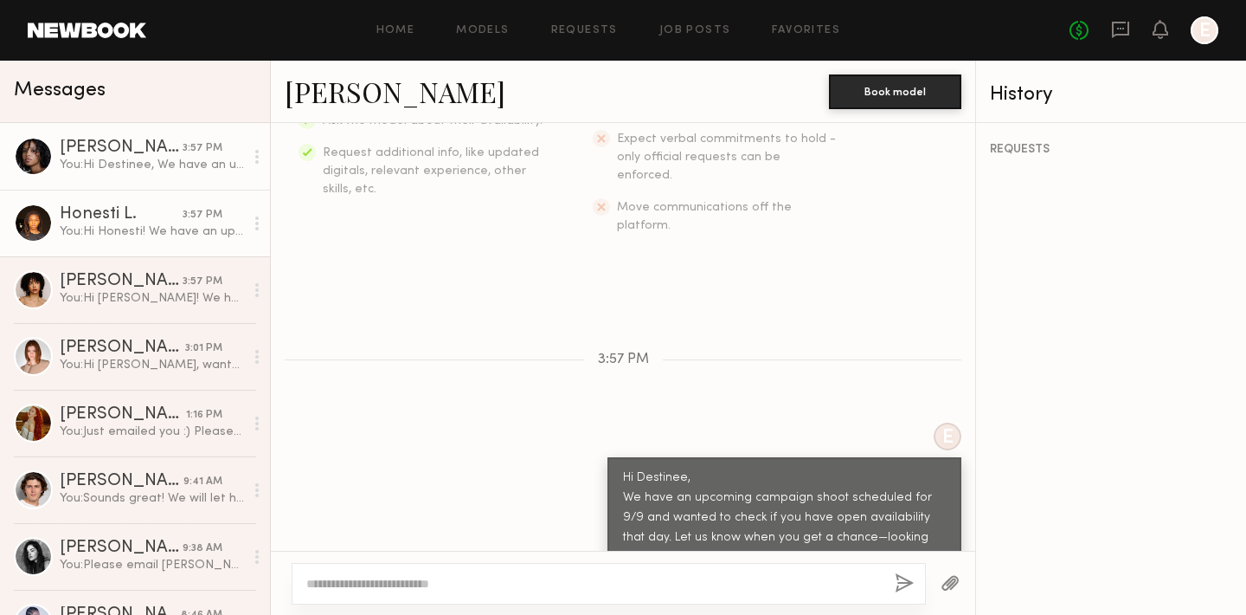
click at [102, 238] on div "You: Hi Honesti! We have an upcoming campaign shoot scheduled for 9/9 and wante…" at bounding box center [152, 231] width 184 height 16
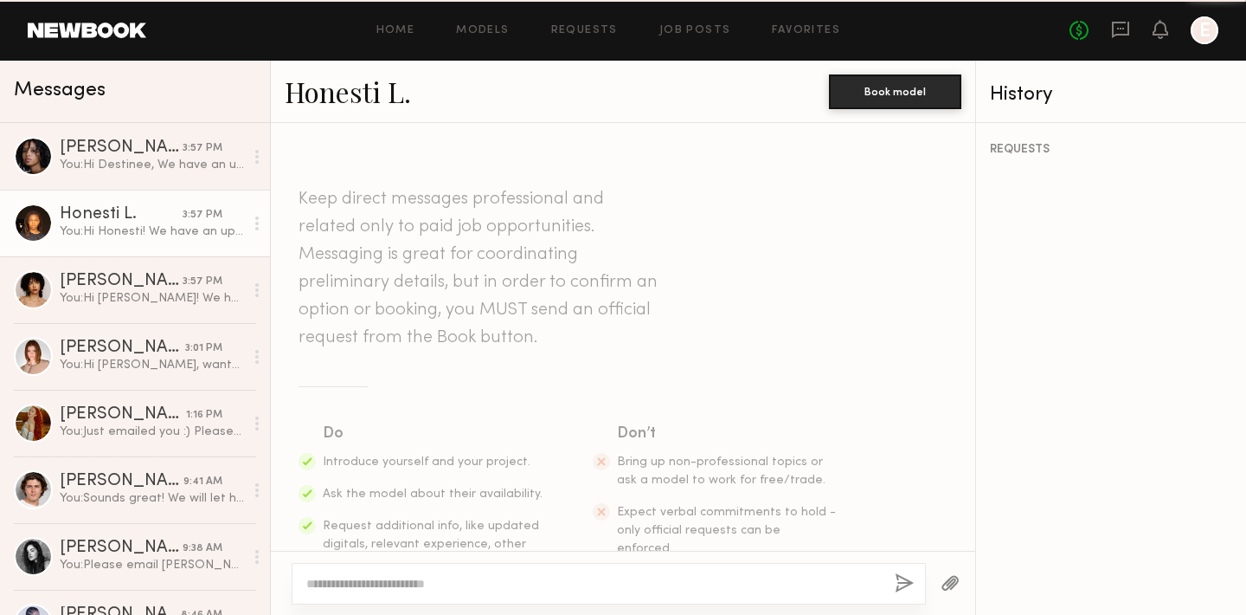
scroll to position [373, 0]
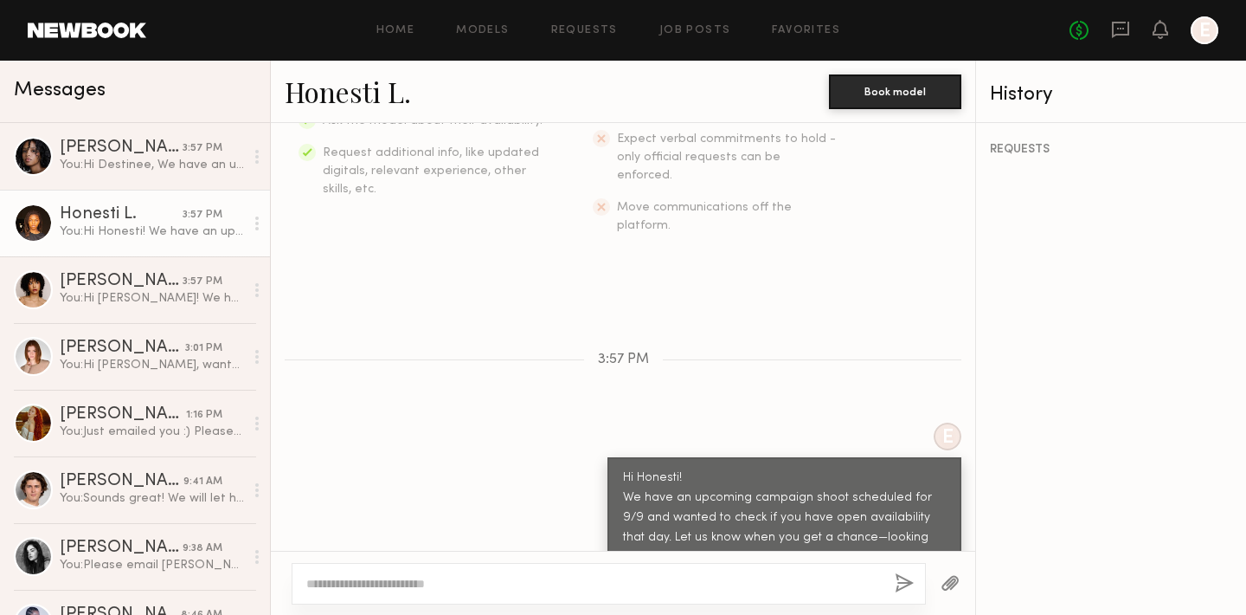
click at [97, 211] on div "Honesti L." at bounding box center [121, 214] width 123 height 17
click at [316, 96] on link "Honesti L." at bounding box center [348, 91] width 126 height 37
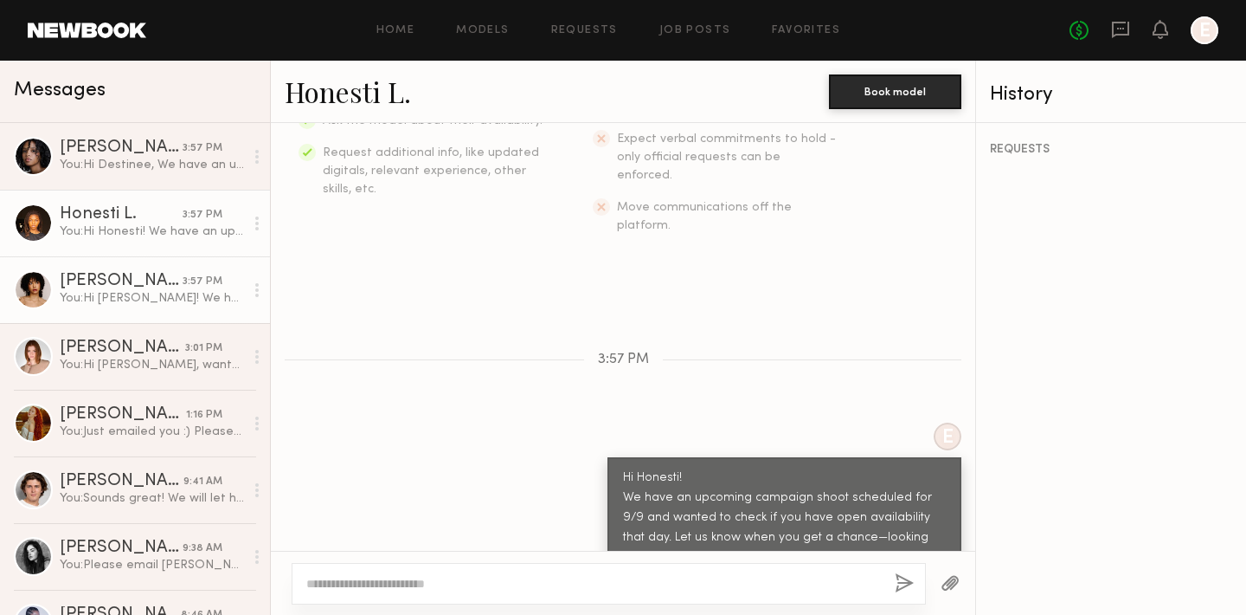
click at [90, 299] on div "You: Hi Delaney! We have an upcoming campaign shoot scheduled for 9/9 and wante…" at bounding box center [152, 298] width 184 height 16
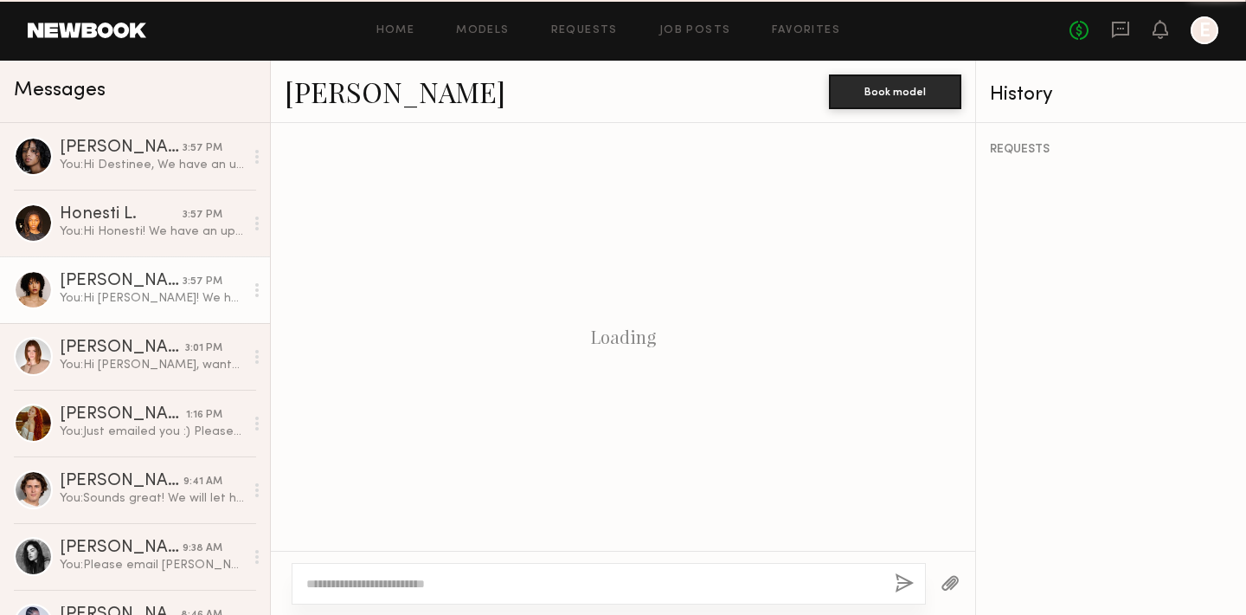
scroll to position [373, 0]
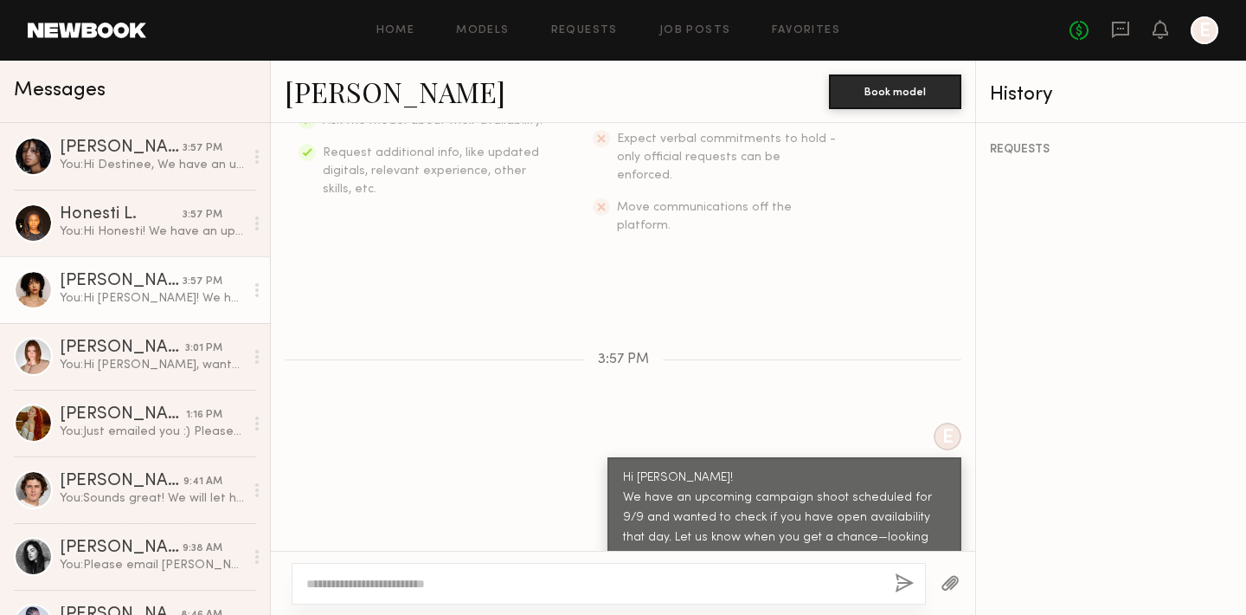
click at [347, 100] on link "[PERSON_NAME]" at bounding box center [395, 91] width 221 height 37
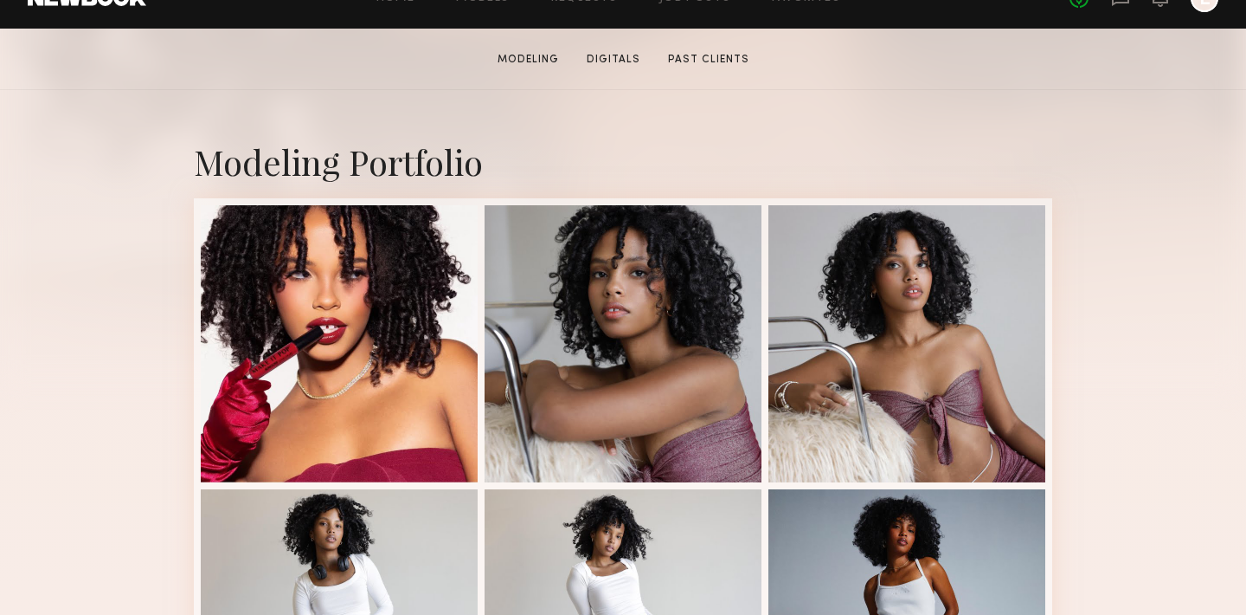
scroll to position [325, 0]
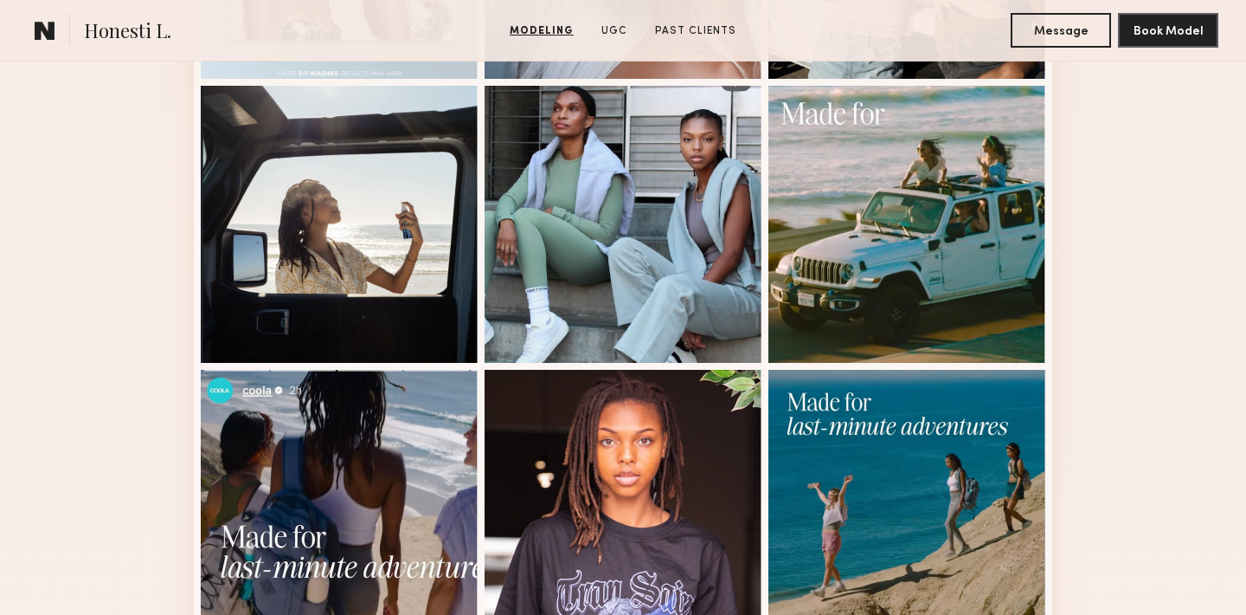
scroll to position [703, 0]
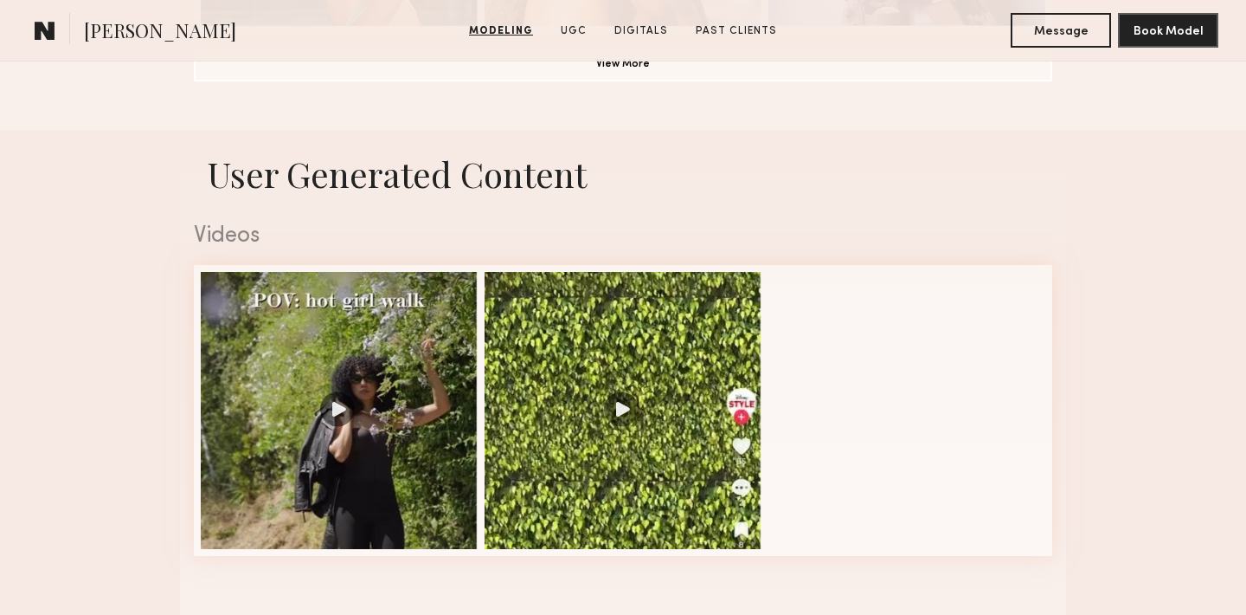
scroll to position [1624, 0]
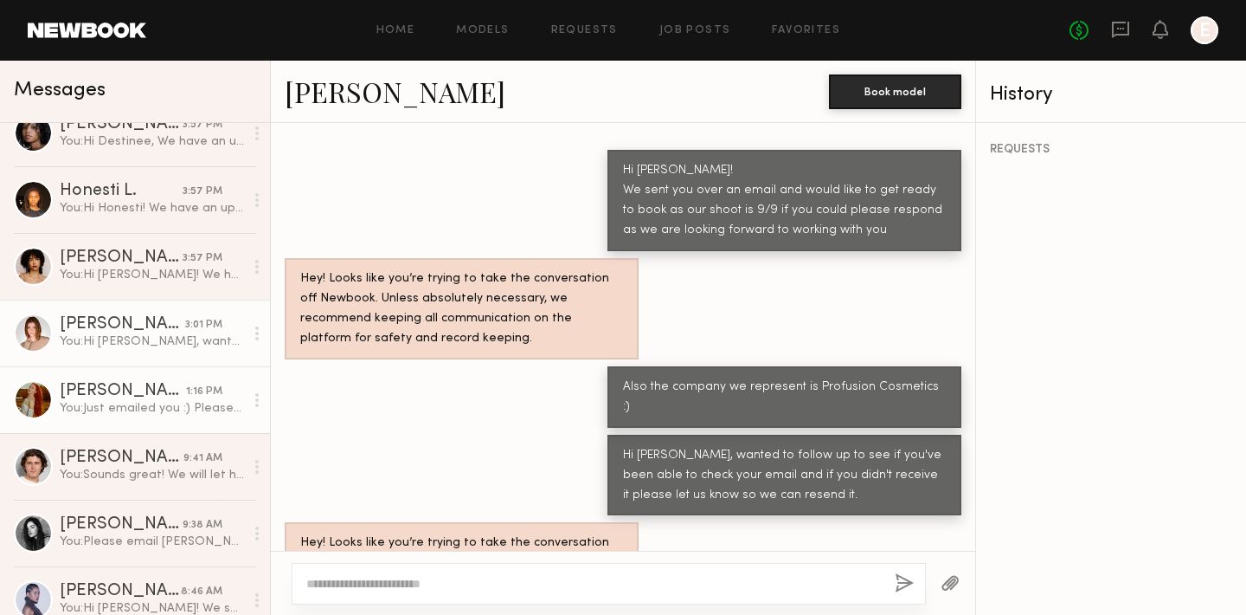
scroll to position [54, 0]
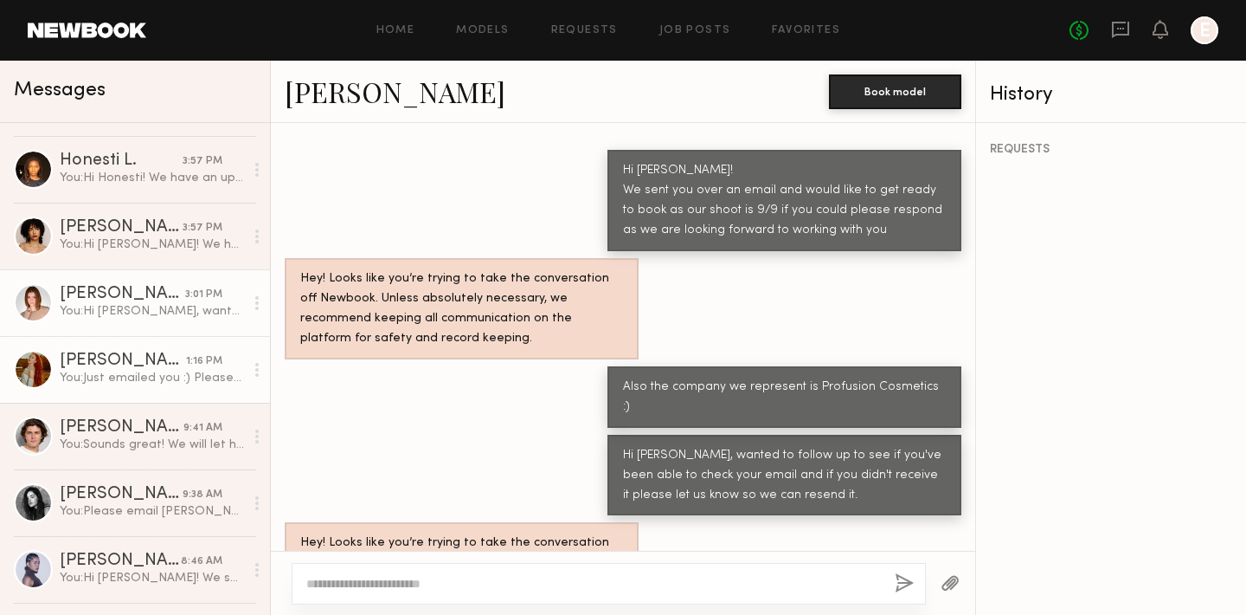
click at [124, 374] on div "You: Just emailed you :) Please check your spam aswell" at bounding box center [152, 378] width 184 height 16
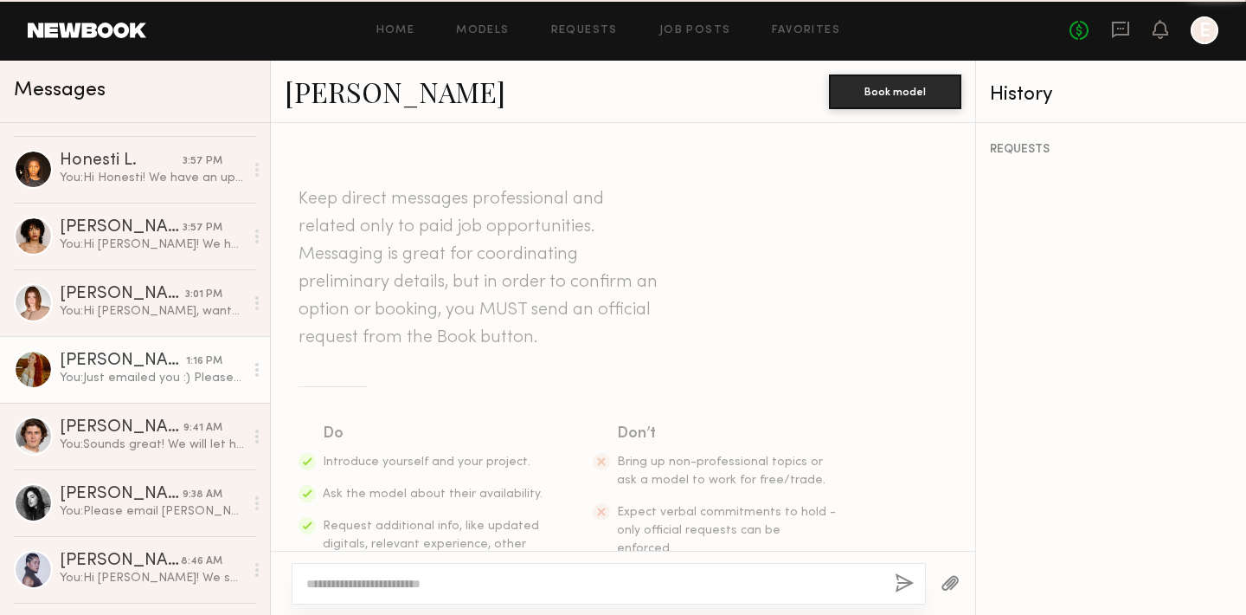
scroll to position [924, 0]
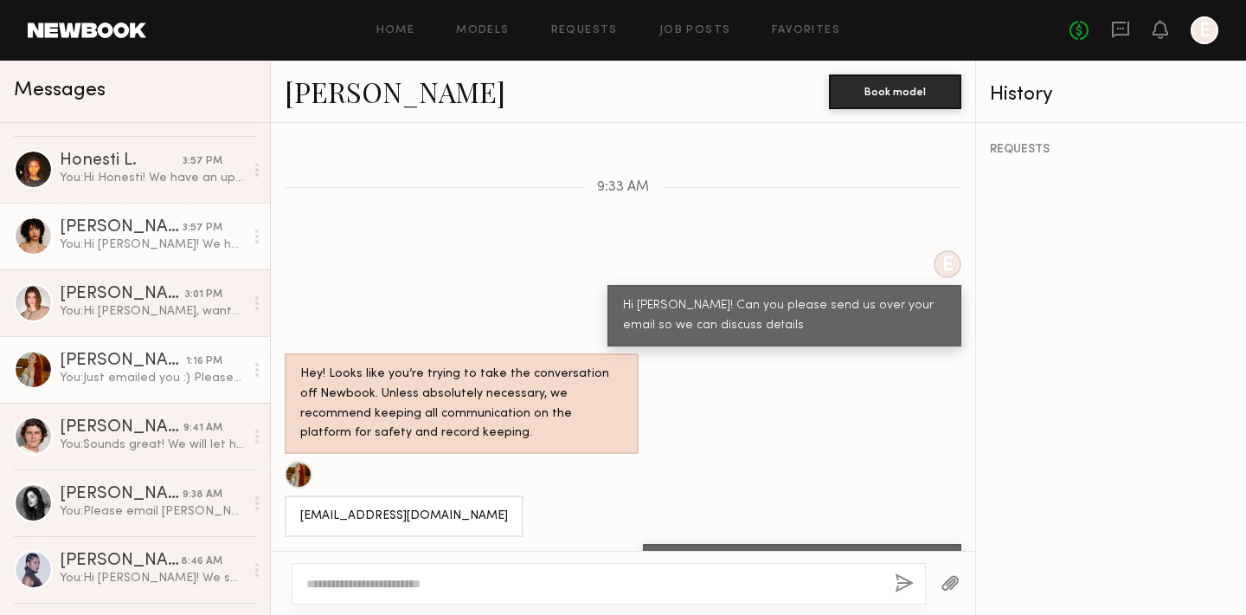
click at [120, 232] on div "[PERSON_NAME]" at bounding box center [121, 227] width 123 height 17
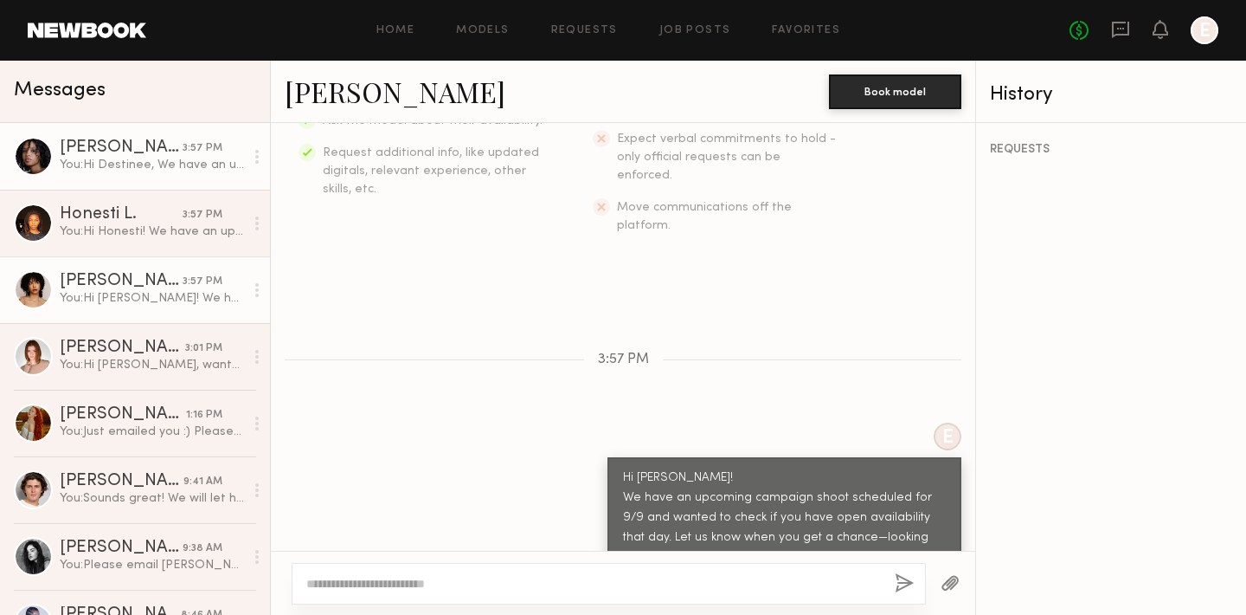
click at [110, 138] on link "Destinee S. 3:57 PM You: Hi Destinee, We have an upcoming campaign shoot schedu…" at bounding box center [135, 156] width 270 height 67
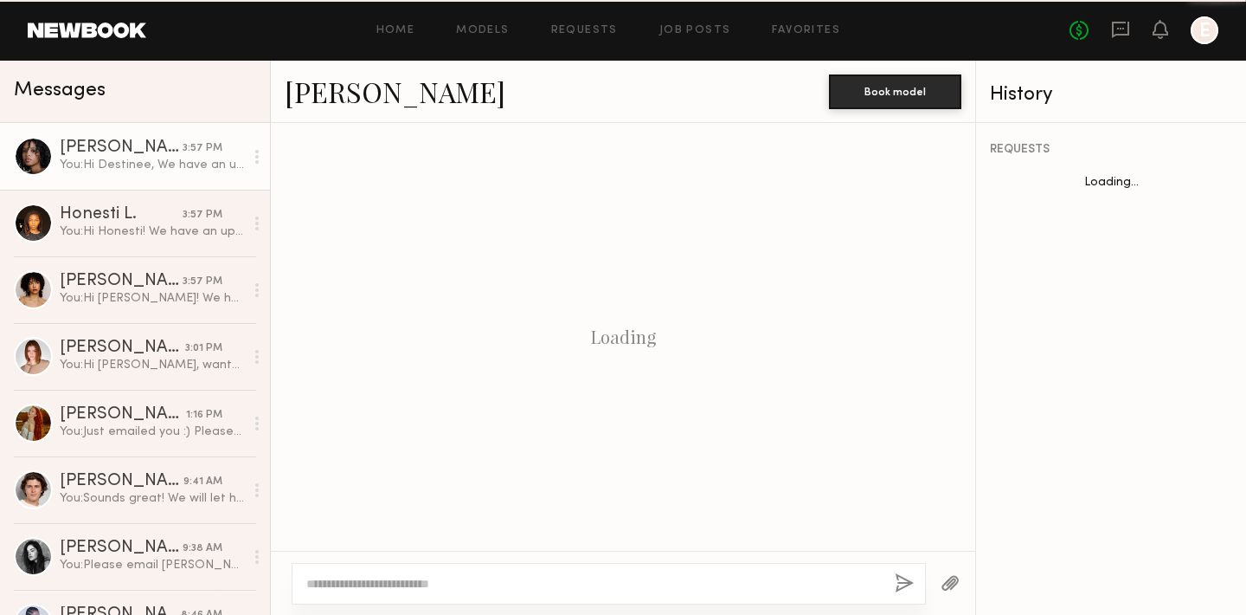
scroll to position [373, 0]
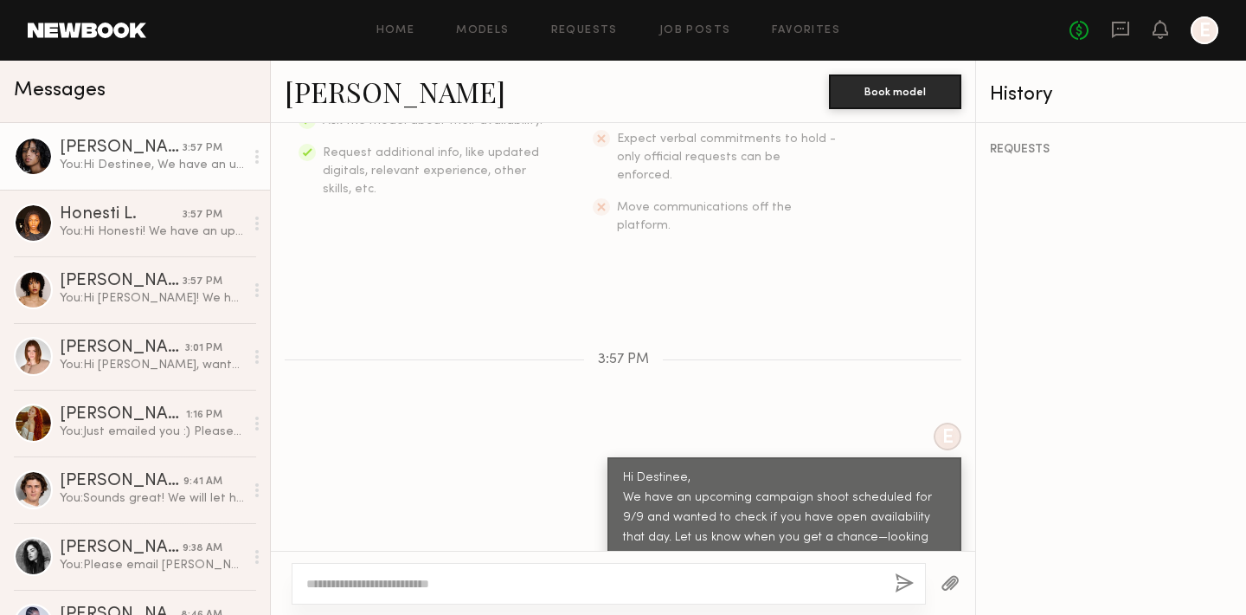
click at [343, 98] on link "[PERSON_NAME]" at bounding box center [395, 91] width 221 height 37
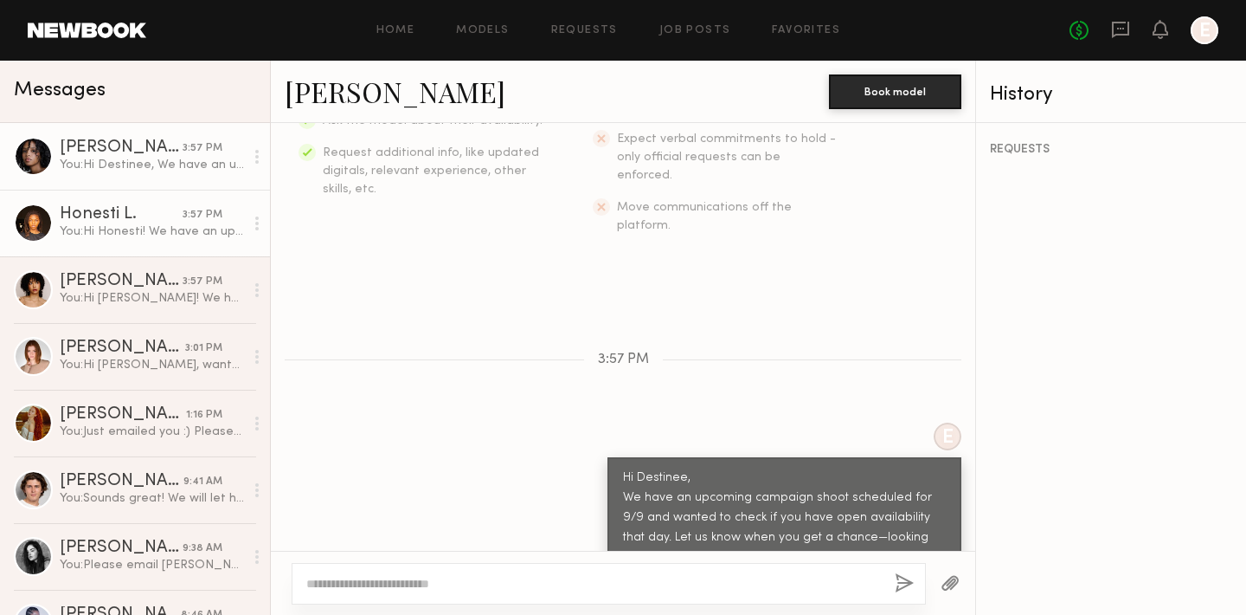
click at [135, 230] on div "You: Hi Honesti! We have an upcoming campaign shoot scheduled for 9/9 and wante…" at bounding box center [152, 231] width 184 height 16
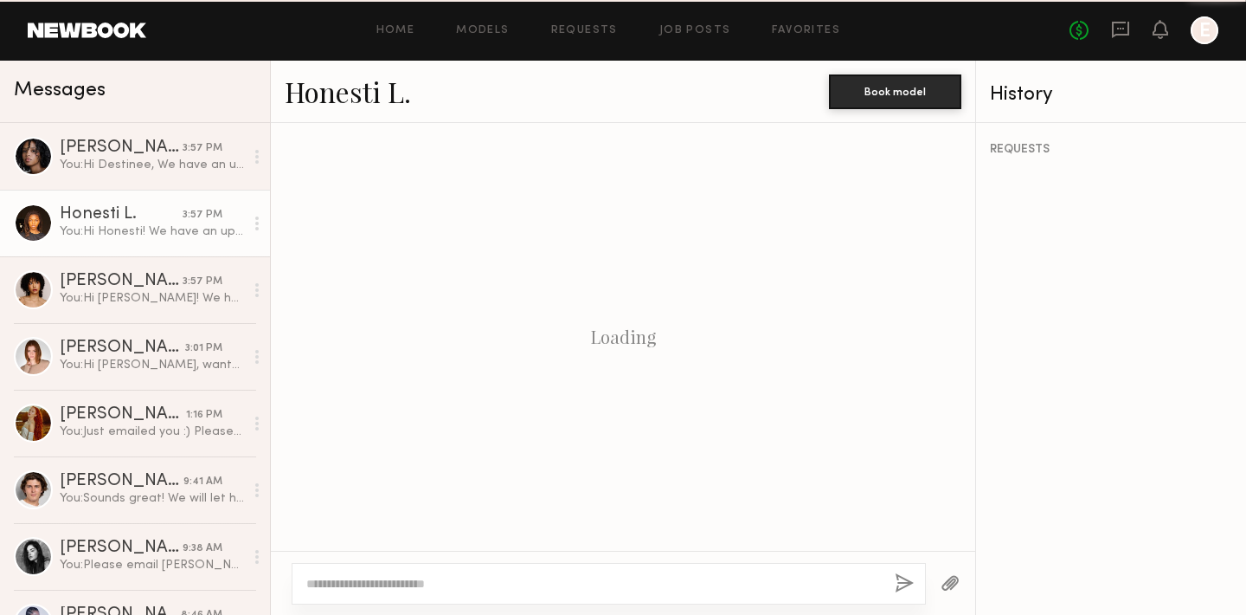
scroll to position [373, 0]
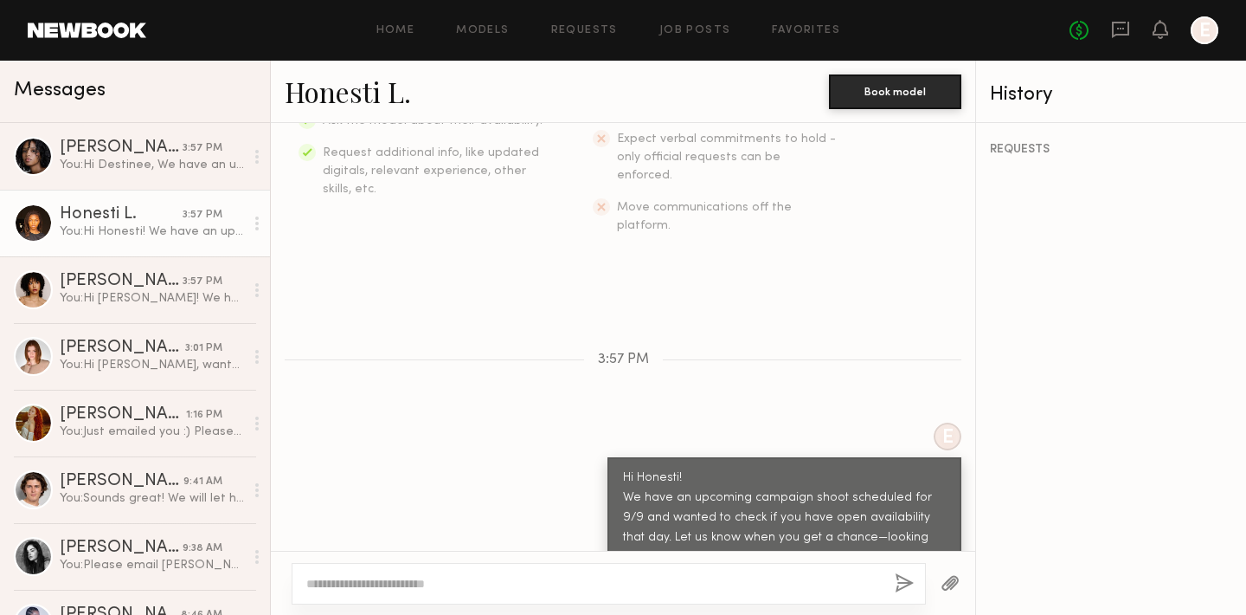
click at [348, 78] on link "Honesti L." at bounding box center [348, 91] width 126 height 37
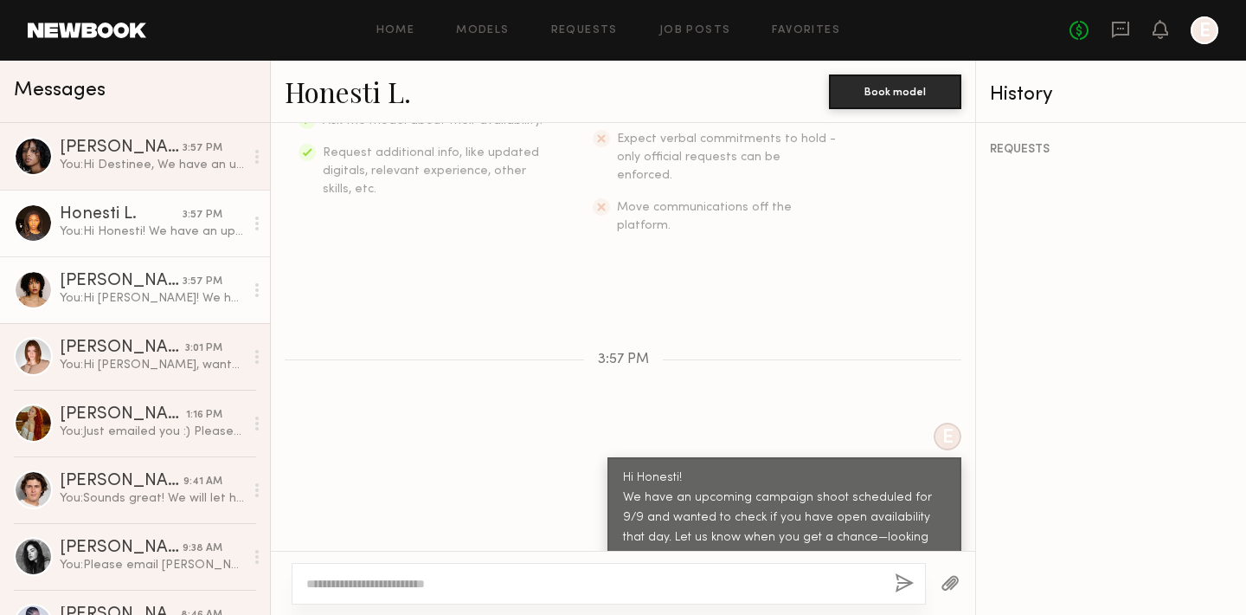
click at [125, 281] on div "[PERSON_NAME]" at bounding box center [121, 281] width 123 height 17
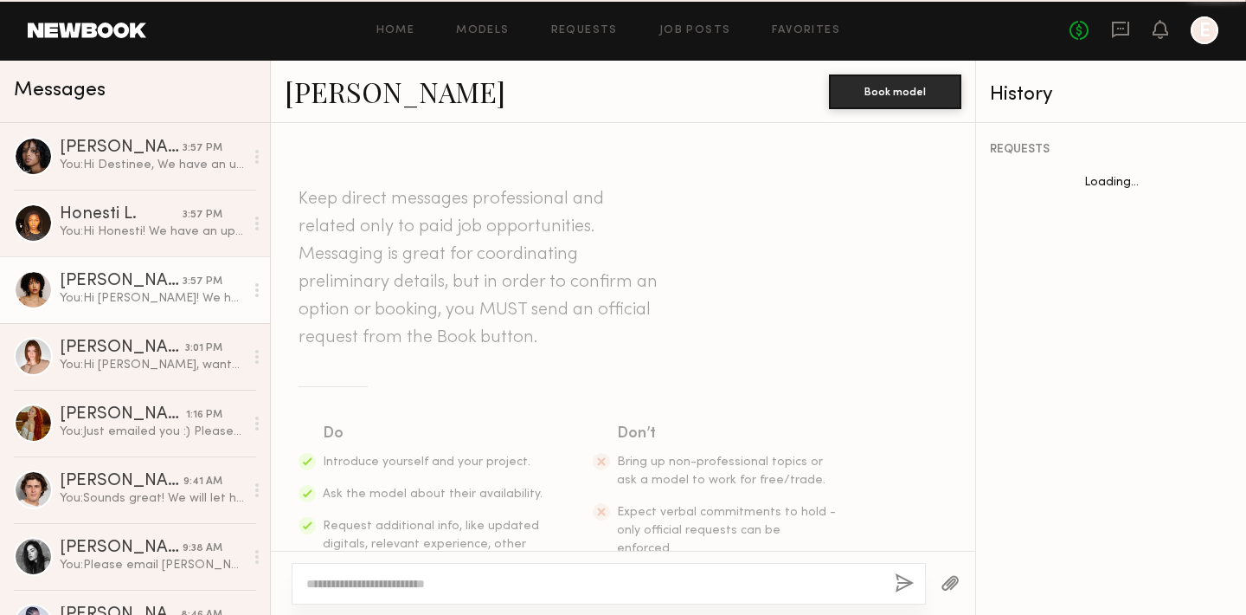
scroll to position [373, 0]
